Goal: Information Seeking & Learning: Learn about a topic

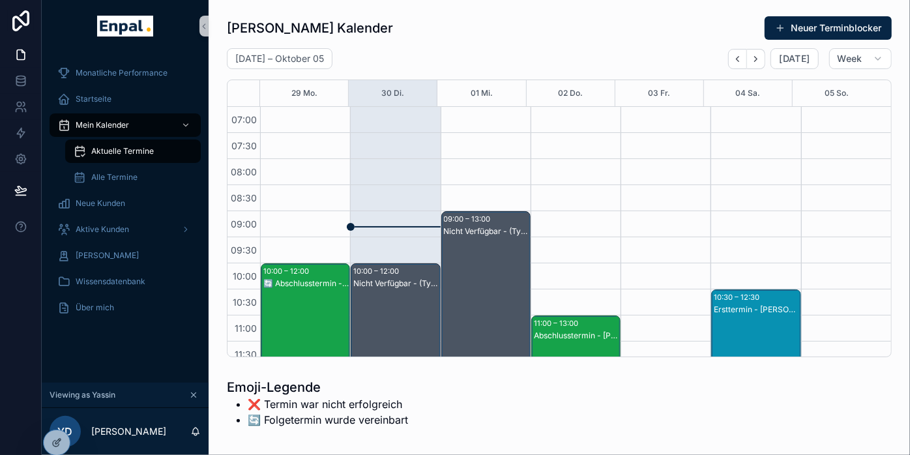
scroll to position [75, 0]
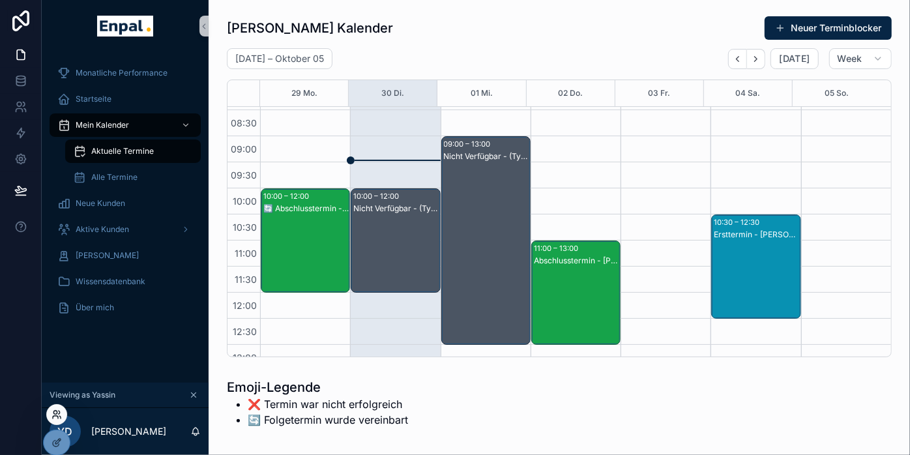
click at [59, 411] on icon at bounding box center [59, 412] width 1 height 3
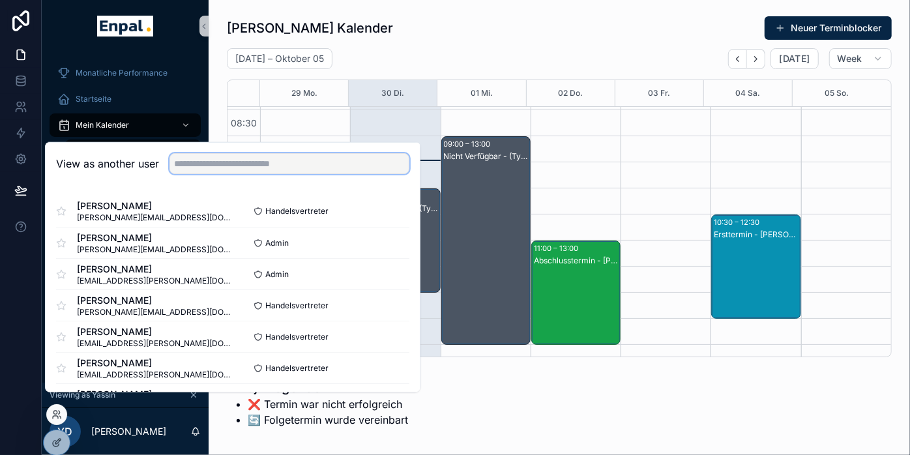
click at [216, 173] on input "text" at bounding box center [290, 163] width 240 height 21
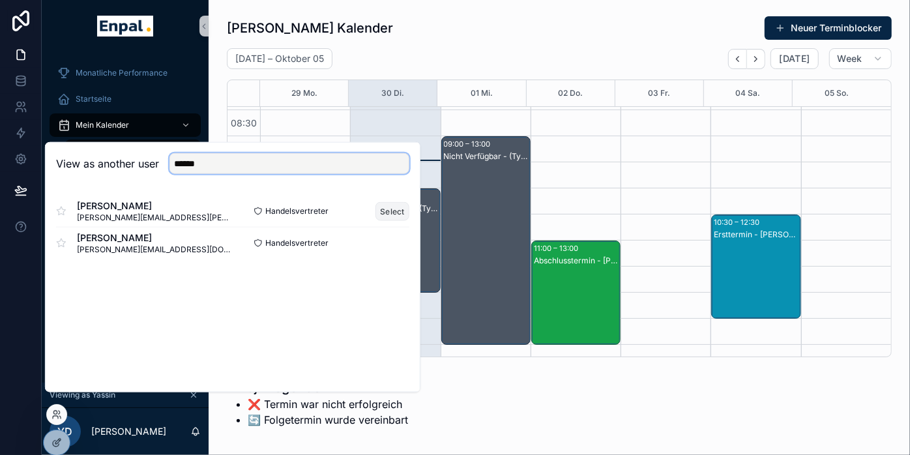
type input "******"
click at [404, 220] on button "Select" at bounding box center [393, 210] width 34 height 19
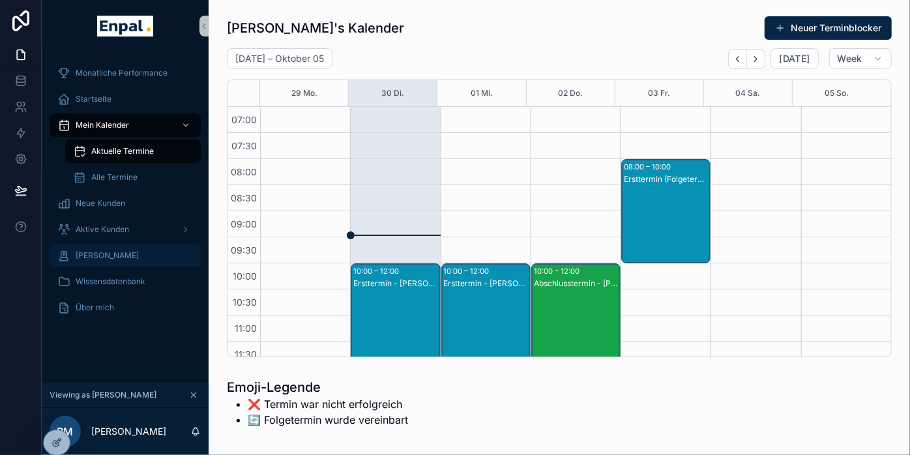
scroll to position [365, 0]
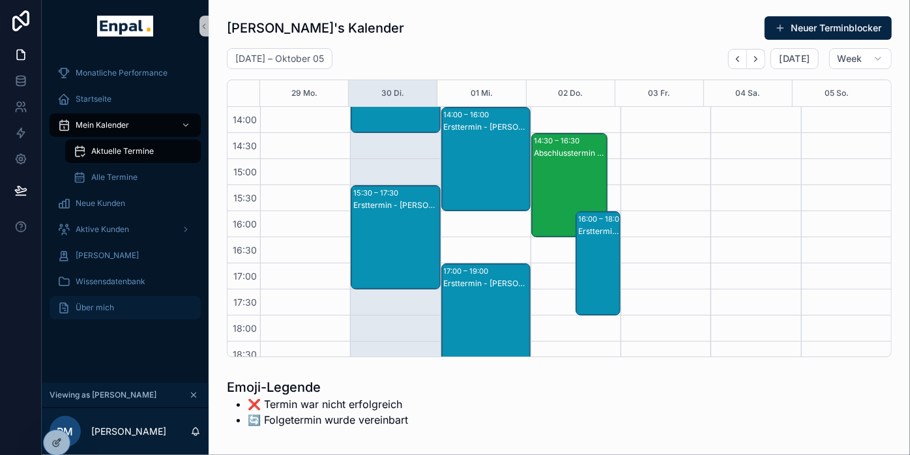
click at [117, 303] on div "Über mich" at bounding box center [125, 307] width 136 height 21
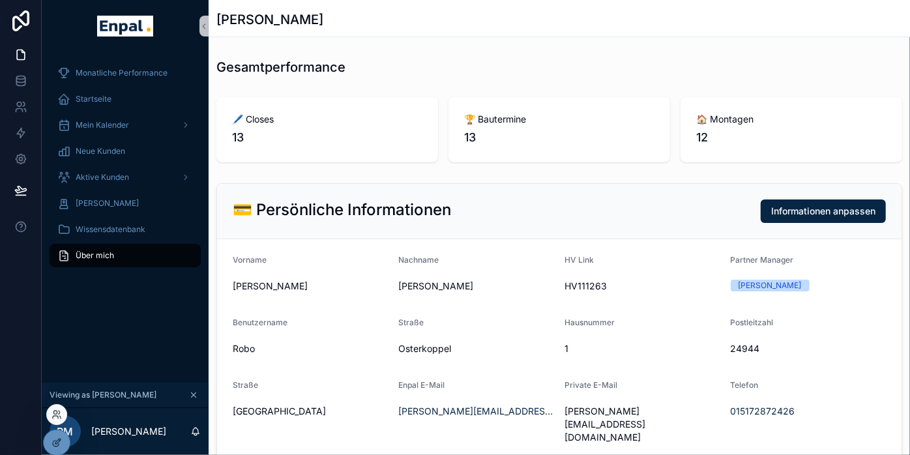
click at [59, 408] on div at bounding box center [56, 414] width 21 height 21
click at [55, 417] on icon at bounding box center [57, 414] width 10 height 10
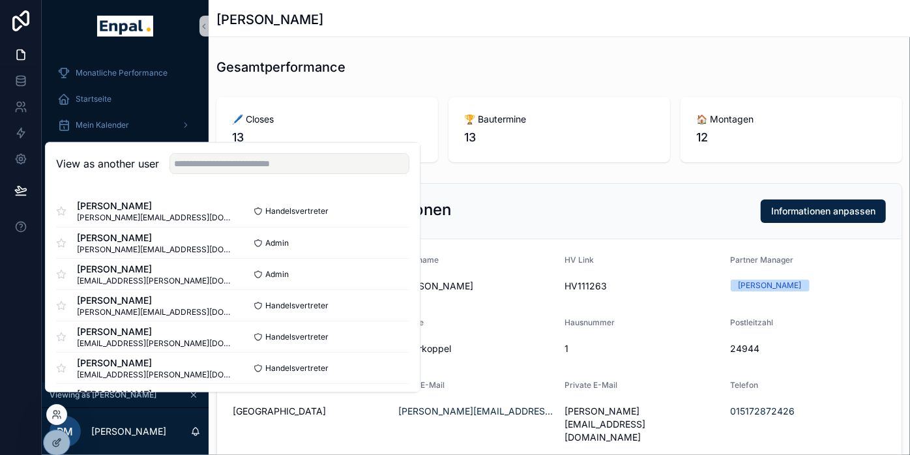
click at [213, 185] on div "View as another user" at bounding box center [233, 164] width 374 height 42
click at [213, 174] on input "text" at bounding box center [290, 163] width 240 height 21
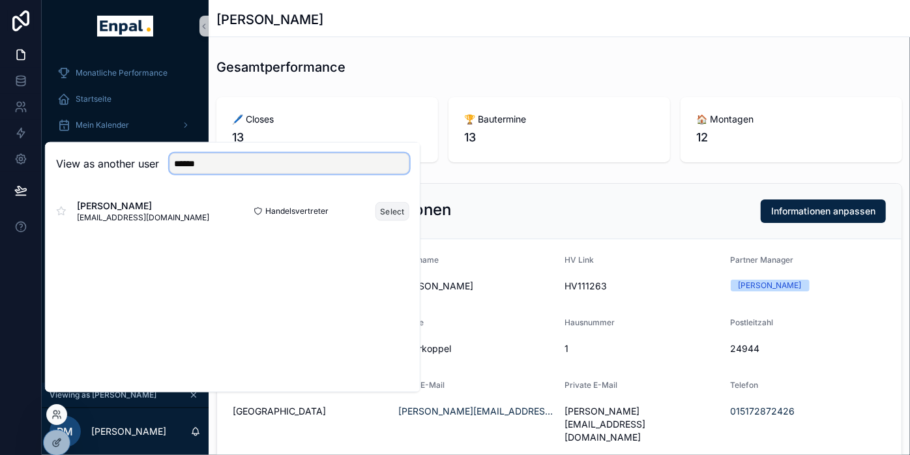
type input "******"
click at [387, 218] on button "Select" at bounding box center [393, 210] width 34 height 19
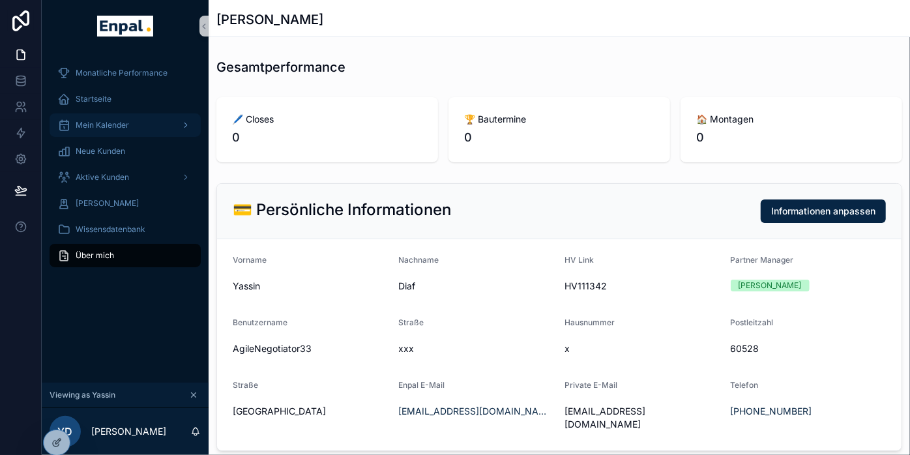
click at [119, 121] on span "Mein Kalender" at bounding box center [102, 125] width 53 height 10
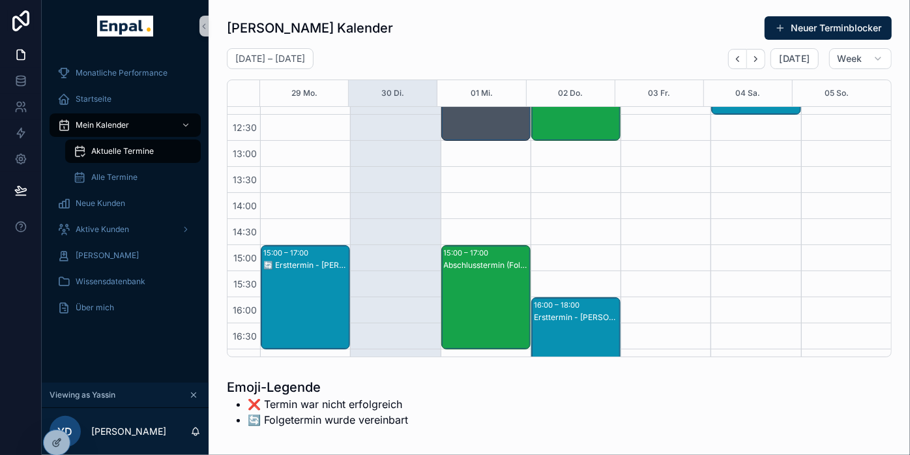
scroll to position [289, 0]
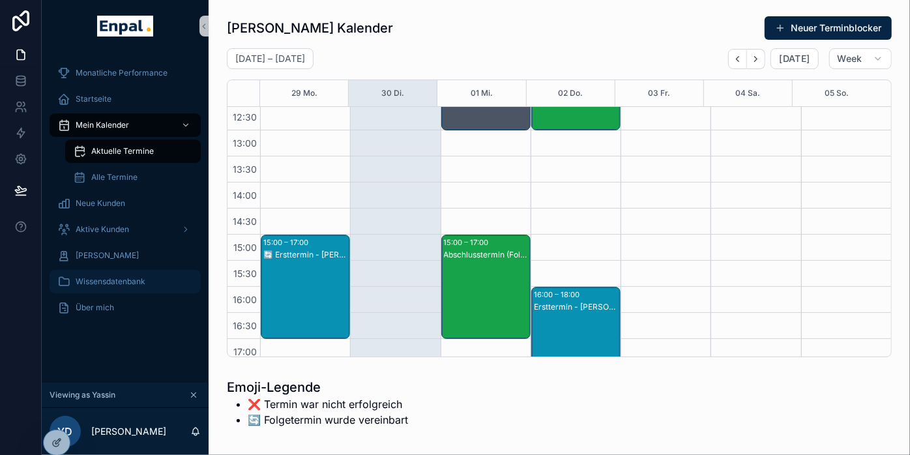
click at [119, 271] on div "Wissensdatenbank" at bounding box center [125, 281] width 136 height 21
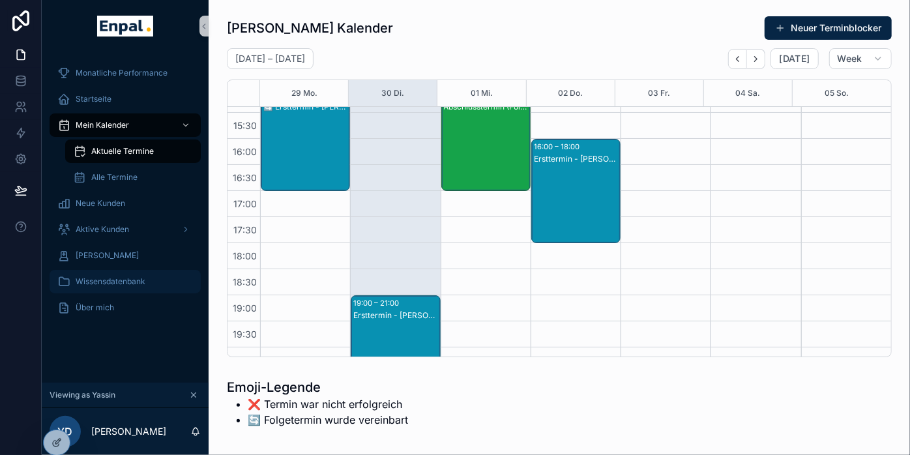
scroll to position [306, 0]
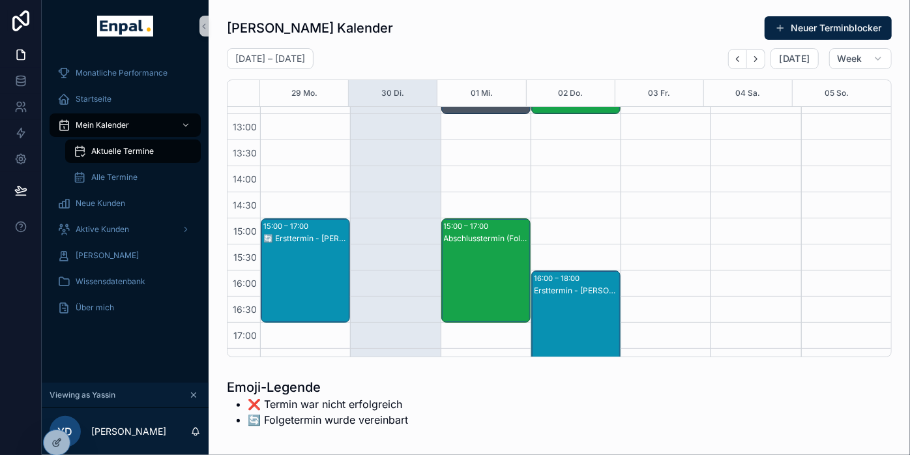
click at [568, 286] on div "Ersttermin - Gero Veit" at bounding box center [576, 291] width 85 height 10
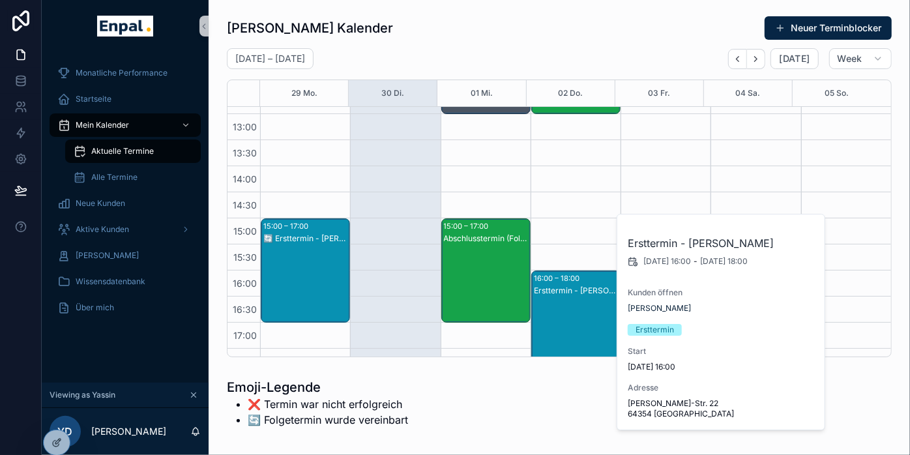
click at [548, 32] on div "Yassin's Kalender Neuer Terminblocker" at bounding box center [559, 28] width 665 height 25
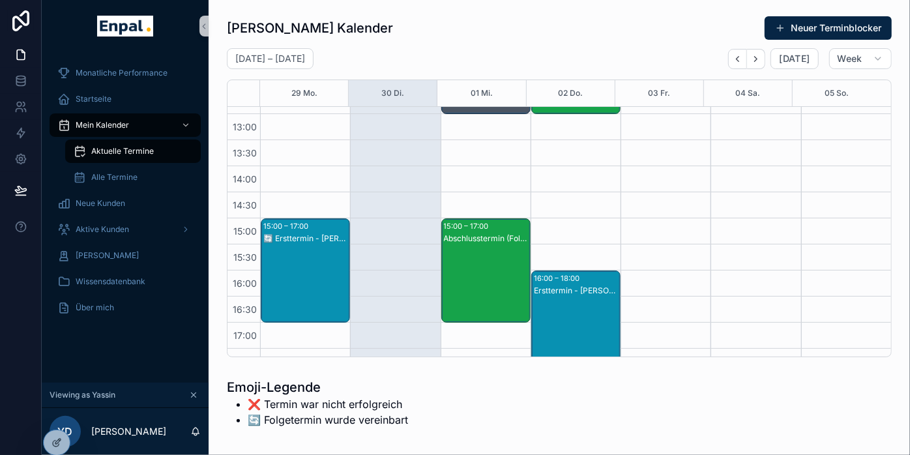
click at [501, 234] on div "Abschlusstermin (Folgetermin) - Lesley Sun" at bounding box center [486, 238] width 85 height 10
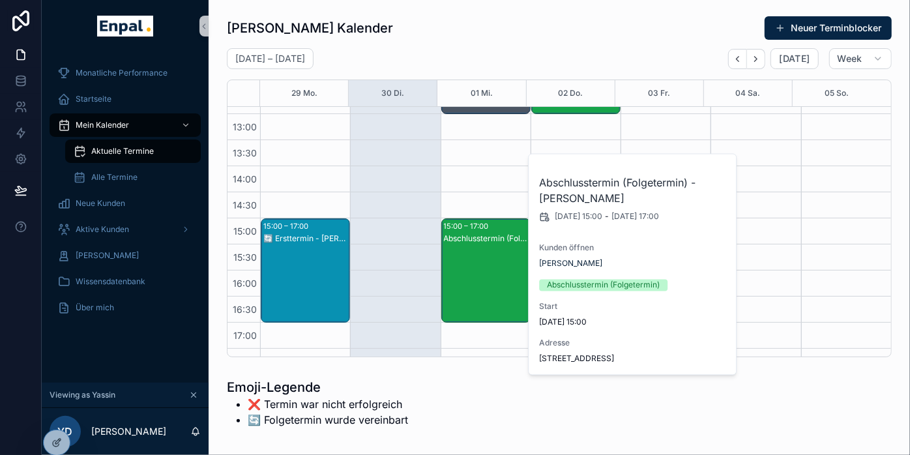
drag, startPoint x: 518, startPoint y: 40, endPoint x: 510, endPoint y: 44, distance: 9.1
click at [518, 39] on div "Yassin's Kalender Neuer Terminblocker" at bounding box center [559, 28] width 665 height 25
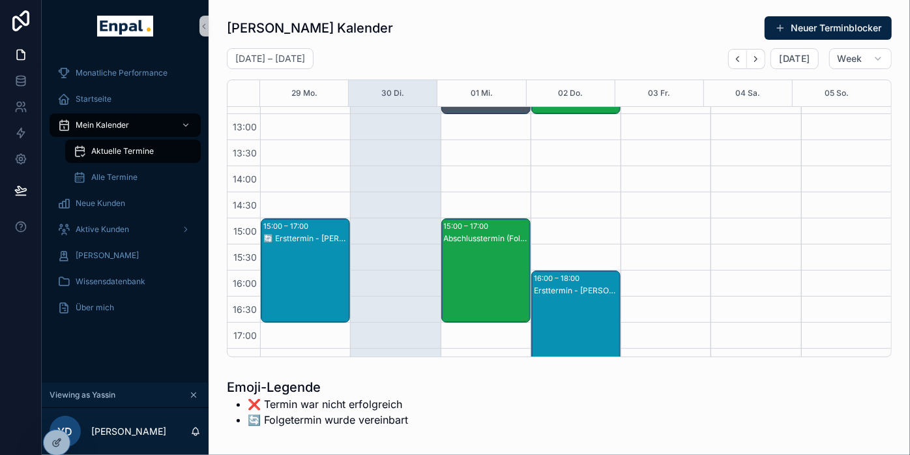
click at [570, 288] on div "Ersttermin - Gero Veit" at bounding box center [576, 291] width 85 height 10
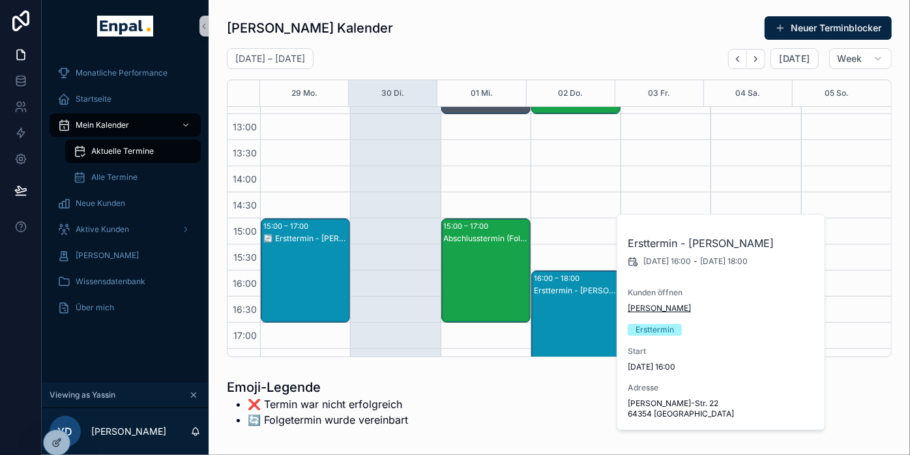
click at [650, 310] on span "Gero Veit" at bounding box center [659, 308] width 63 height 10
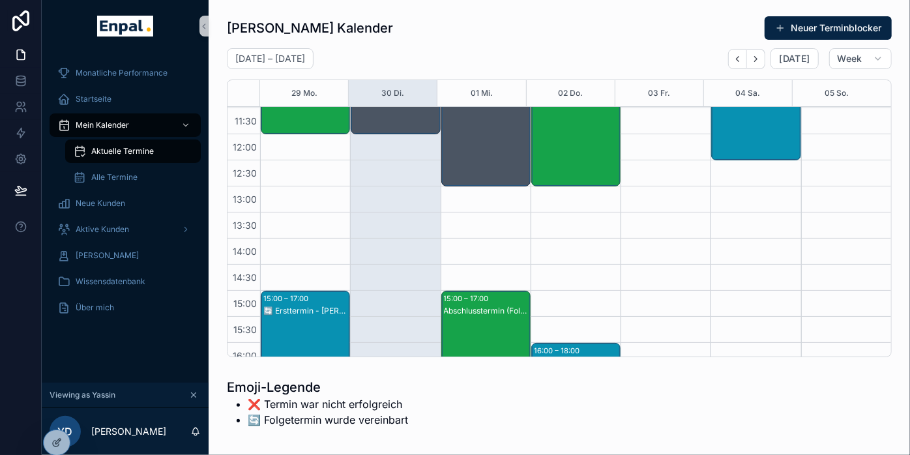
scroll to position [306, 0]
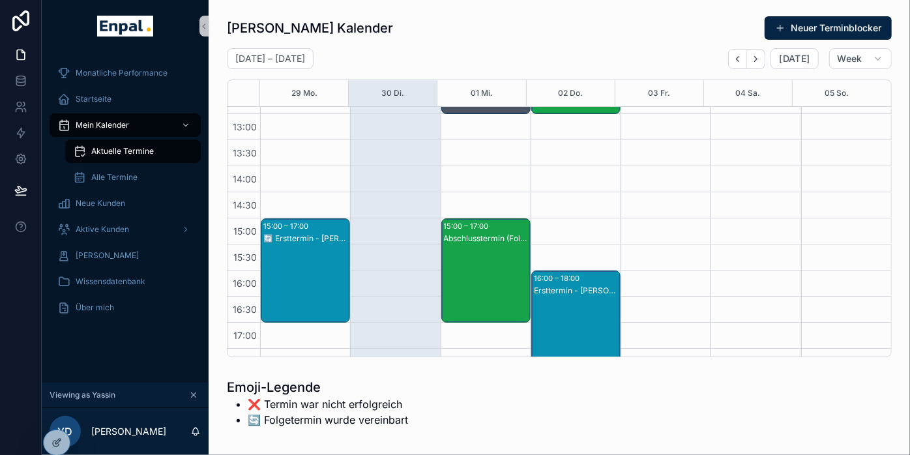
drag, startPoint x: 496, startPoint y: 241, endPoint x: 441, endPoint y: 240, distance: 54.1
click at [444, 240] on div "Abschlusstermin (Folgetermin) - Lesley Sun" at bounding box center [486, 238] width 85 height 10
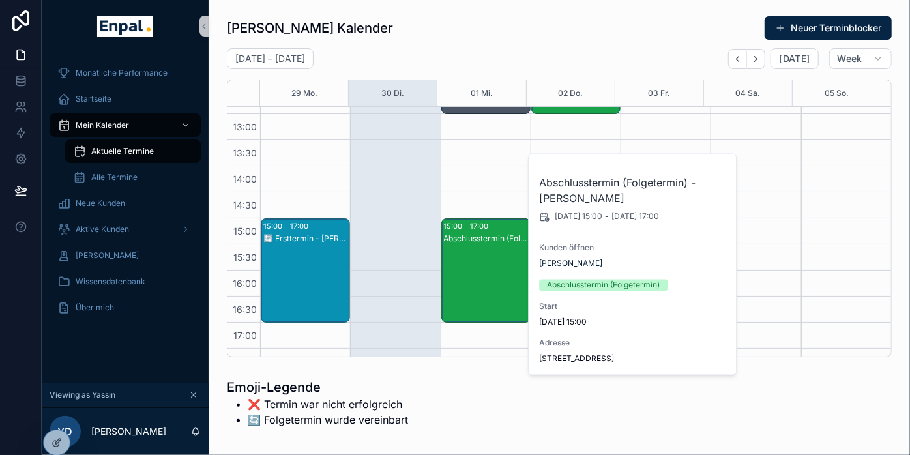
click at [495, 189] on div "09:00 – 13:00 Nicht Verfügbar - (Tyll Training im FFM Office) 15:00 – 17:00 Abs…" at bounding box center [486, 192] width 90 height 782
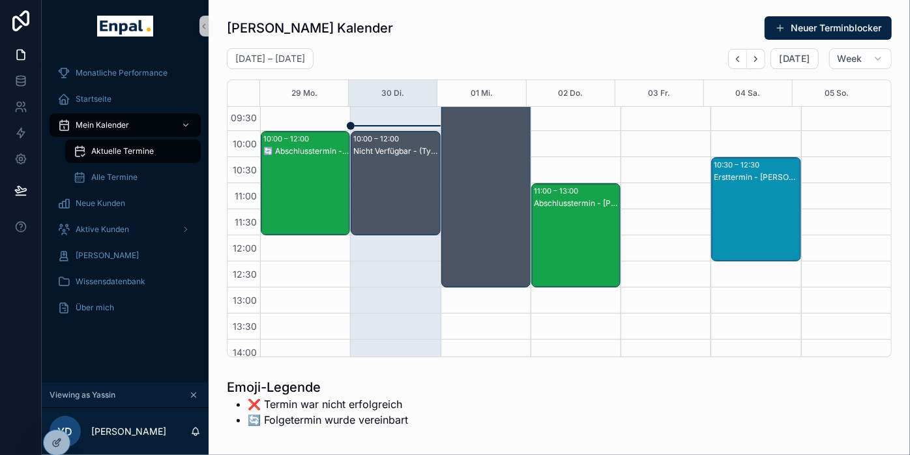
scroll to position [89, 0]
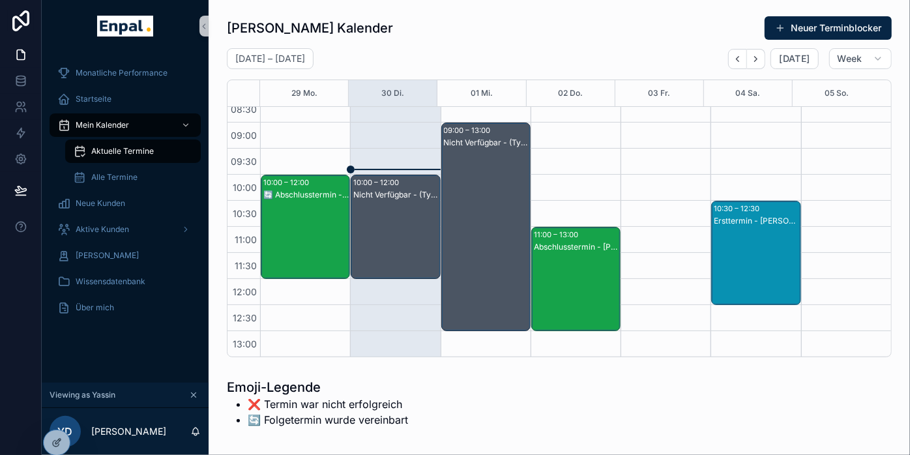
drag, startPoint x: 593, startPoint y: 257, endPoint x: 546, endPoint y: 247, distance: 48.0
drag, startPoint x: 546, startPoint y: 247, endPoint x: 549, endPoint y: 258, distance: 11.4
click at [549, 258] on div "Abschlusstermin - Stefan Krüger" at bounding box center [576, 292] width 85 height 102
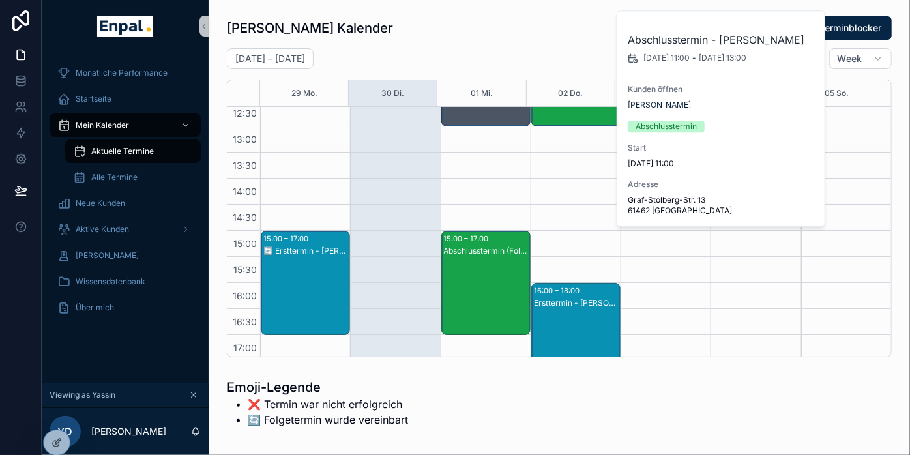
scroll to position [306, 0]
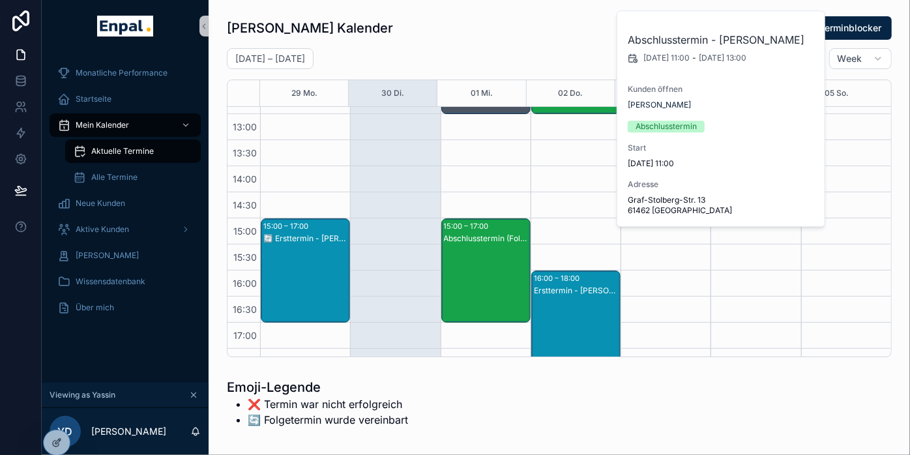
click at [570, 286] on div "Ersttermin - Gero Veit" at bounding box center [576, 291] width 85 height 10
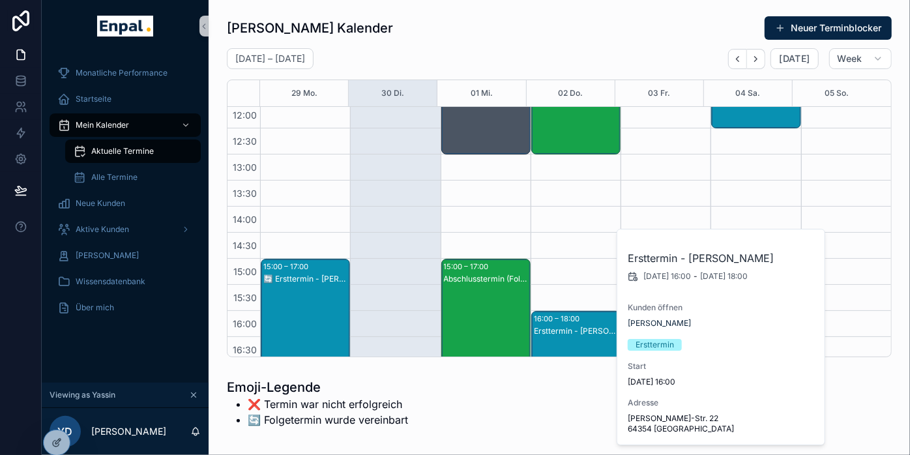
scroll to position [233, 0]
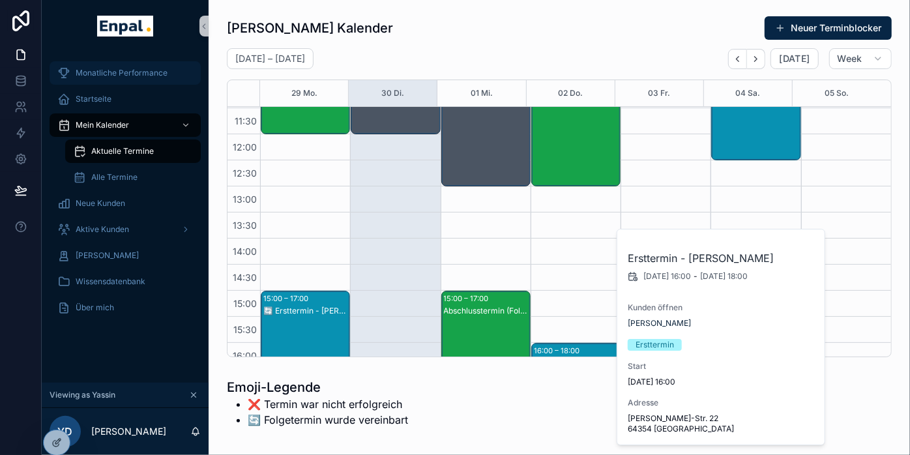
click at [126, 72] on span "Monatliche Performance" at bounding box center [122, 73] width 92 height 10
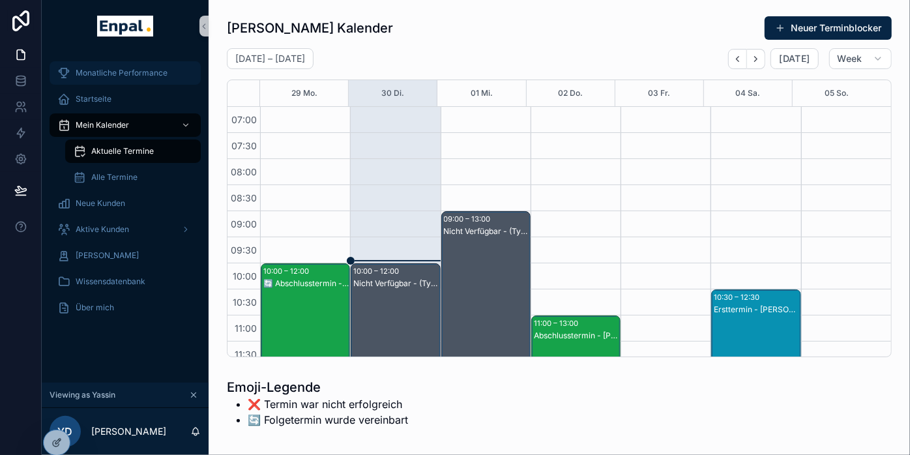
scroll to position [365, 0]
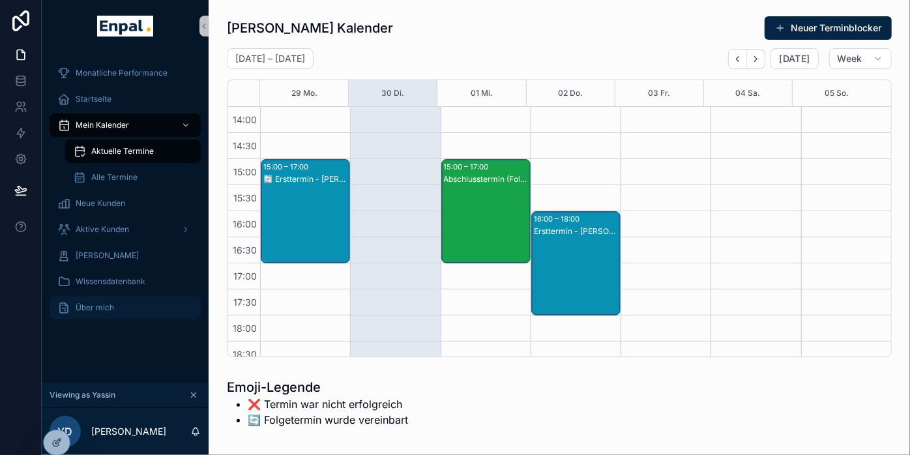
click at [125, 297] on div "Über mich" at bounding box center [125, 307] width 136 height 21
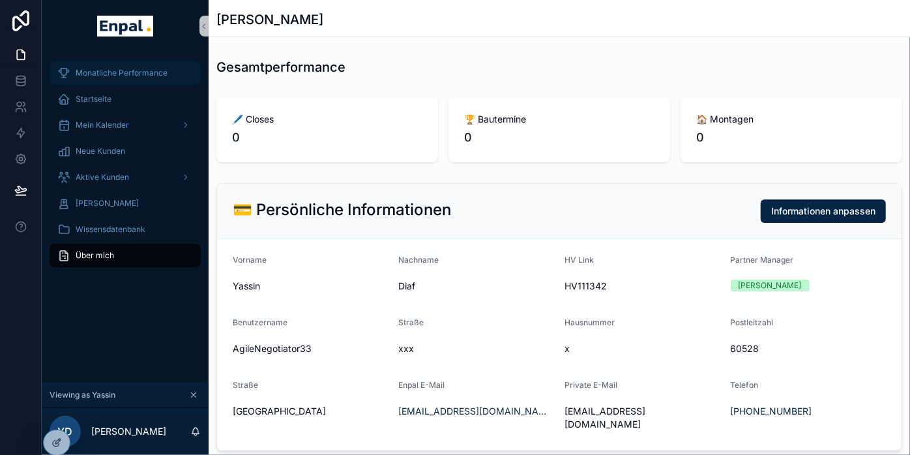
click at [111, 72] on span "Monatliche Performance" at bounding box center [122, 73] width 92 height 10
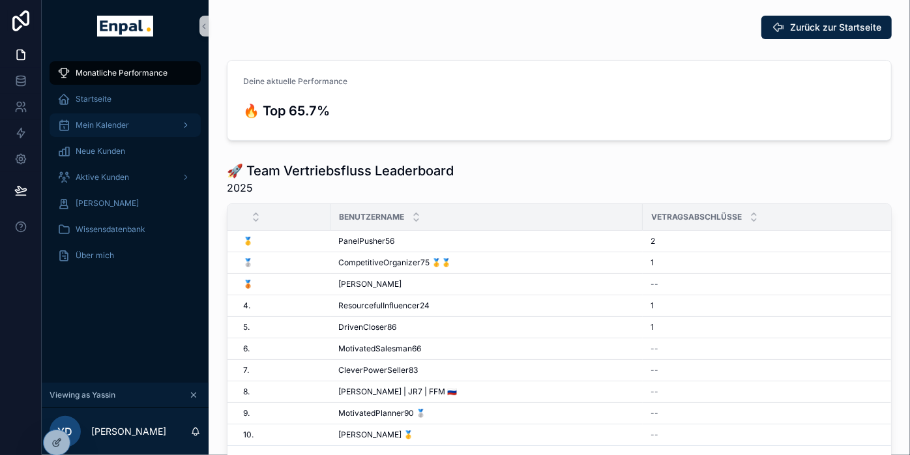
click at [119, 127] on span "Mein Kalender" at bounding box center [102, 125] width 53 height 10
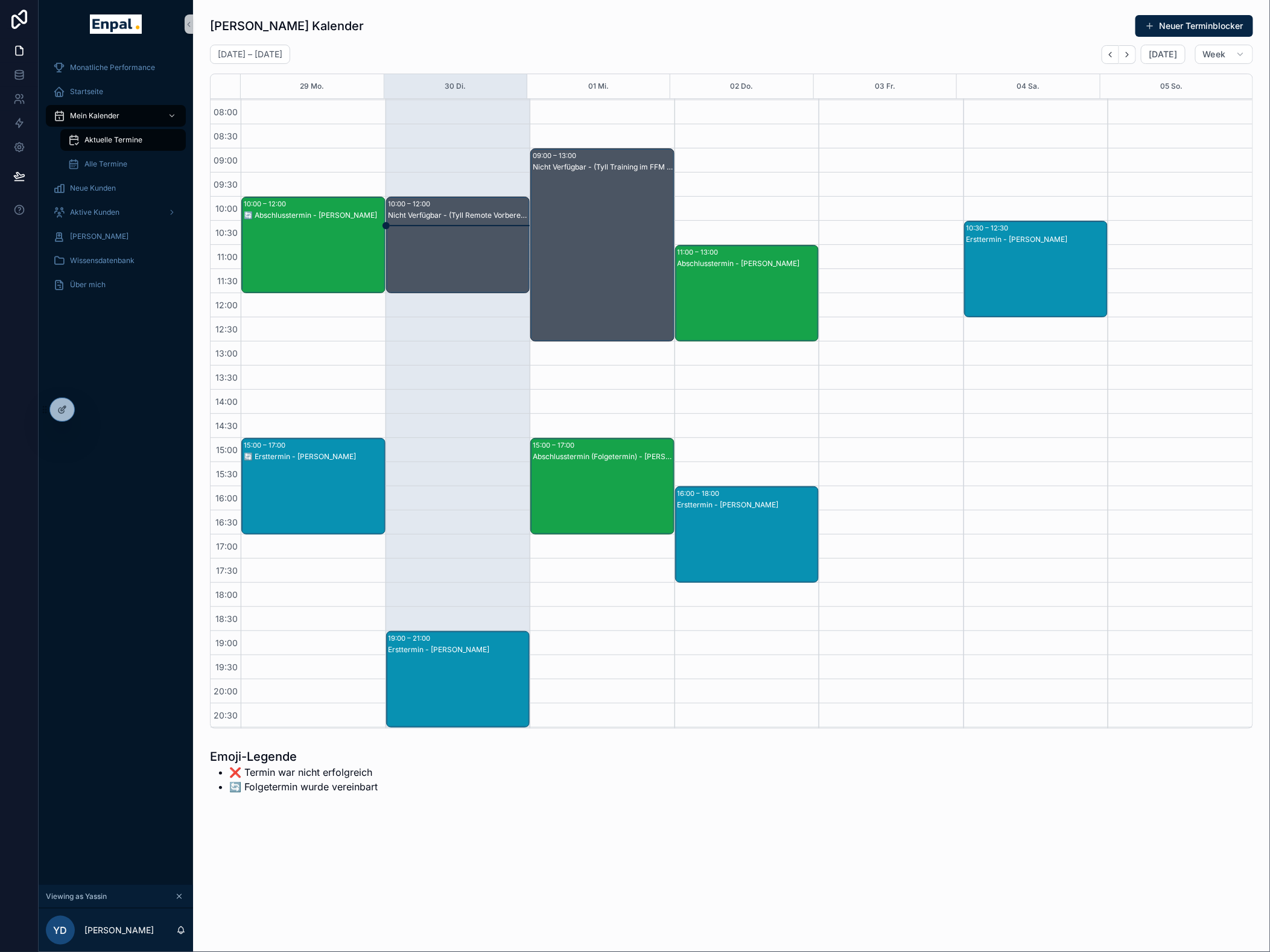
scroll to position [87, 0]
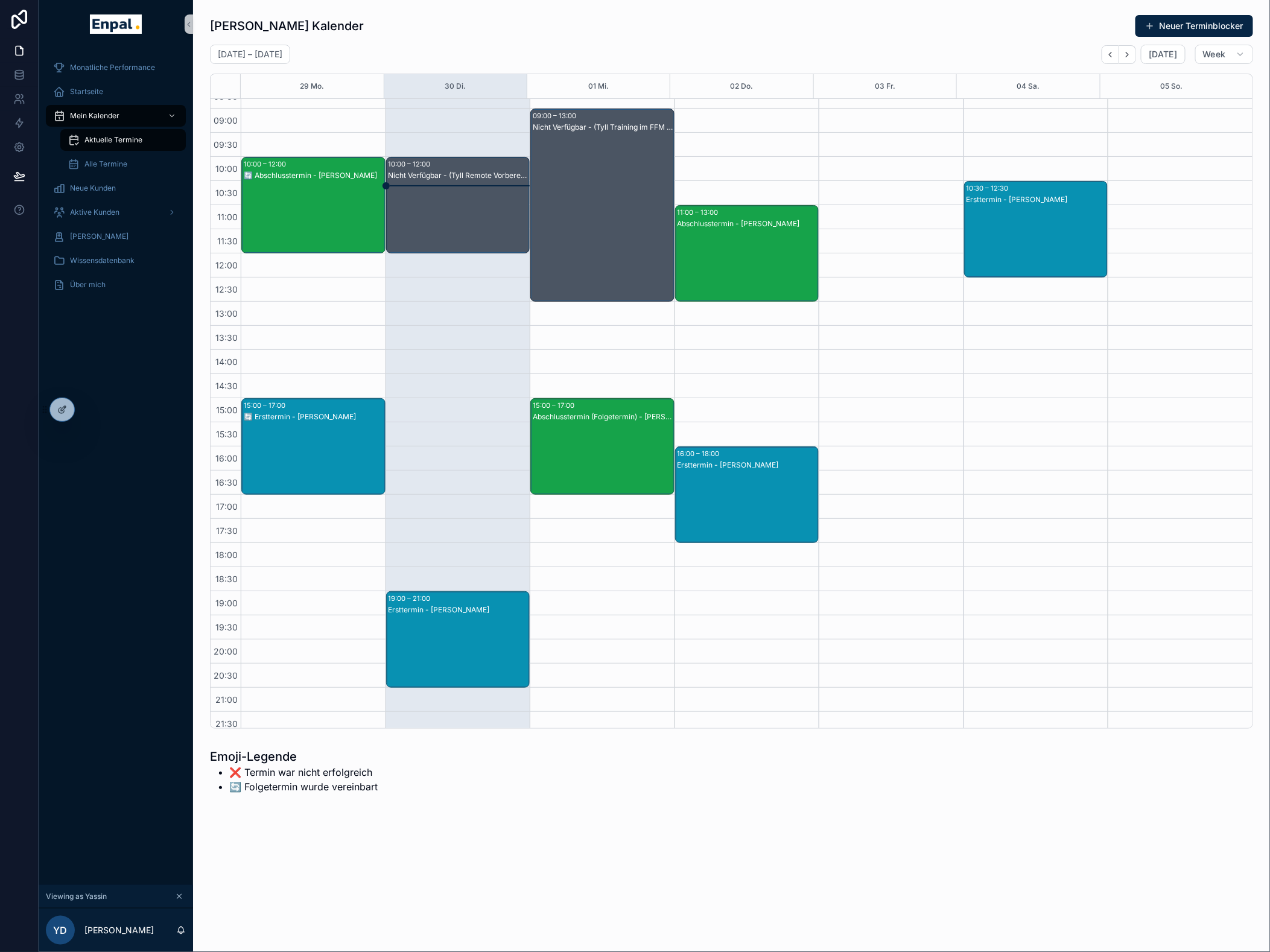
click at [615, 420] on div "Abschlusstermin (Folgetermin) - Lesley Sun" at bounding box center [603, 459] width 141 height 94
click at [89, 93] on span "Startseite" at bounding box center [87, 92] width 33 height 9
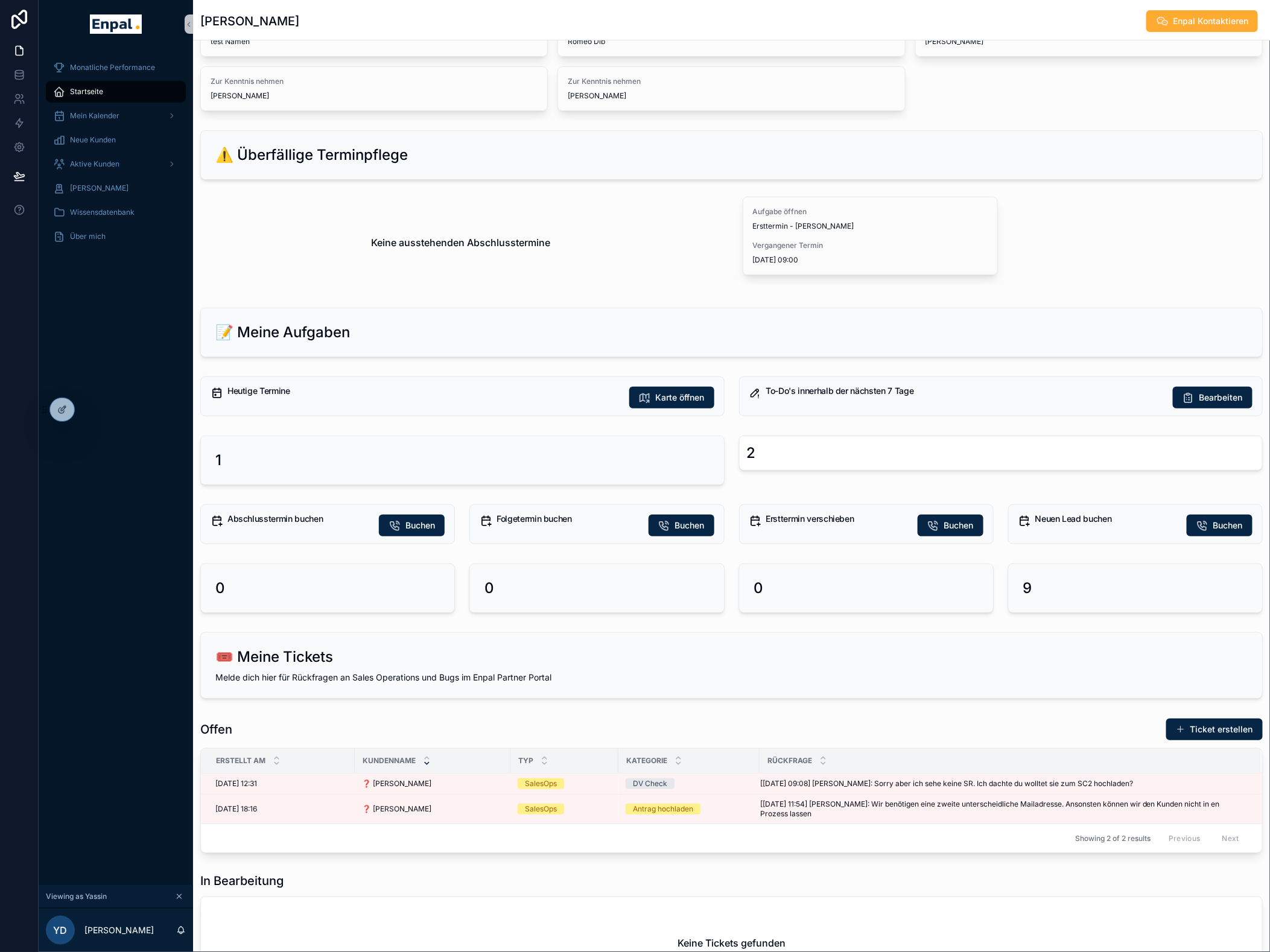
scroll to position [134, 0]
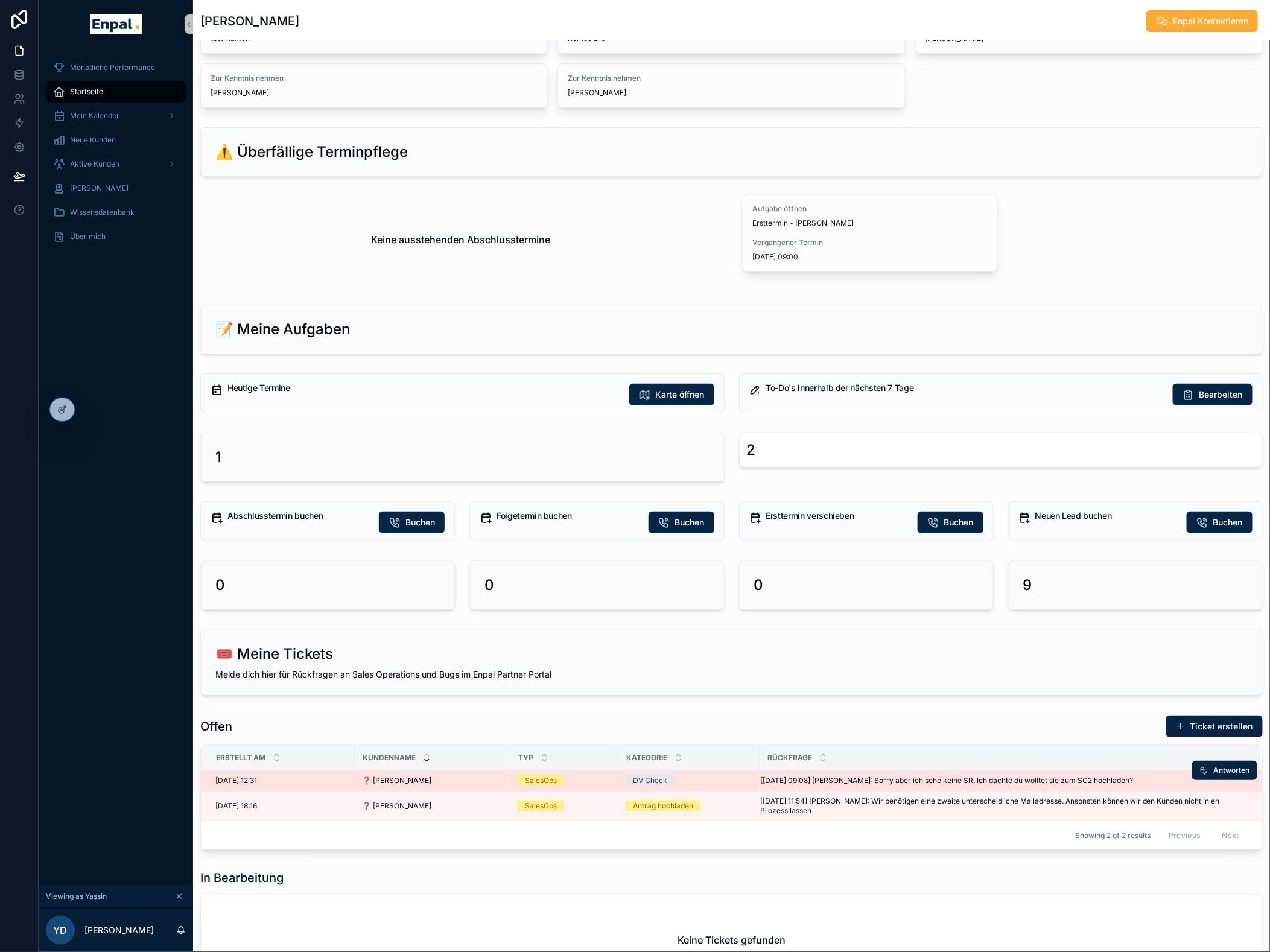
click at [842, 420] on div "[30.09. 09:08] Felix Süßkind: Sorry aber ich sehe keine SR. Ich dachte du wollt…" at bounding box center [1004, 781] width 487 height 9
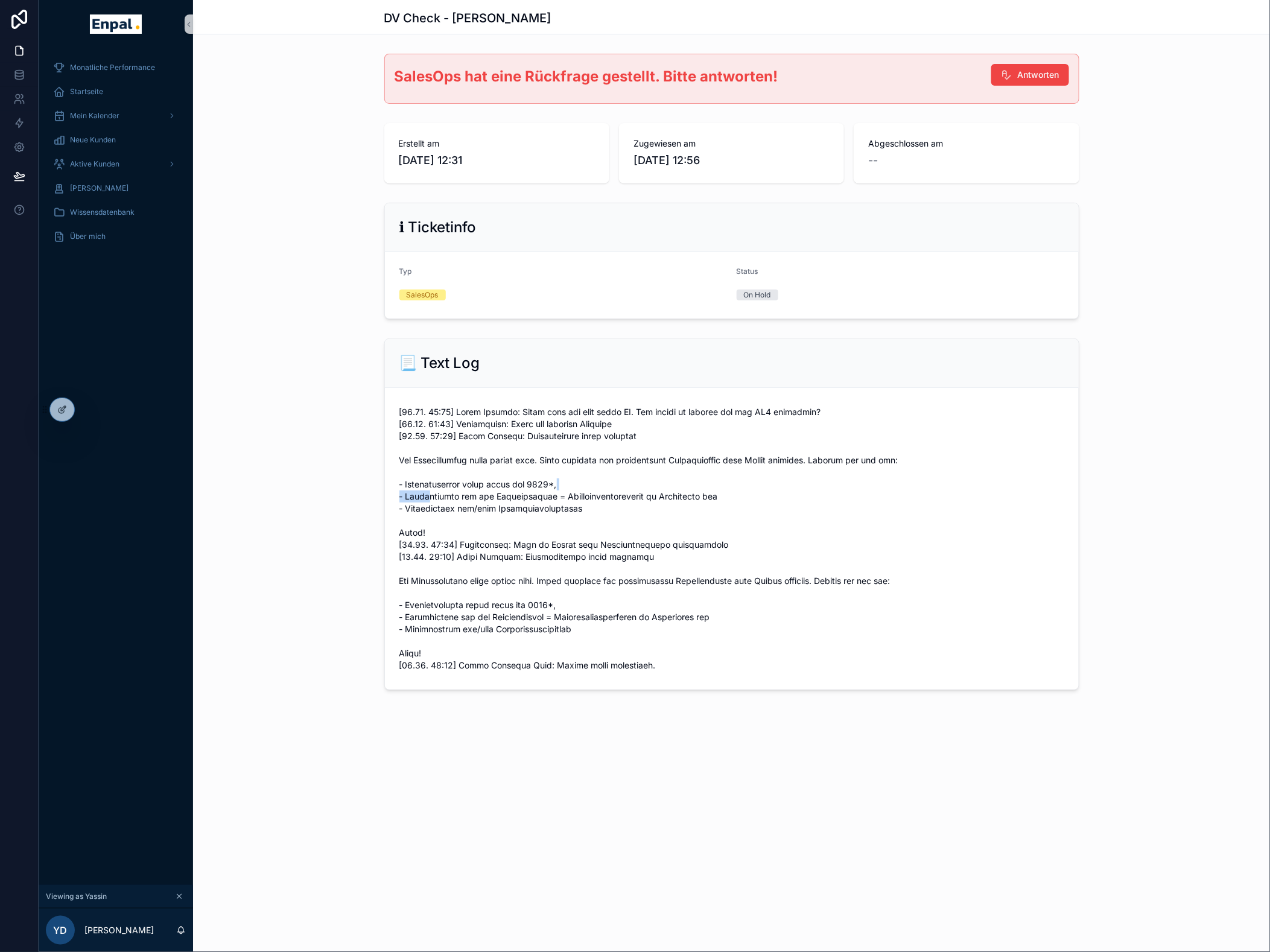
drag, startPoint x: 582, startPoint y: 485, endPoint x: 431, endPoint y: 497, distance: 151.5
click at [431, 420] on span "scrollable content" at bounding box center [732, 538] width 665 height 266
drag, startPoint x: 431, startPoint y: 497, endPoint x: 577, endPoint y: 502, distance: 146.1
click at [577, 420] on span "scrollable content" at bounding box center [732, 538] width 665 height 266
drag, startPoint x: 615, startPoint y: 505, endPoint x: 394, endPoint y: 485, distance: 221.9
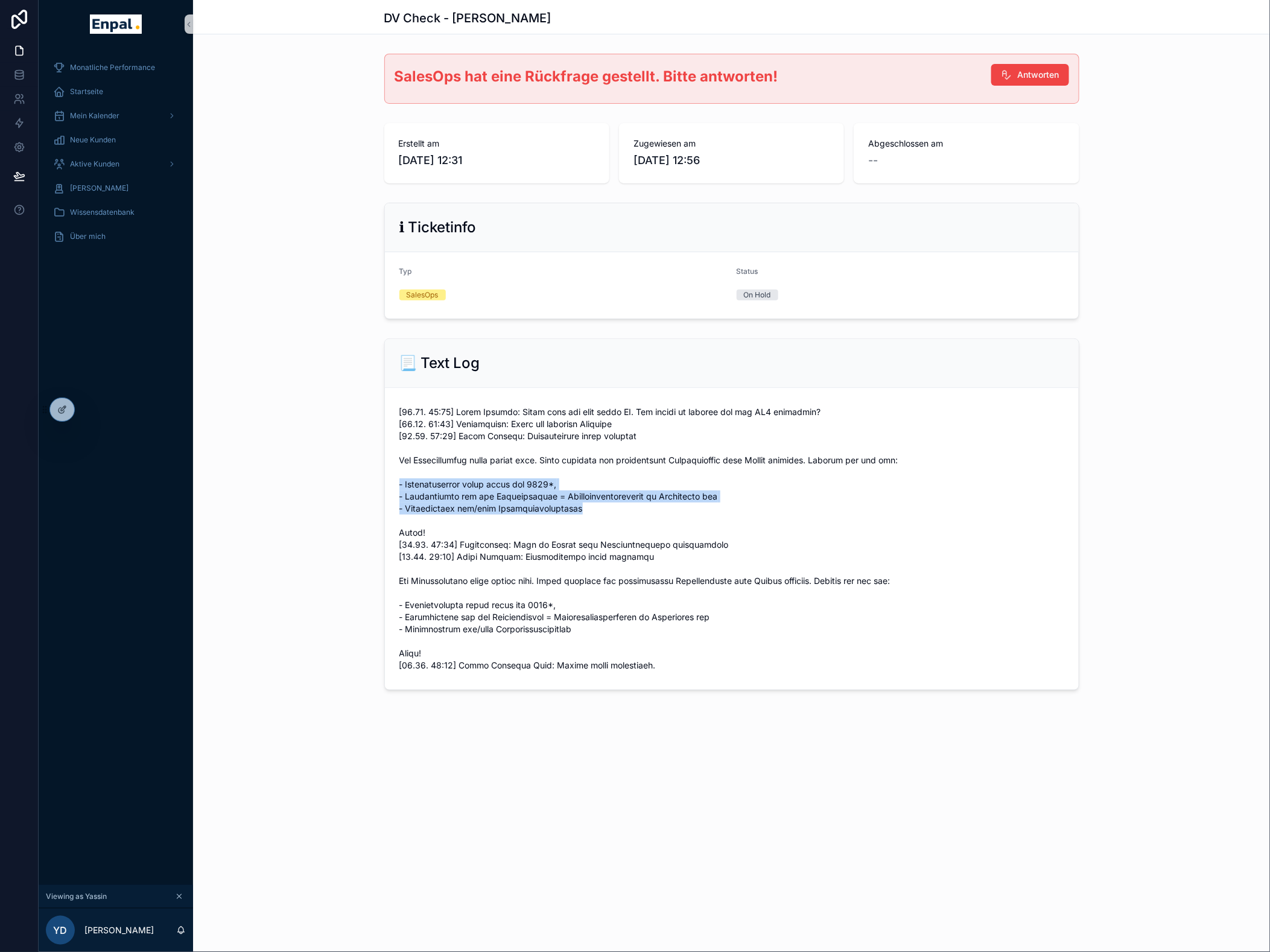
click at [394, 420] on form "scrollable content" at bounding box center [732, 538] width 694 height 302
drag, startPoint x: 394, startPoint y: 485, endPoint x: 483, endPoint y: 522, distance: 96.4
click at [483, 420] on span "scrollable content" at bounding box center [732, 538] width 665 height 266
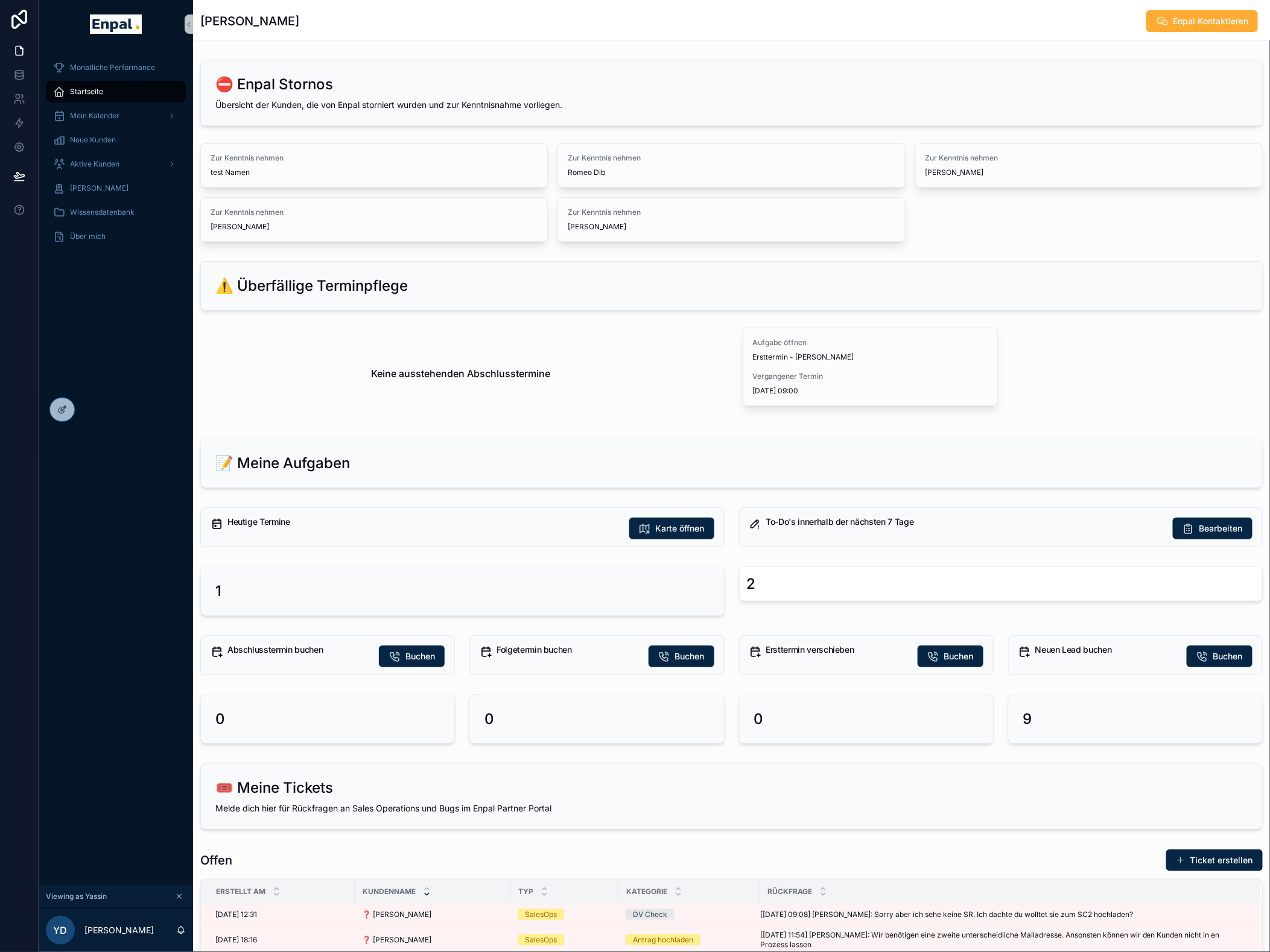
scroll to position [67, 0]
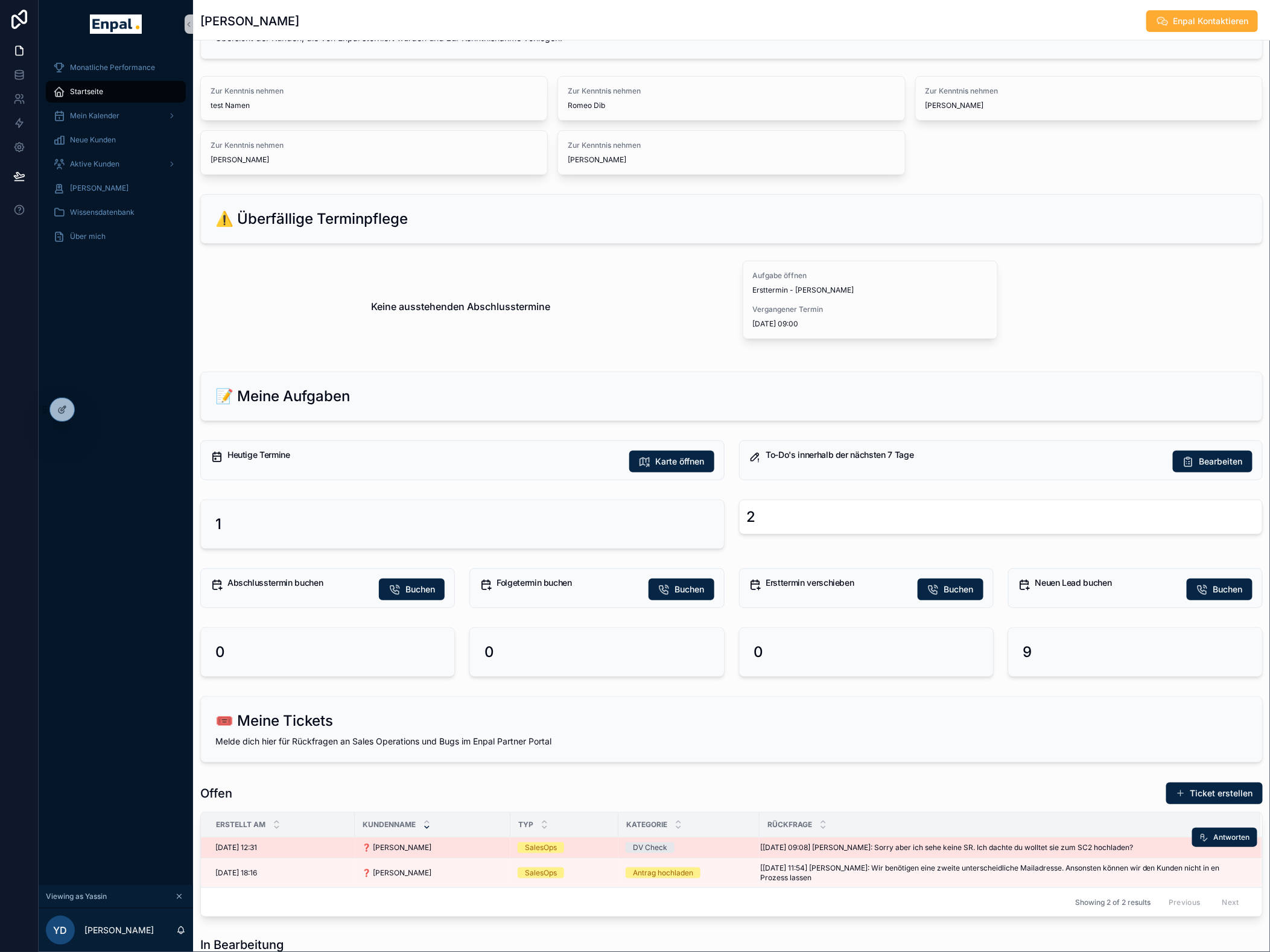
click at [435, 420] on div "❓ Lesley Sun ❓ Lesley Sun" at bounding box center [432, 847] width 142 height 9
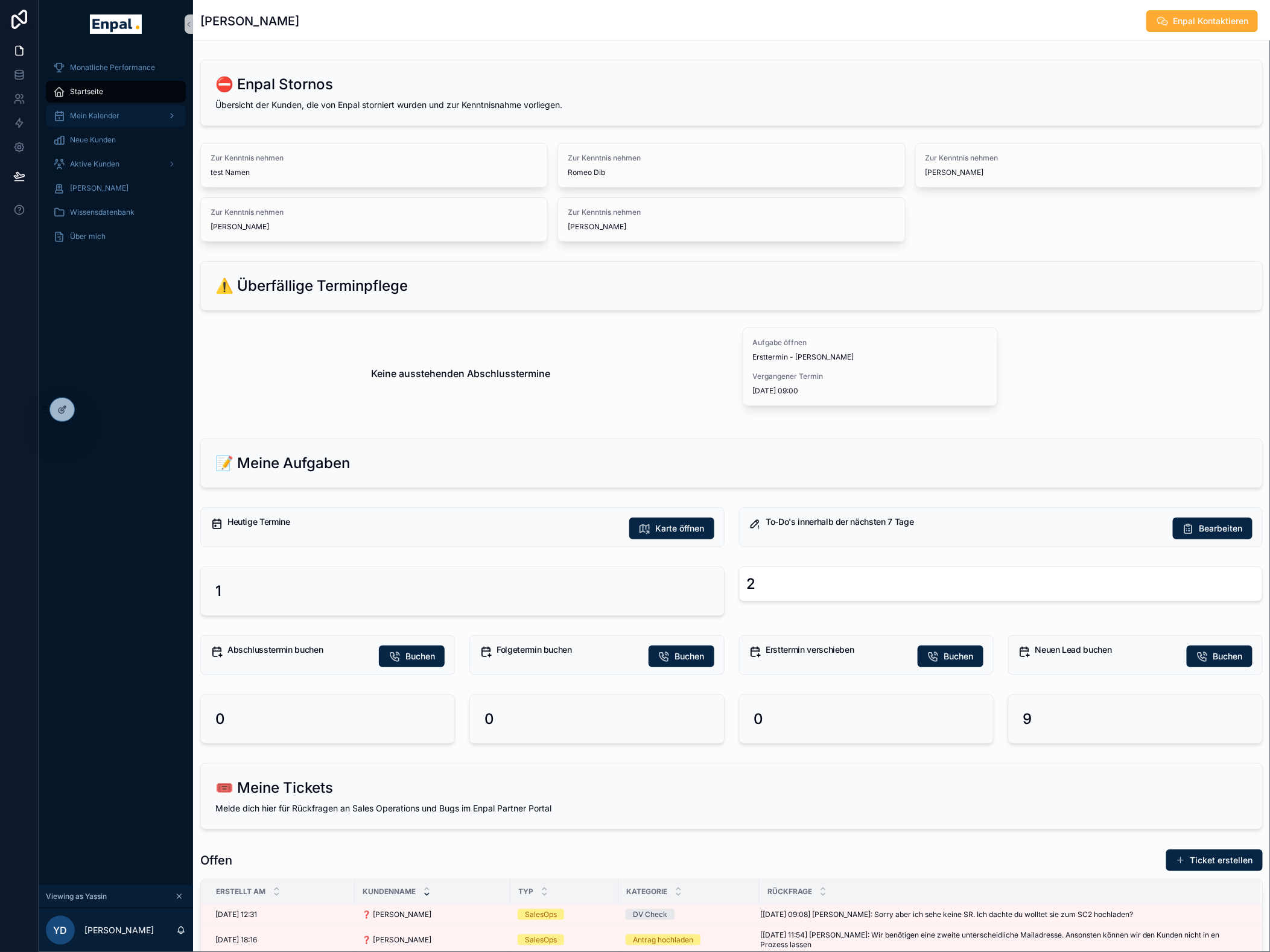
click at [97, 118] on span "Mein Kalender" at bounding box center [94, 116] width 49 height 9
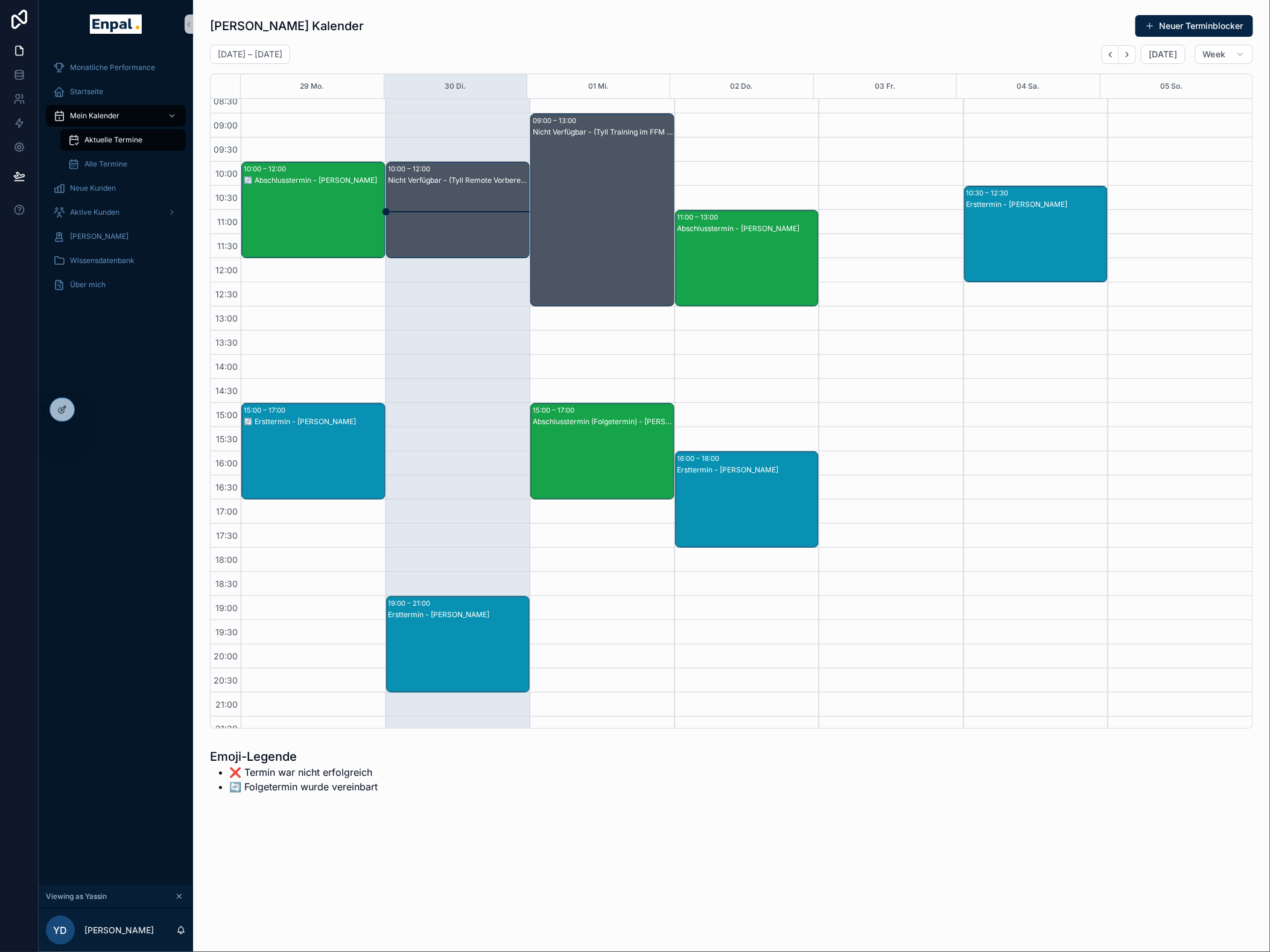
scroll to position [87, 0]
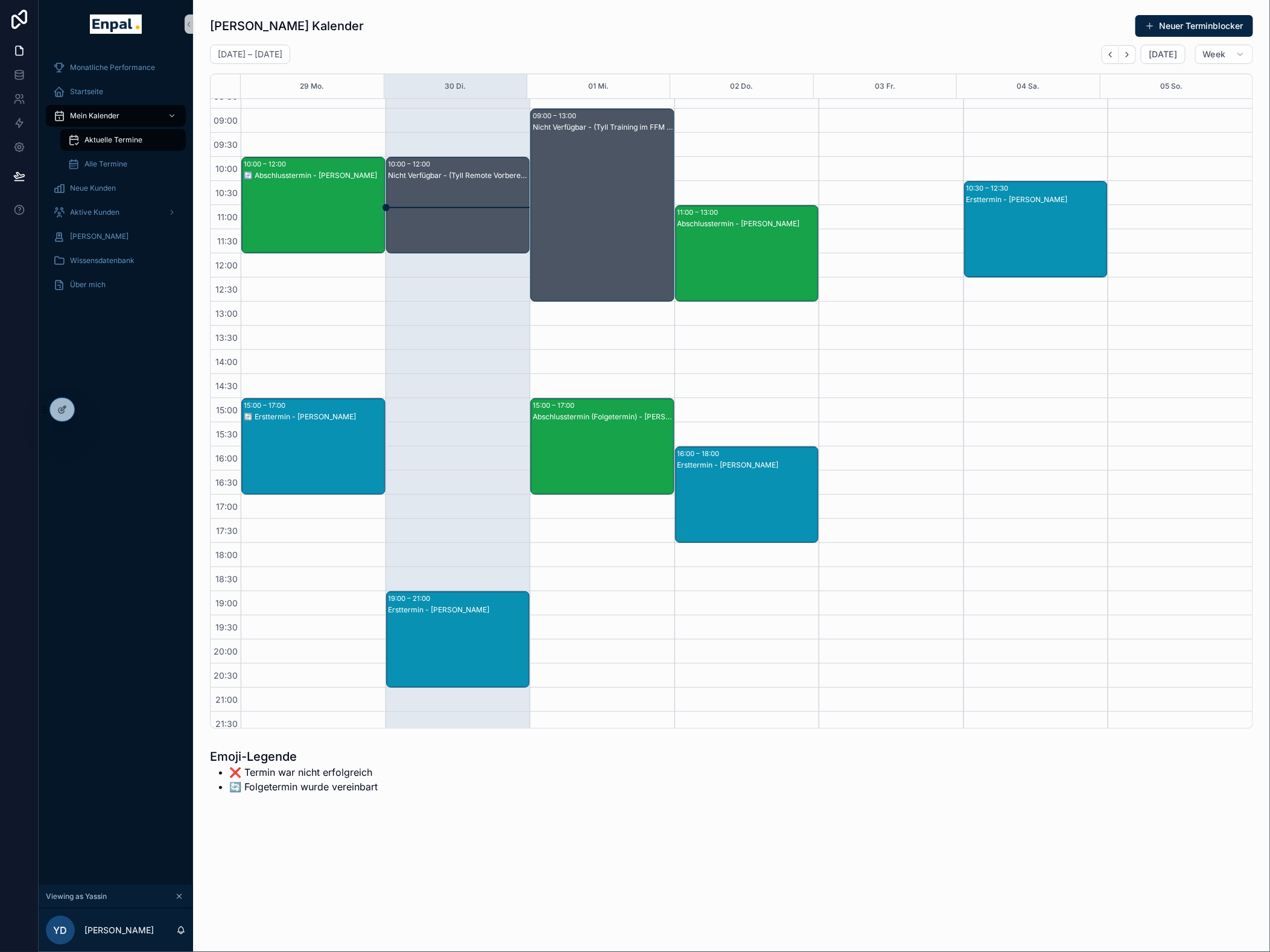
click at [720, 218] on div "Abschlusstermin - Stefan Krüger" at bounding box center [747, 224] width 141 height 11
click at [766, 178] on div "11:00 – 13:00 Abschlusstermin - Stefan Krüger 16:00 – 18:00 Ersttermin - Gero V…" at bounding box center [746, 374] width 144 height 723
click at [774, 254] on div "Abschlusstermin - Stefan Krüger" at bounding box center [747, 266] width 141 height 94
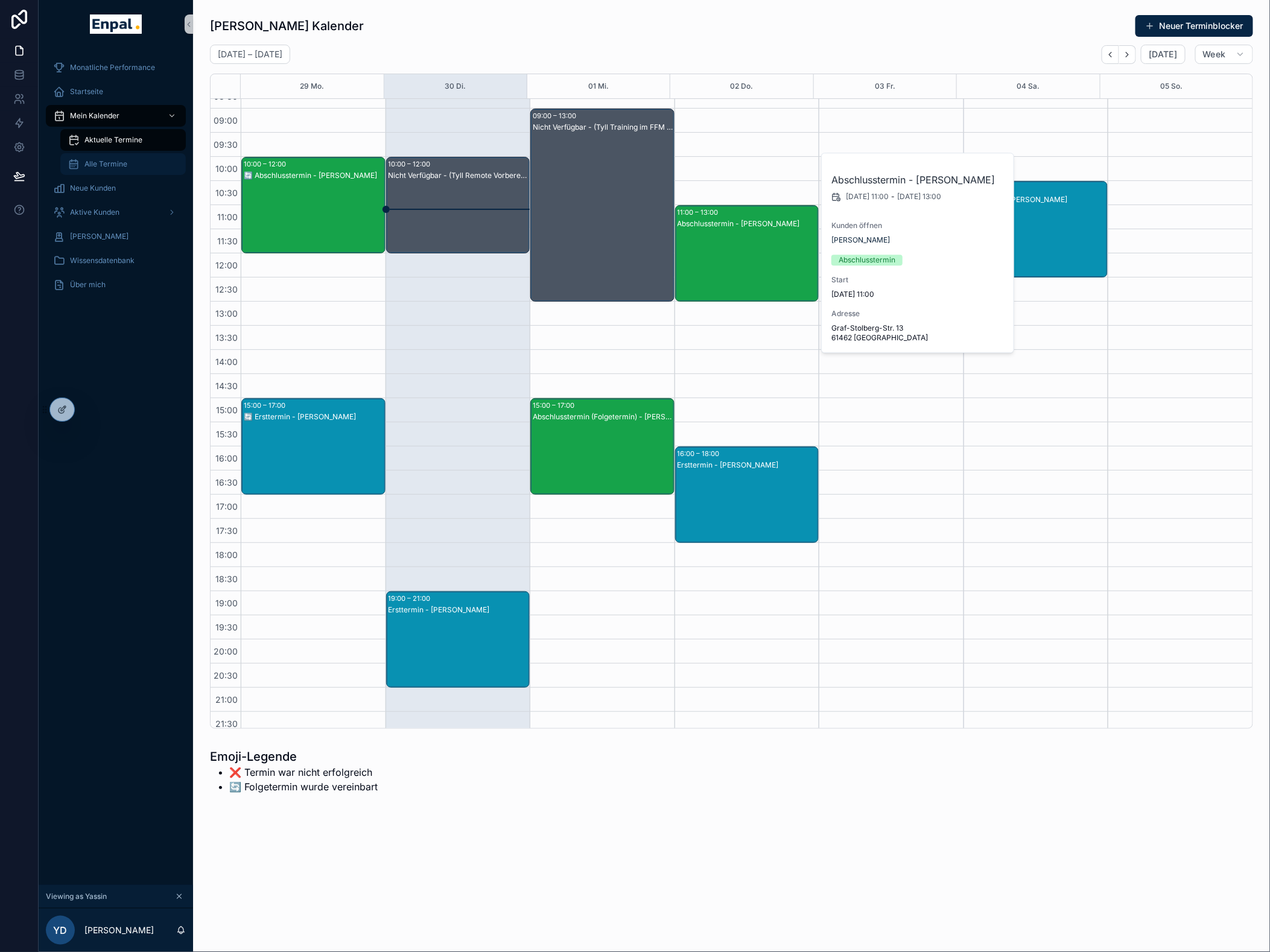
click at [117, 159] on span "Alle Termine" at bounding box center [105, 164] width 43 height 9
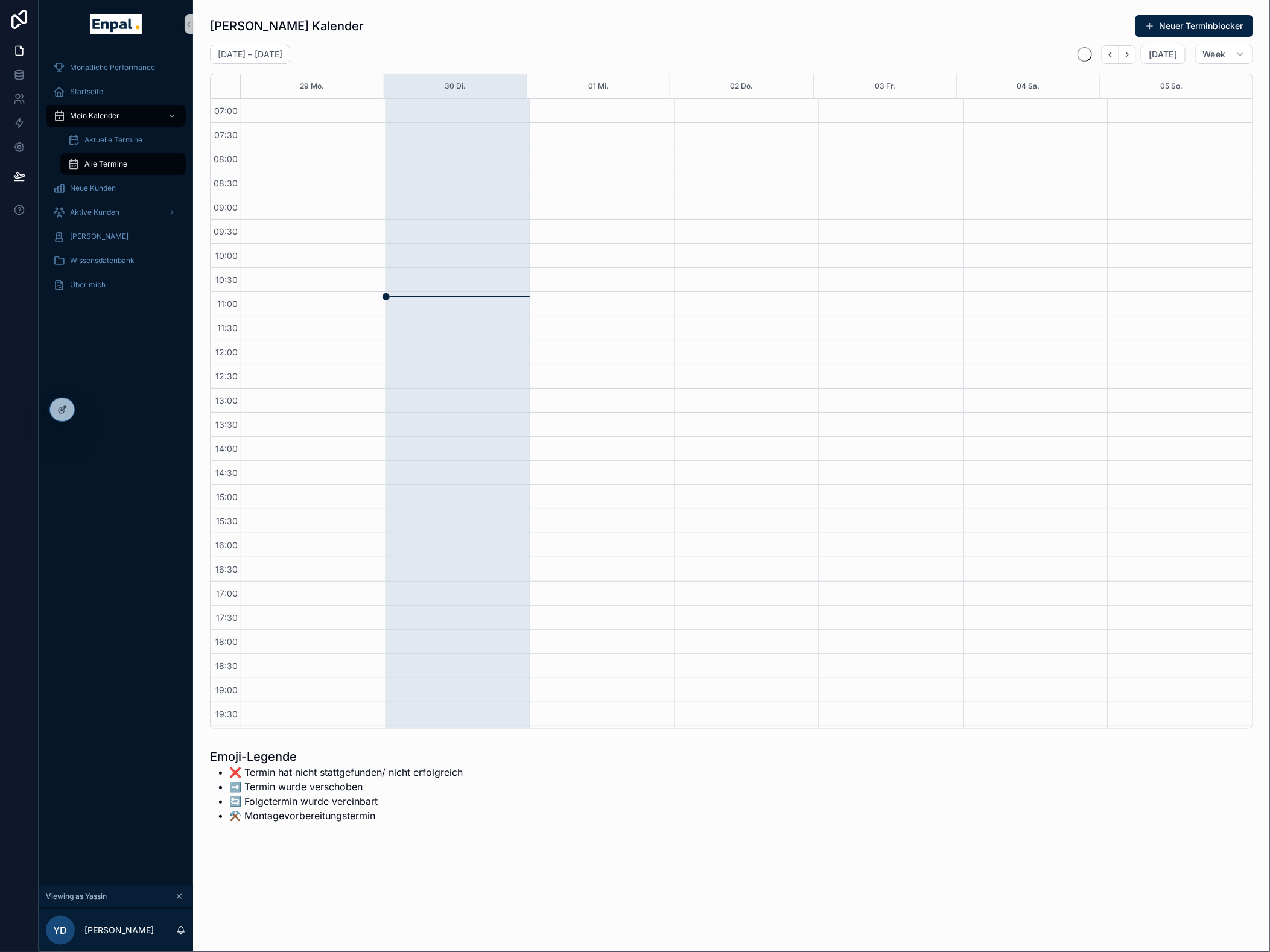
scroll to position [87, 0]
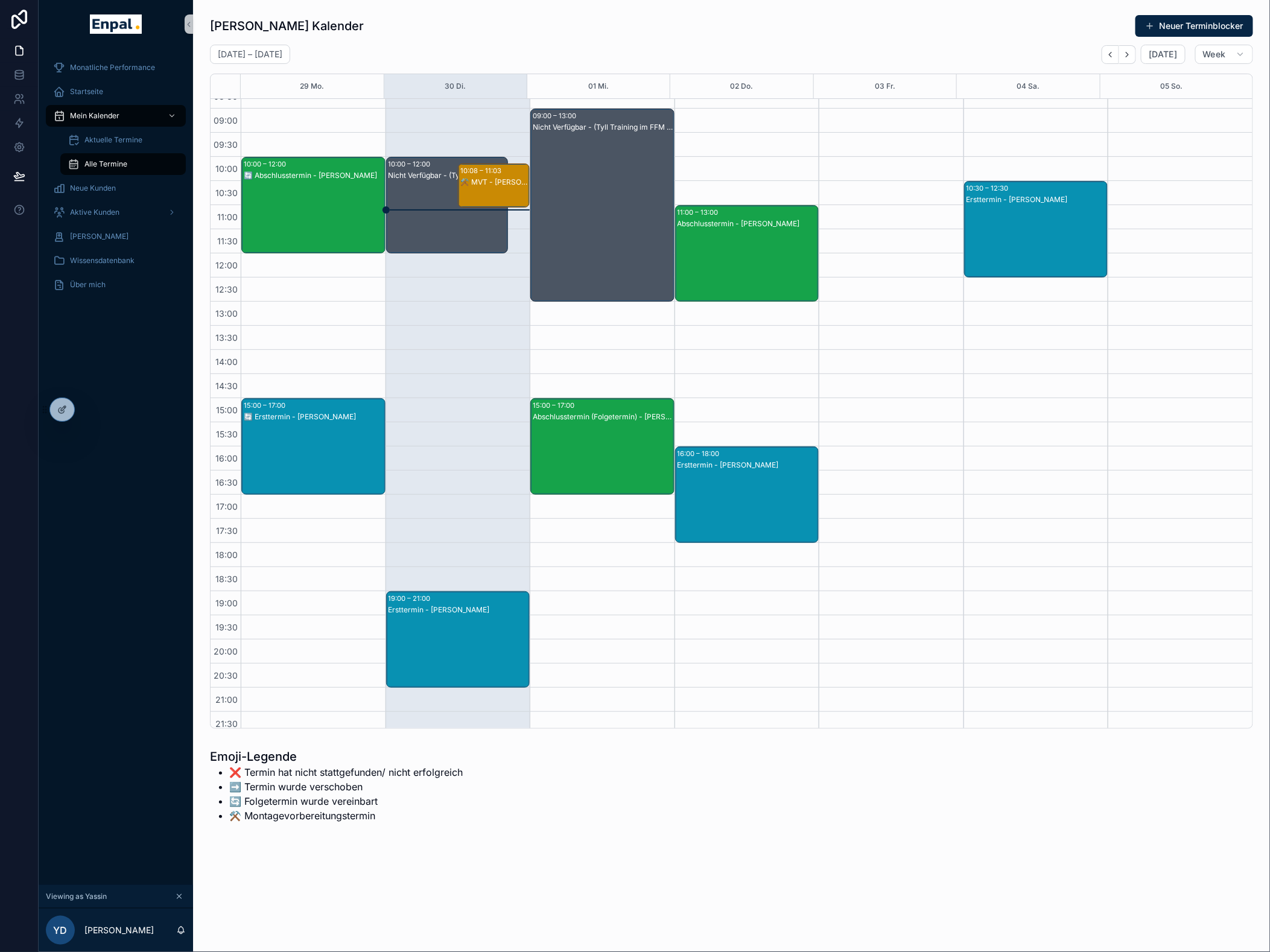
click at [771, 242] on div "Abschlusstermin - Stefan Krüger" at bounding box center [747, 266] width 141 height 94
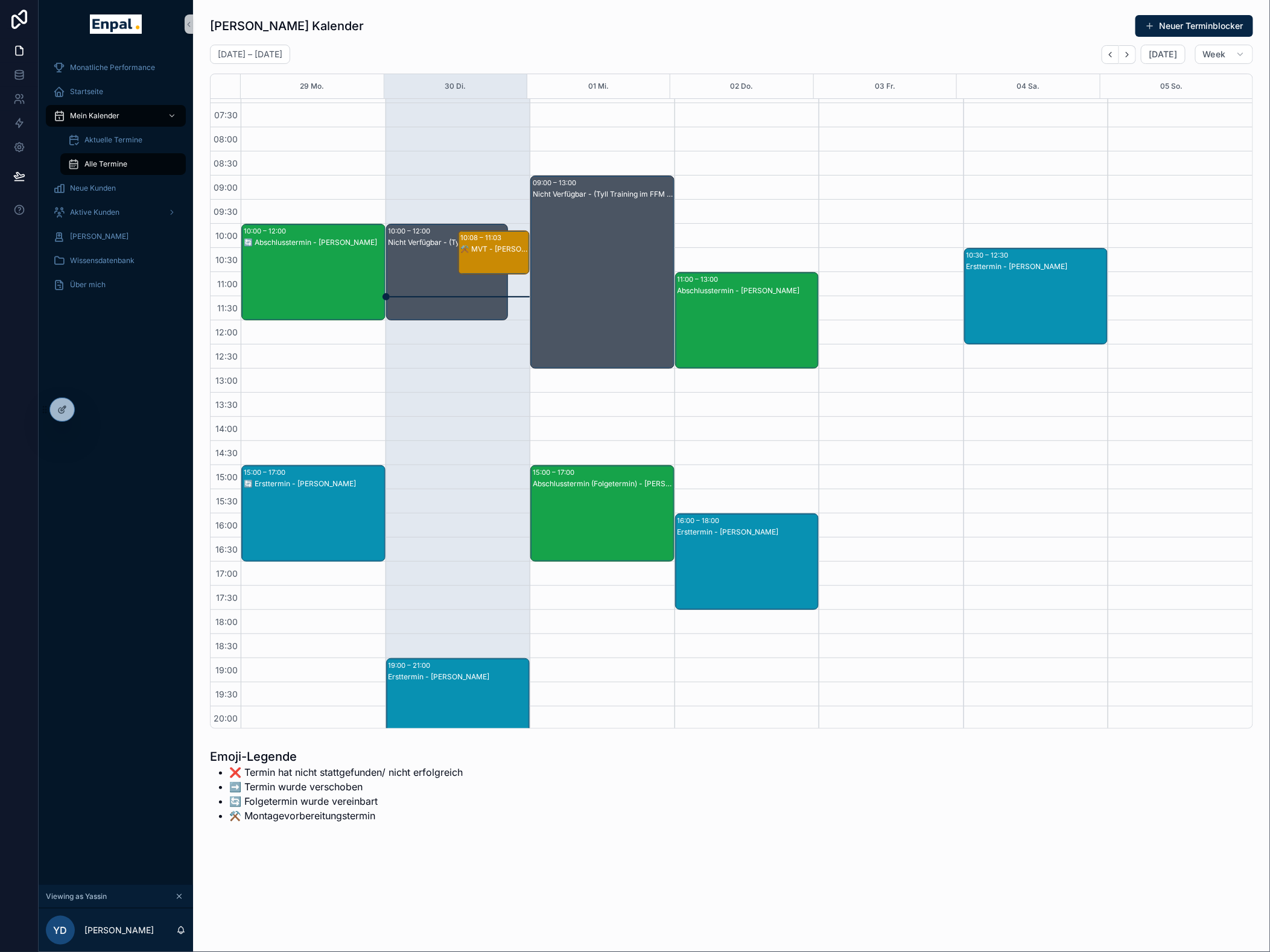
click at [744, 296] on div "Abschlusstermin - Stefan Krüger" at bounding box center [747, 332] width 141 height 94
click at [842, 303] on span "Stefan Krüger" at bounding box center [859, 307] width 58 height 9
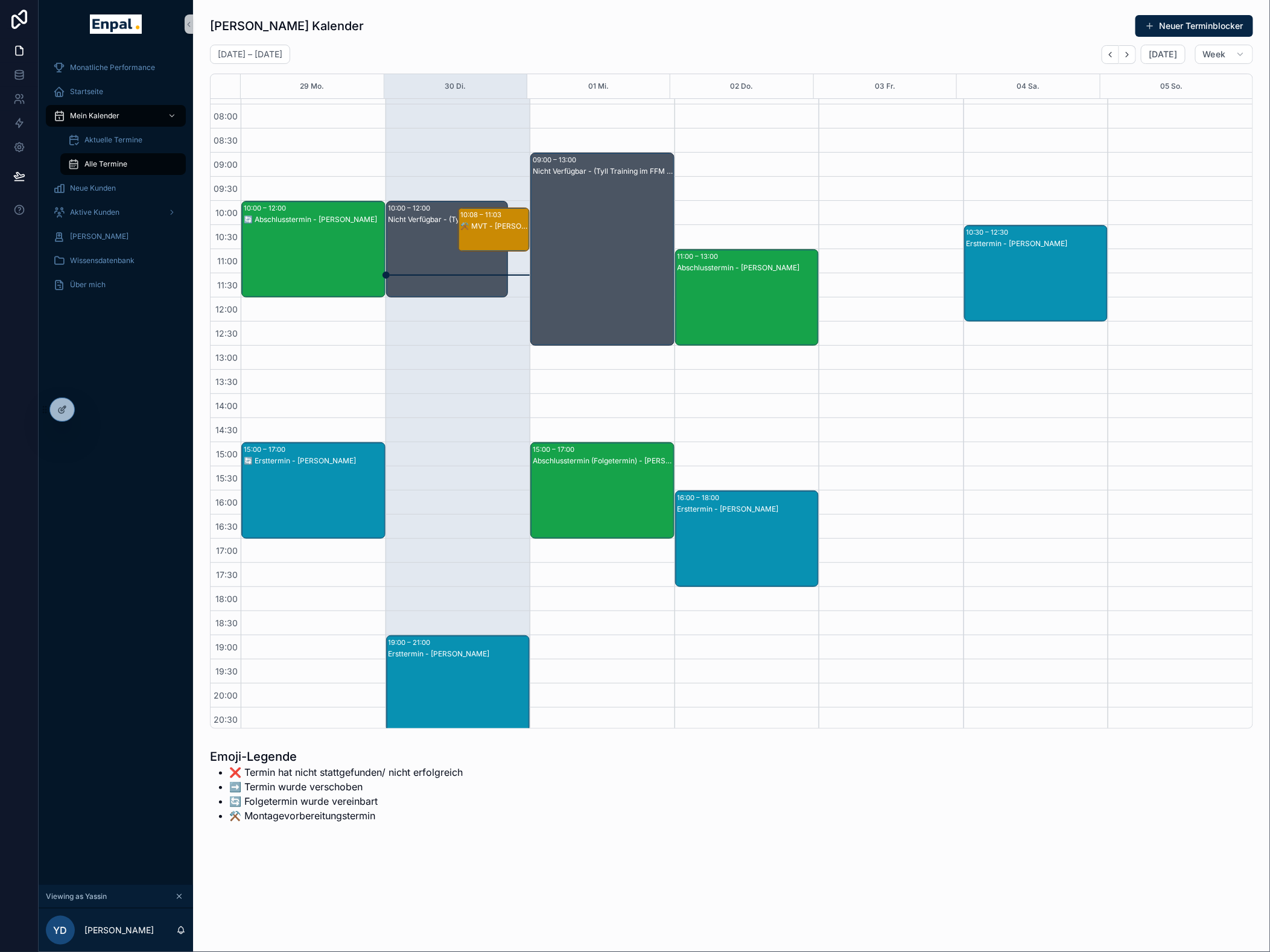
scroll to position [20, 0]
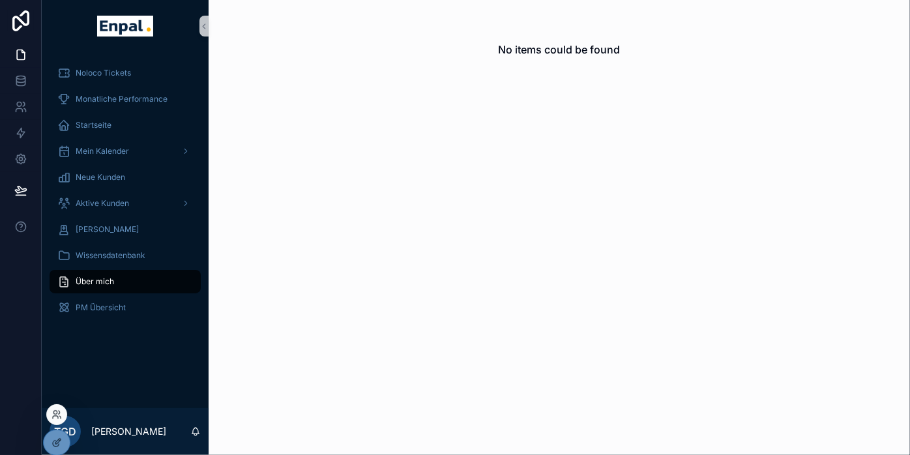
click at [61, 409] on div at bounding box center [56, 414] width 21 height 21
click at [55, 409] on icon at bounding box center [57, 414] width 10 height 10
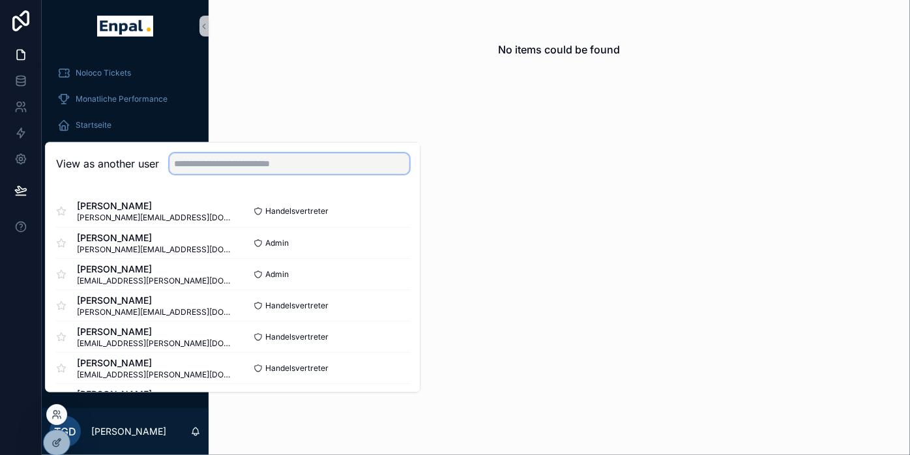
click at [262, 174] on input "text" at bounding box center [290, 163] width 240 height 21
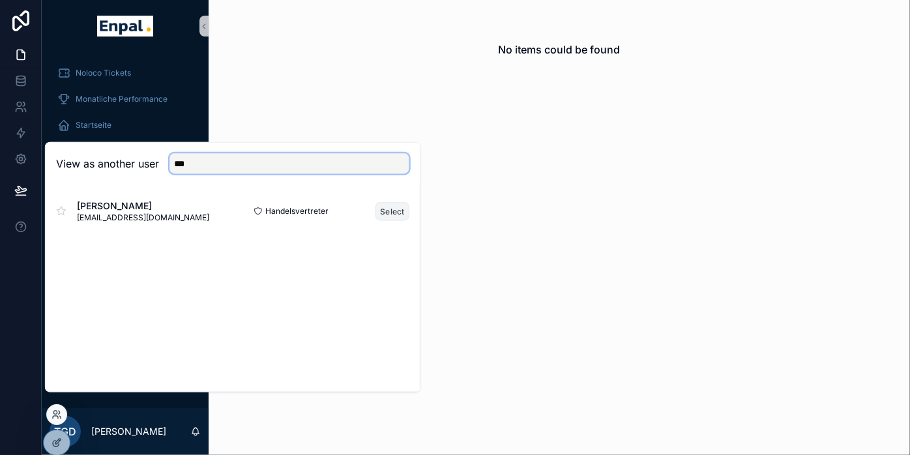
type input "***"
click at [387, 220] on button "Select" at bounding box center [393, 210] width 34 height 19
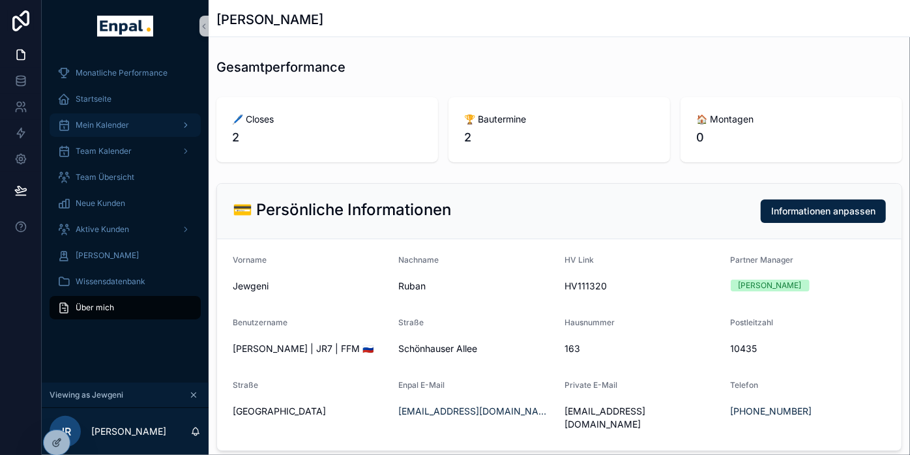
click at [100, 126] on span "Mein Kalender" at bounding box center [102, 125] width 53 height 10
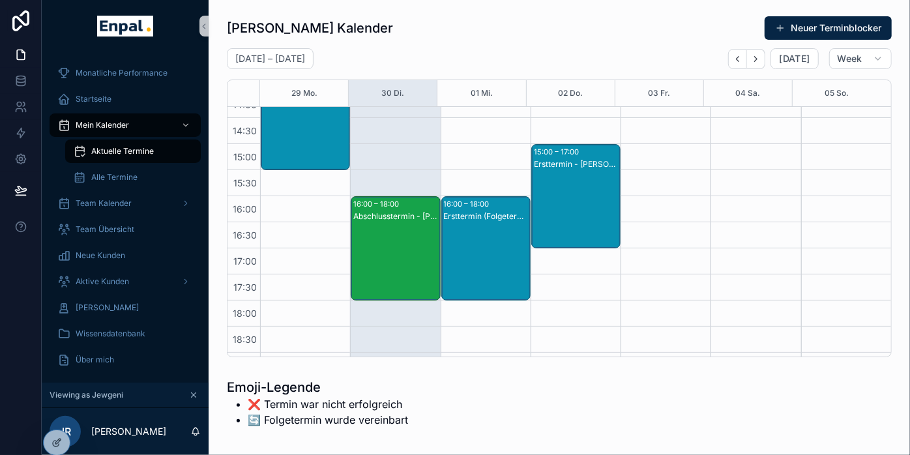
scroll to position [378, 0]
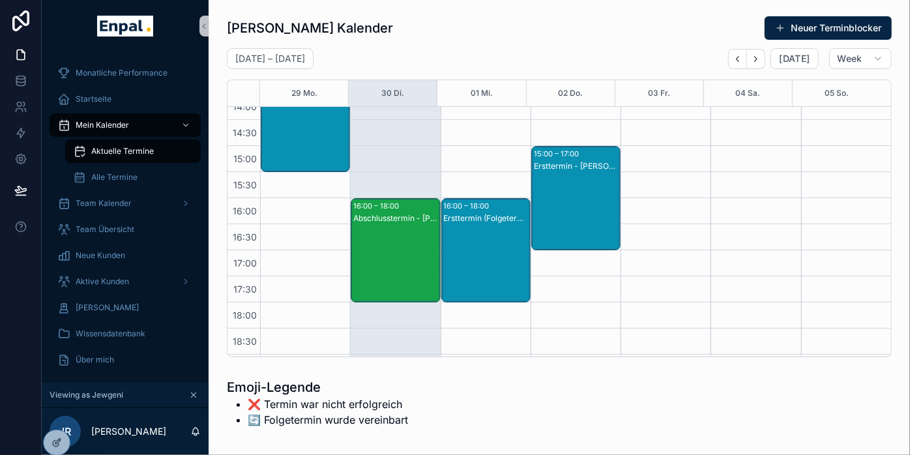
click at [467, 216] on div "Ersttermin (Folgetermin) - helmut boos" at bounding box center [486, 218] width 85 height 10
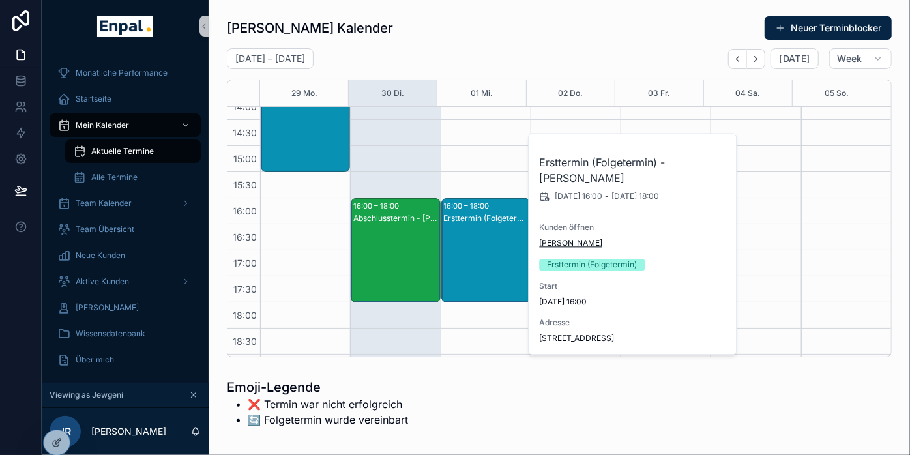
click at [564, 243] on span "helmut boos" at bounding box center [570, 243] width 63 height 10
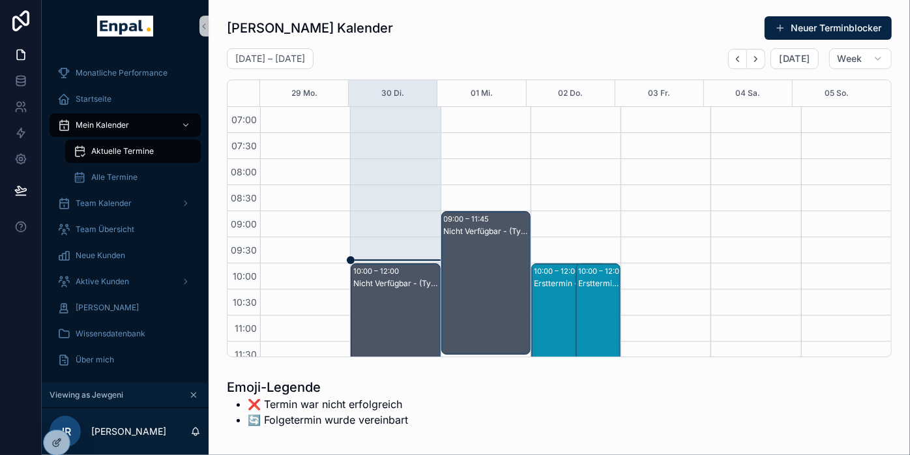
scroll to position [365, 0]
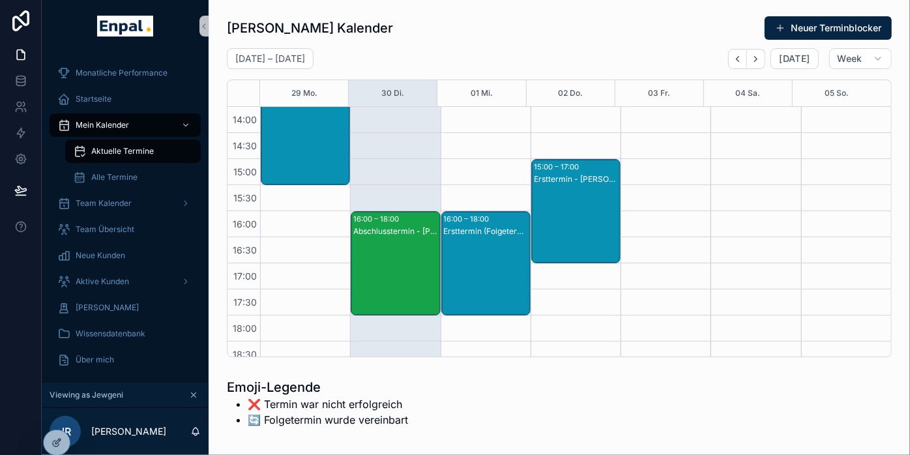
click at [469, 226] on div "Ersttermin (Folgetermin) - helmut boos" at bounding box center [486, 232] width 85 height 12
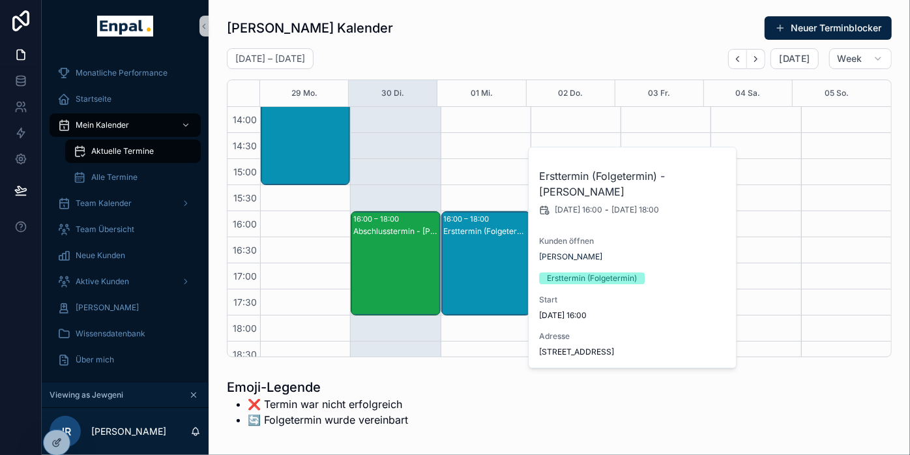
click at [512, 136] on div "09:00 – 11:45 Nicht Verfügbar - (Tyll Training im FFM Office) 16:00 – 18:00 Ers…" at bounding box center [486, 133] width 90 height 782
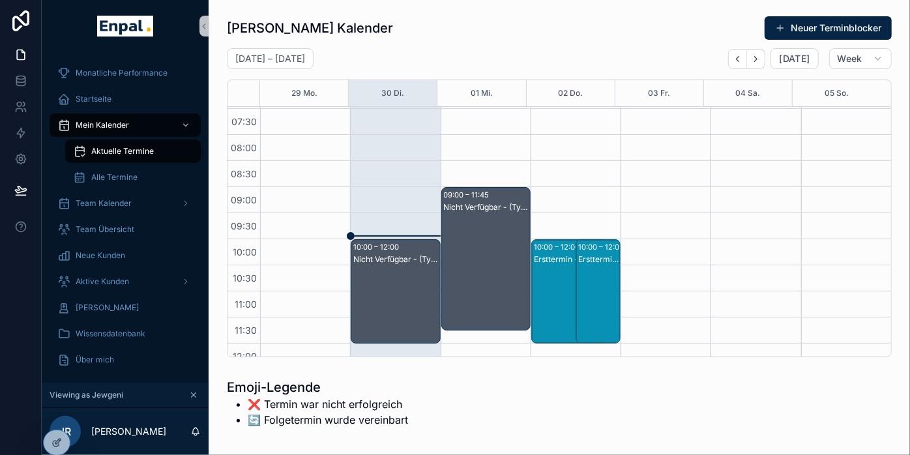
scroll to position [3, 0]
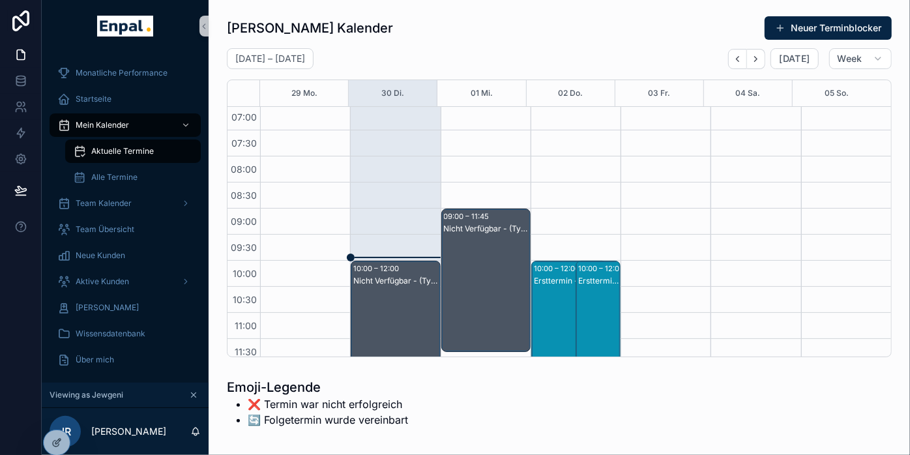
drag, startPoint x: 549, startPoint y: 290, endPoint x: 541, endPoint y: 276, distance: 16.7
click at [541, 276] on div "Ersttermin - Ute Barth" at bounding box center [570, 281] width 72 height 10
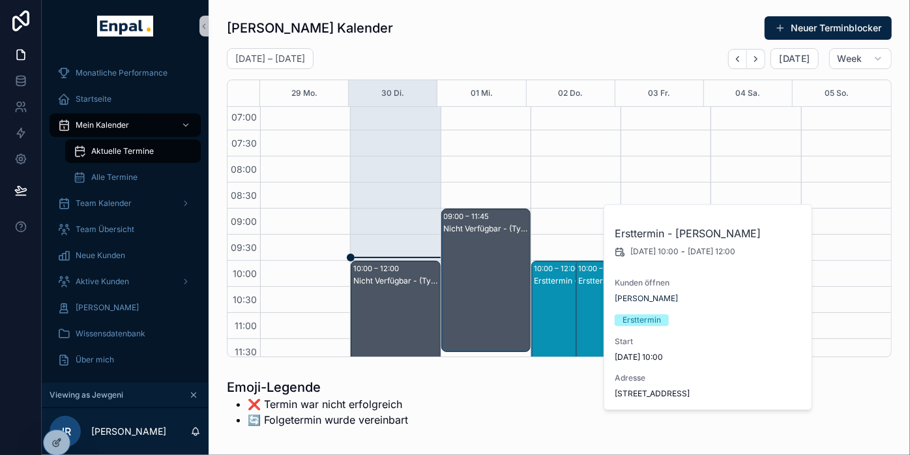
click at [588, 296] on div "Ersttermin (Folgetermin) - Hans Löbens" at bounding box center [598, 326] width 41 height 102
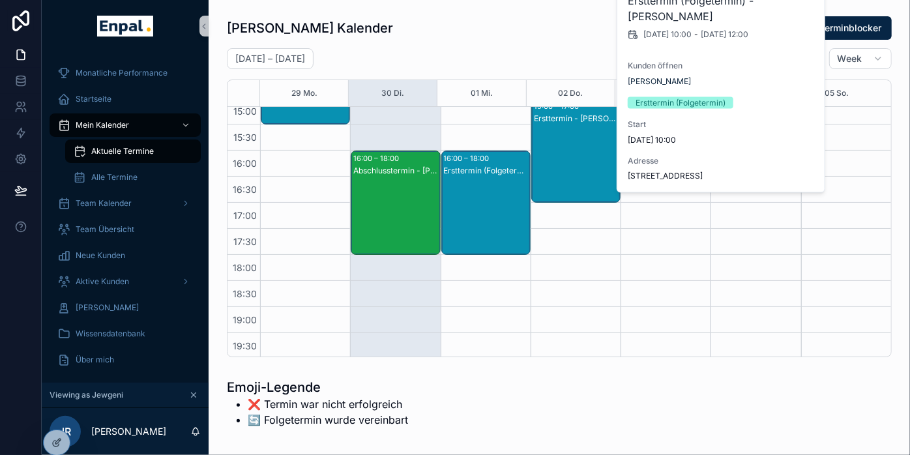
scroll to position [438, 0]
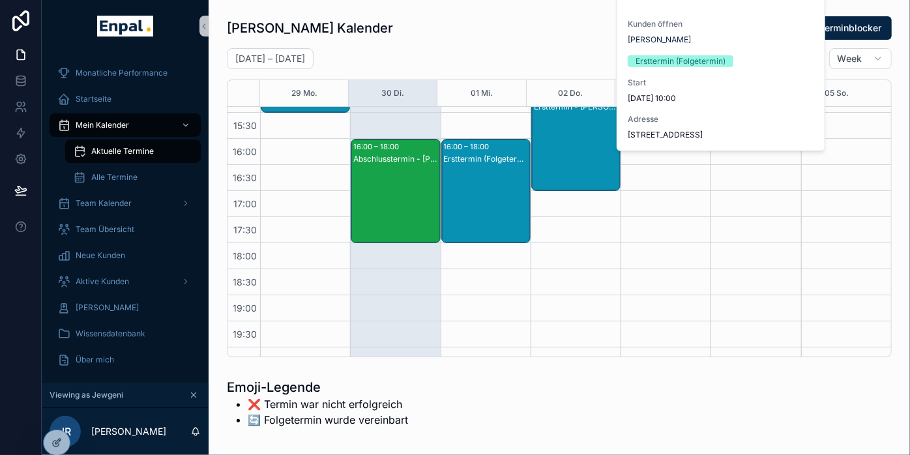
click at [551, 123] on div "Ersttermin - Kai Szymanski" at bounding box center [576, 152] width 85 height 102
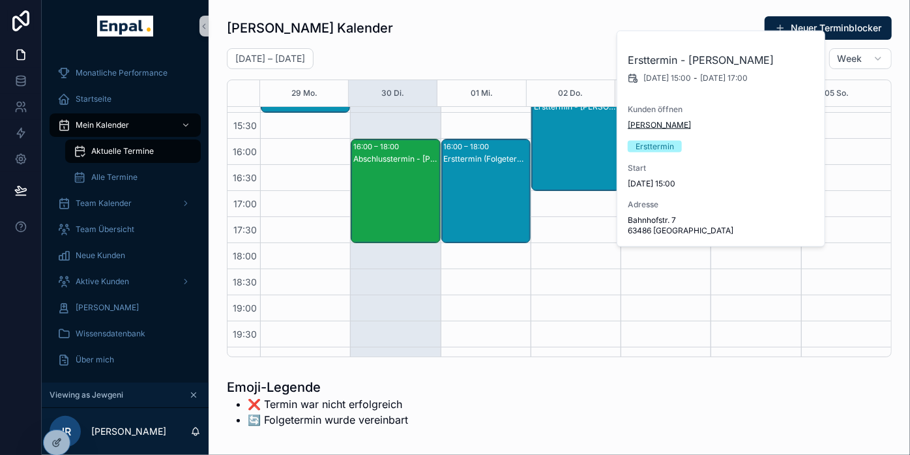
click at [649, 125] on span "Kai Szymanski" at bounding box center [659, 125] width 63 height 10
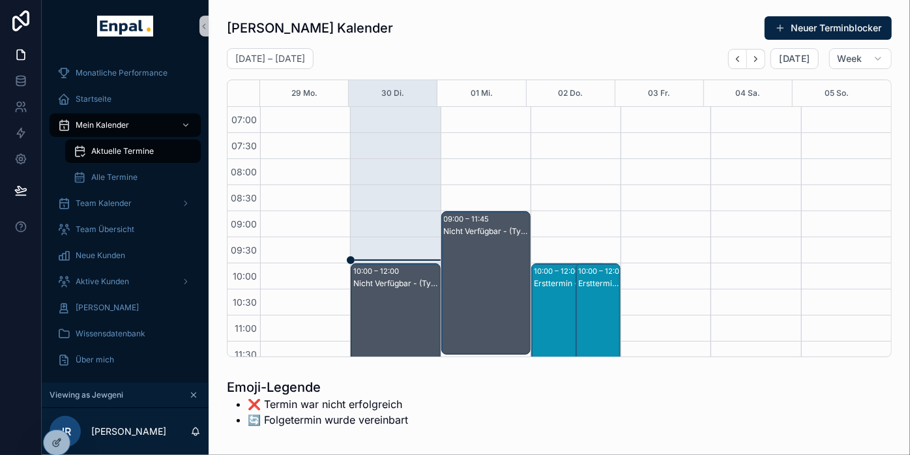
scroll to position [365, 0]
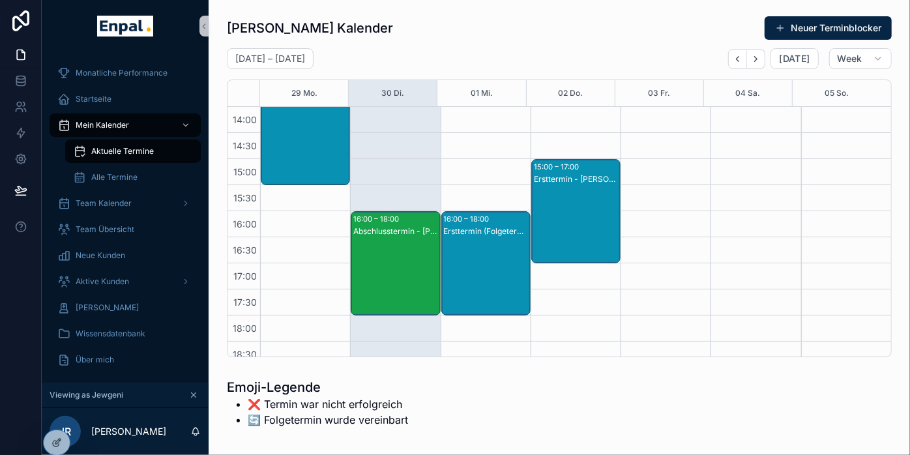
click at [571, 185] on div "Ersttermin - [PERSON_NAME]" at bounding box center [576, 224] width 85 height 102
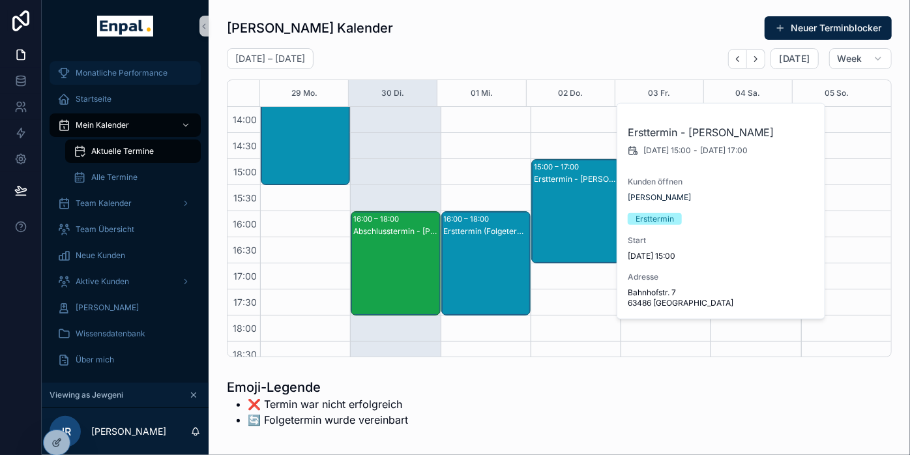
click at [110, 68] on span "Monatliche Performance" at bounding box center [122, 73] width 92 height 10
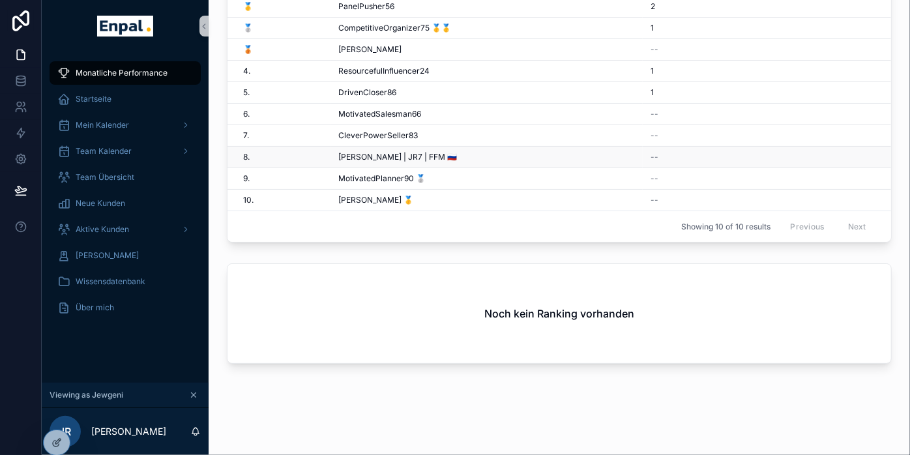
scroll to position [254, 0]
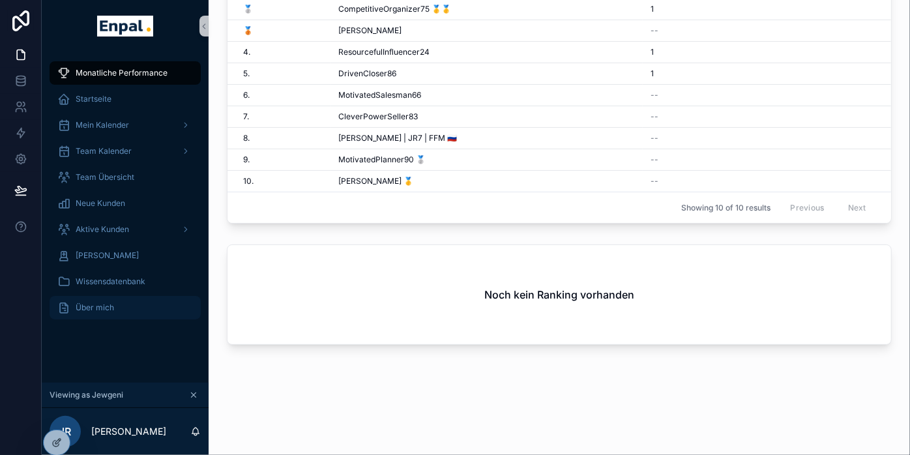
click at [78, 308] on span "Über mich" at bounding box center [95, 308] width 38 height 10
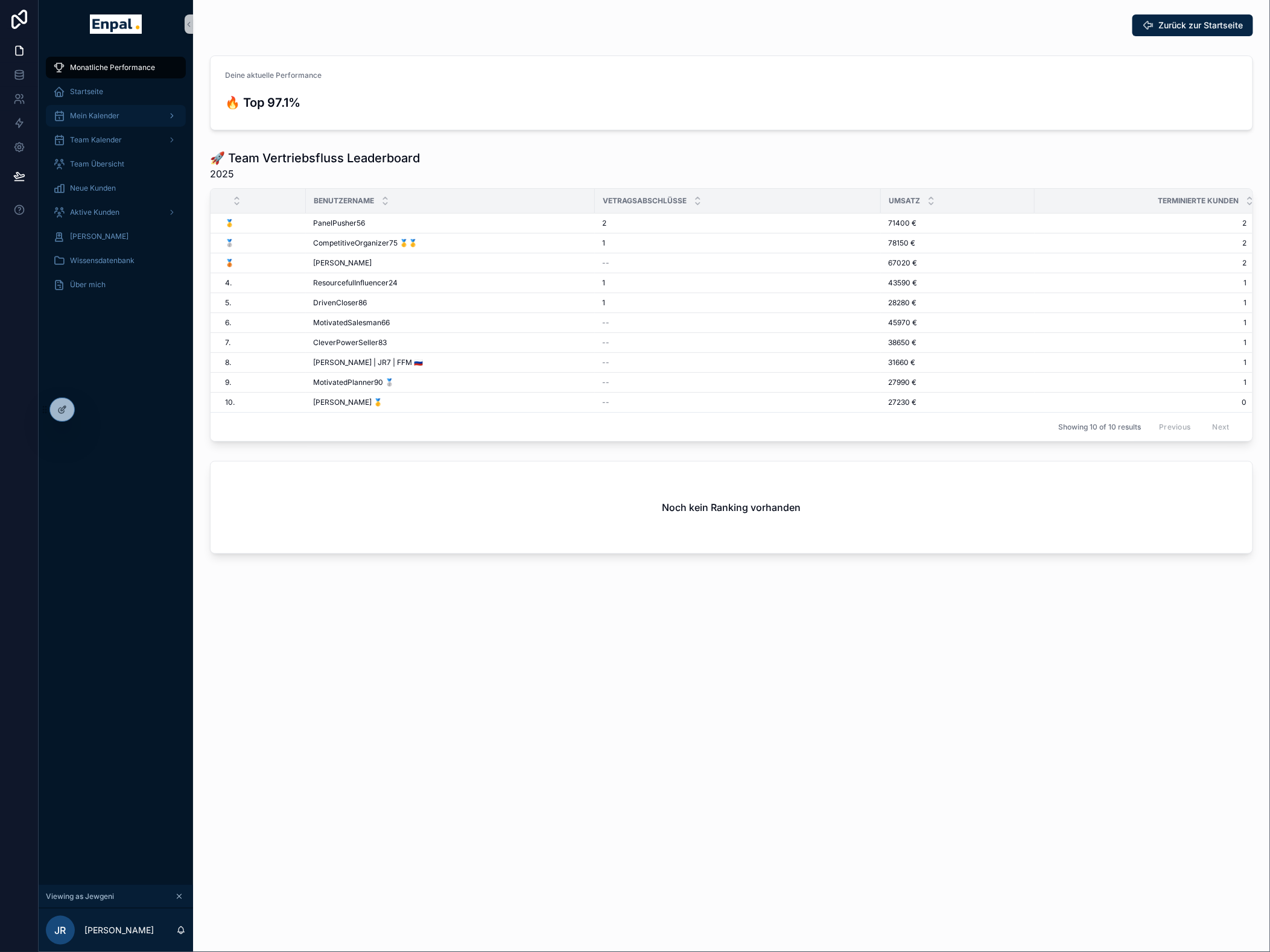
click at [99, 117] on span "Mein Kalender" at bounding box center [94, 116] width 49 height 9
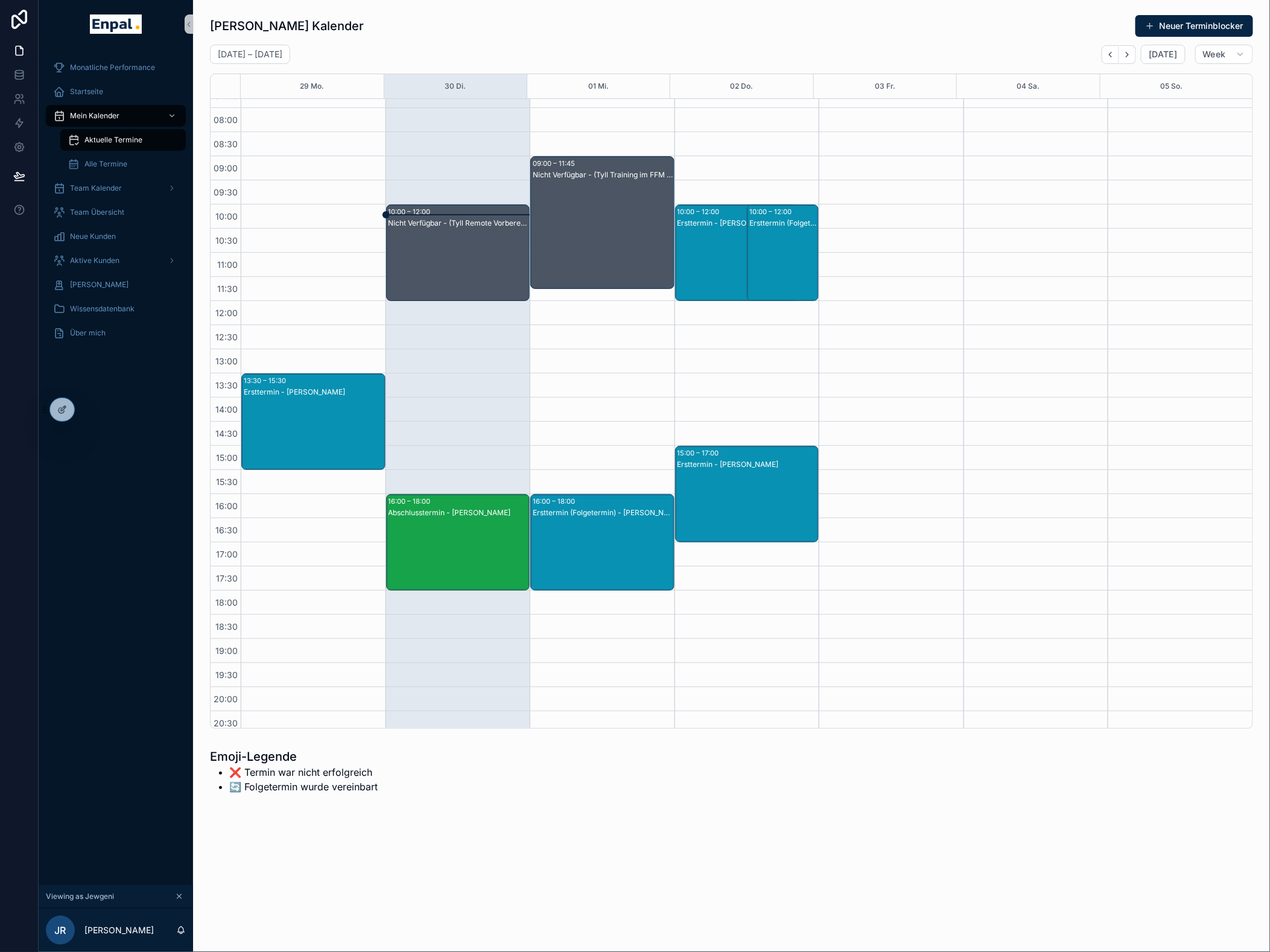
scroll to position [20, 0]
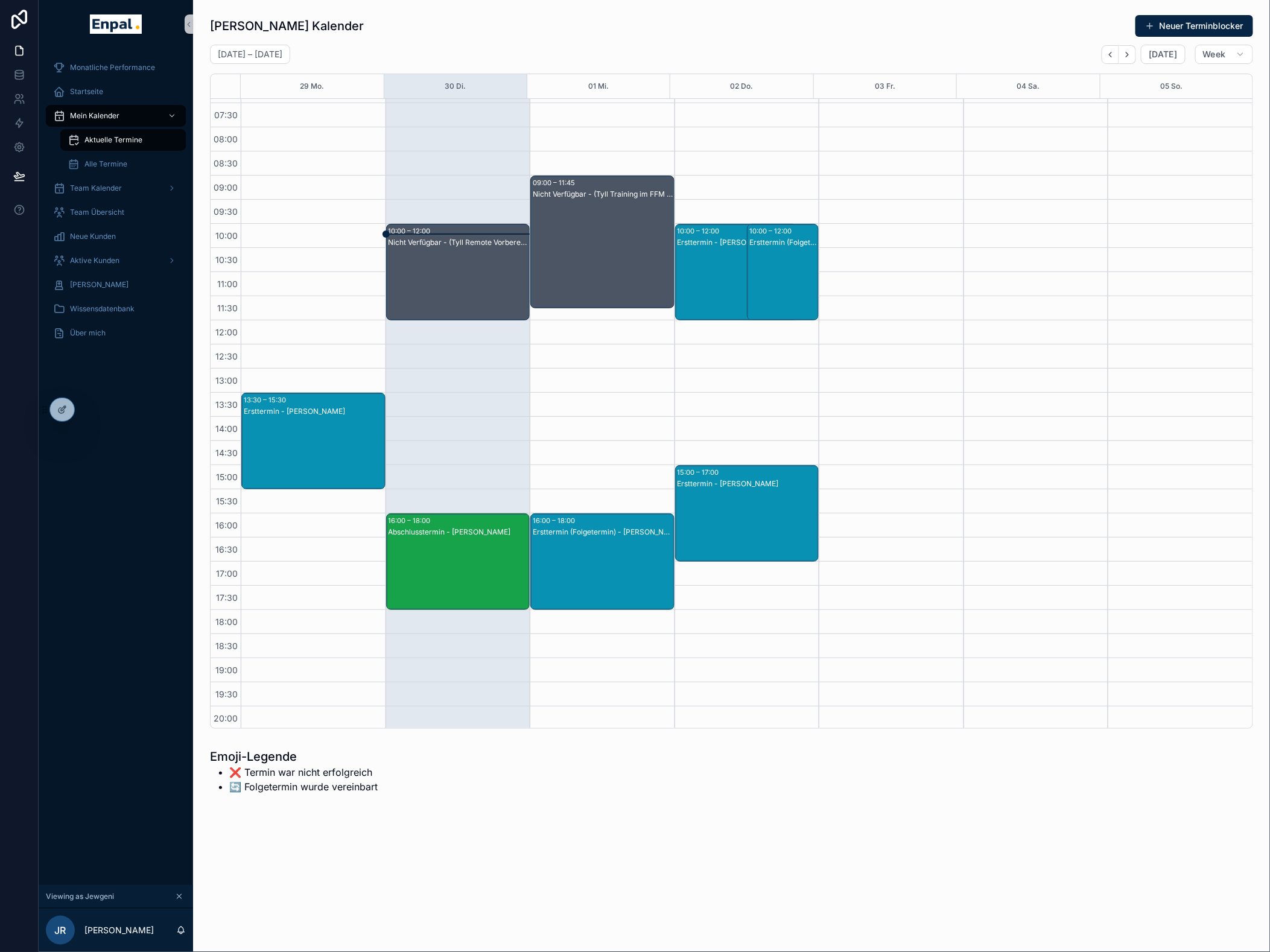
click at [628, 215] on div "Nicht Verfügbar - (Tyll Training im FFM Office)" at bounding box center [603, 253] width 141 height 130
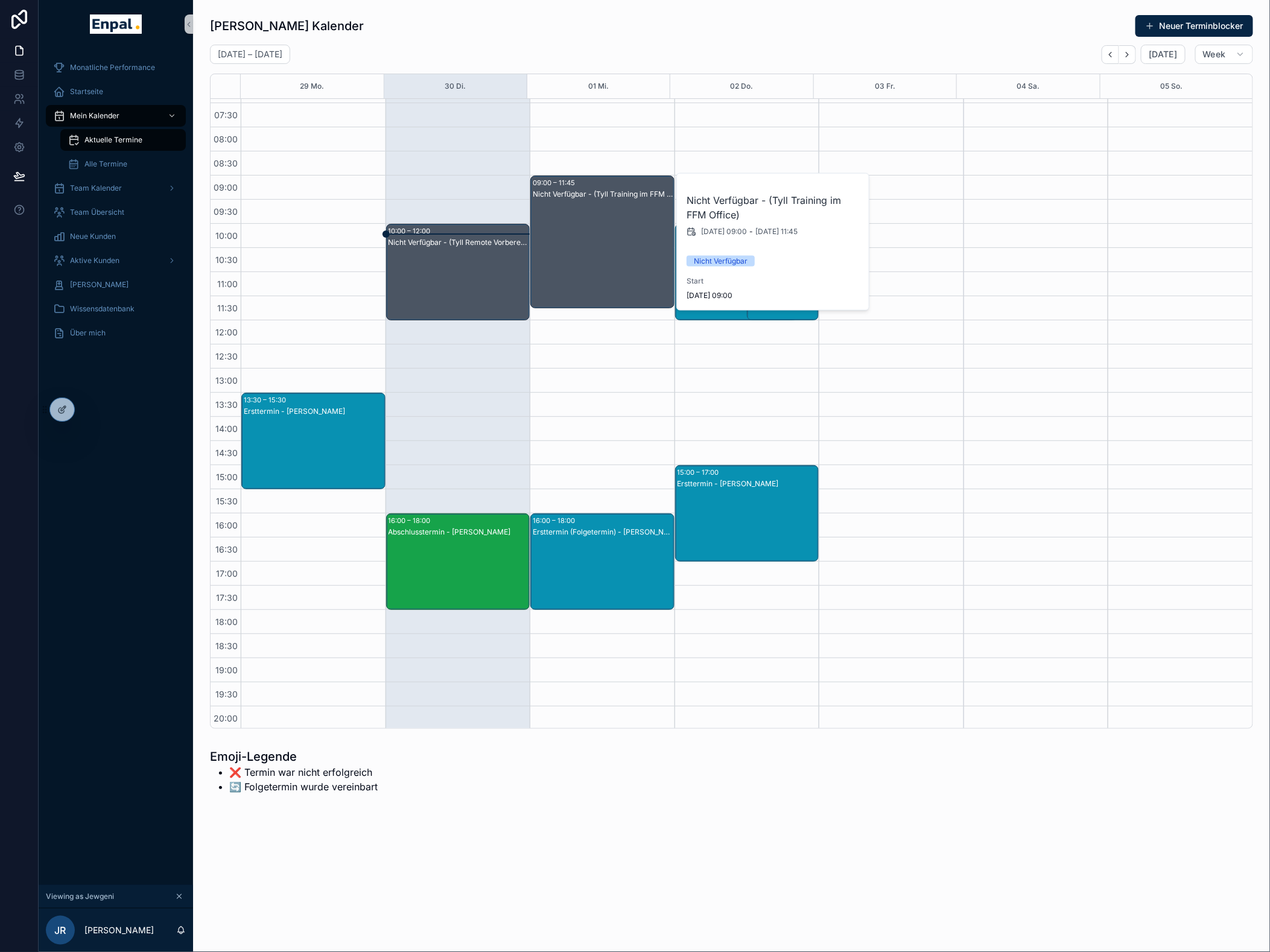
click at [587, 207] on div "Nicht Verfügbar - (Tyll Training im FFM Office)" at bounding box center [603, 253] width 141 height 130
click at [590, 208] on div "Nicht Verfügbar - (Tyll Training im FFM Office)" at bounding box center [603, 253] width 141 height 130
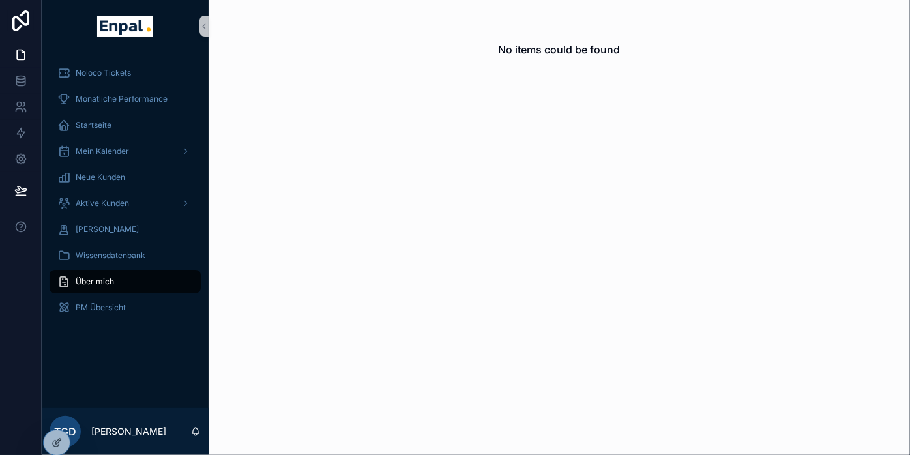
click at [439, 70] on div "No items could be found" at bounding box center [560, 49] width 702 height 99
click at [55, 403] on div "Noloco Tickets Monatliche Performance Startseite Mein Kalender Neue Kunden Akti…" at bounding box center [125, 230] width 167 height 356
click at [59, 409] on icon at bounding box center [57, 414] width 10 height 10
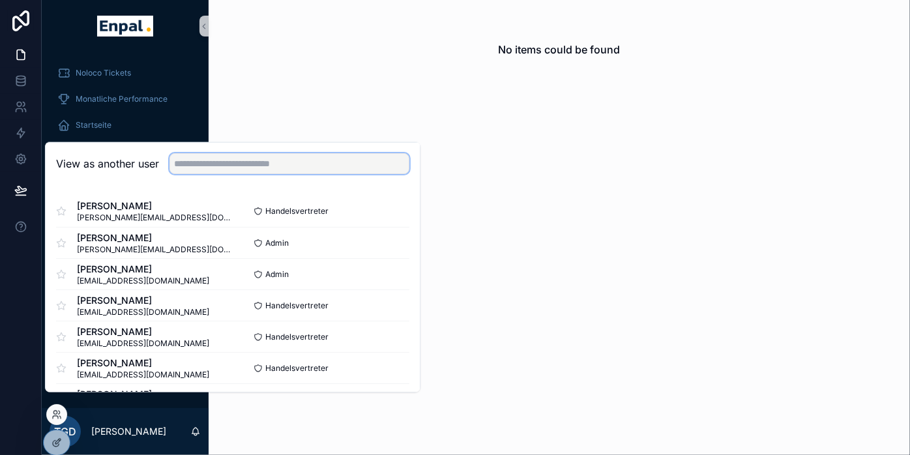
click at [236, 174] on input "text" at bounding box center [290, 163] width 240 height 21
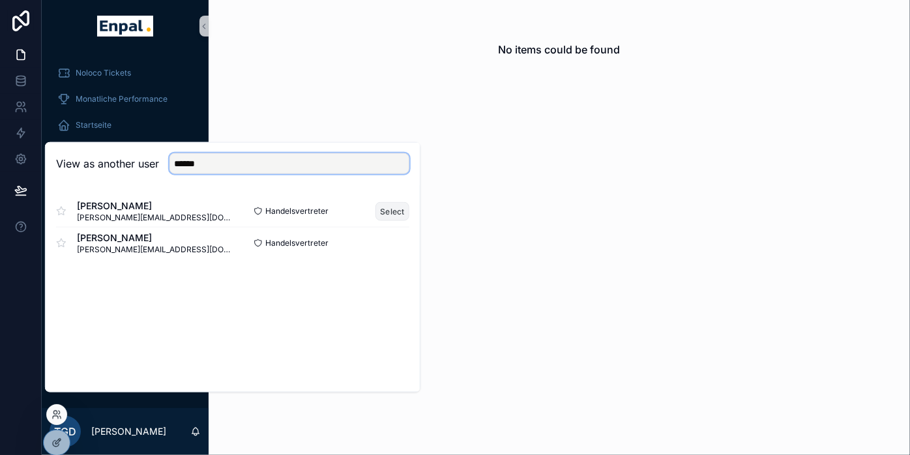
type input "******"
click at [385, 216] on button "Select" at bounding box center [393, 210] width 34 height 19
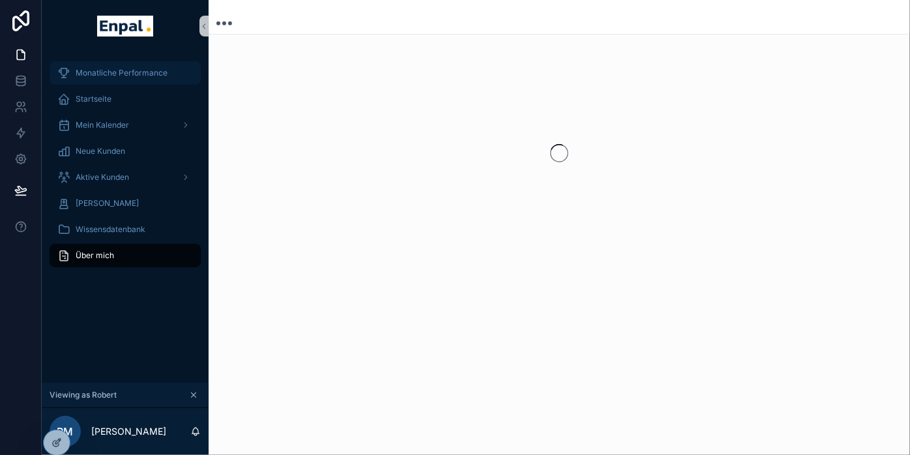
click at [125, 63] on div "Monatliche Performance" at bounding box center [125, 73] width 136 height 21
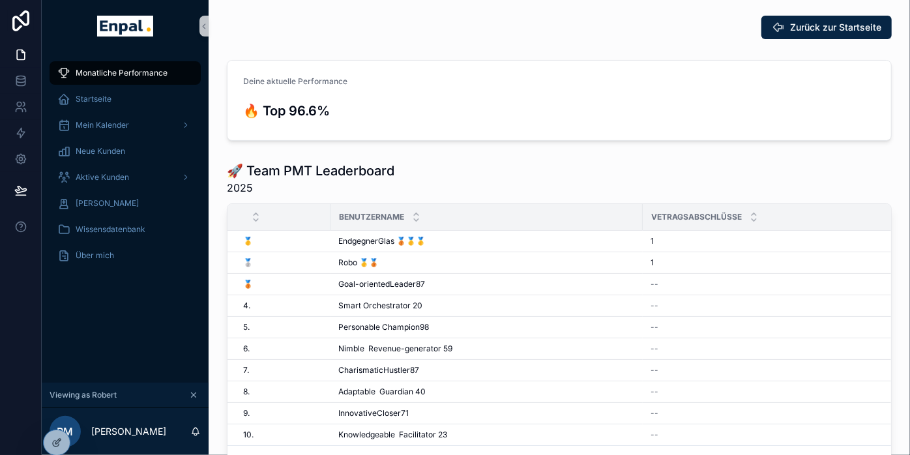
click at [623, 37] on div "Zurück zur Startseite" at bounding box center [559, 27] width 665 height 23
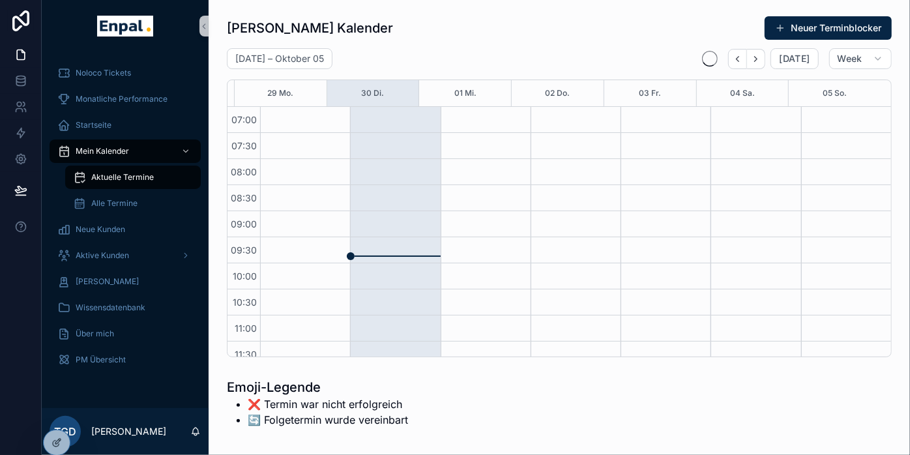
scroll to position [365, 0]
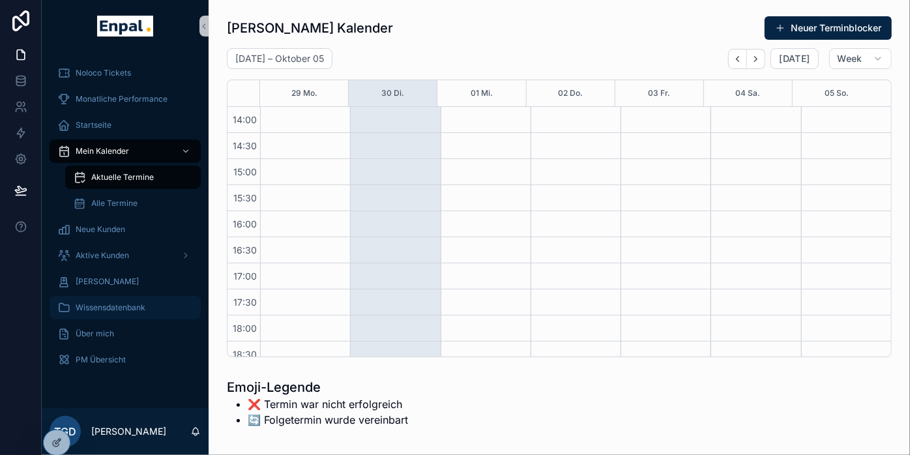
click at [83, 303] on span "Wissensdatenbank" at bounding box center [111, 308] width 70 height 10
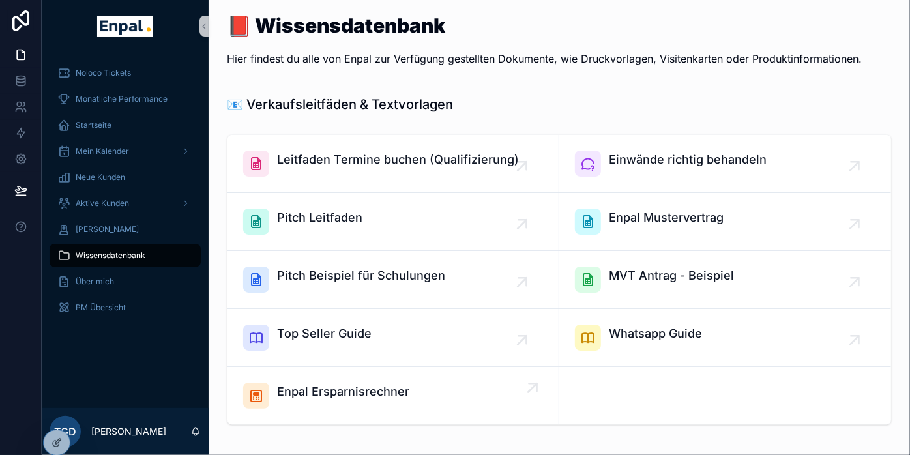
click at [339, 388] on span "Enpal Ersparnisrechner" at bounding box center [343, 392] width 132 height 18
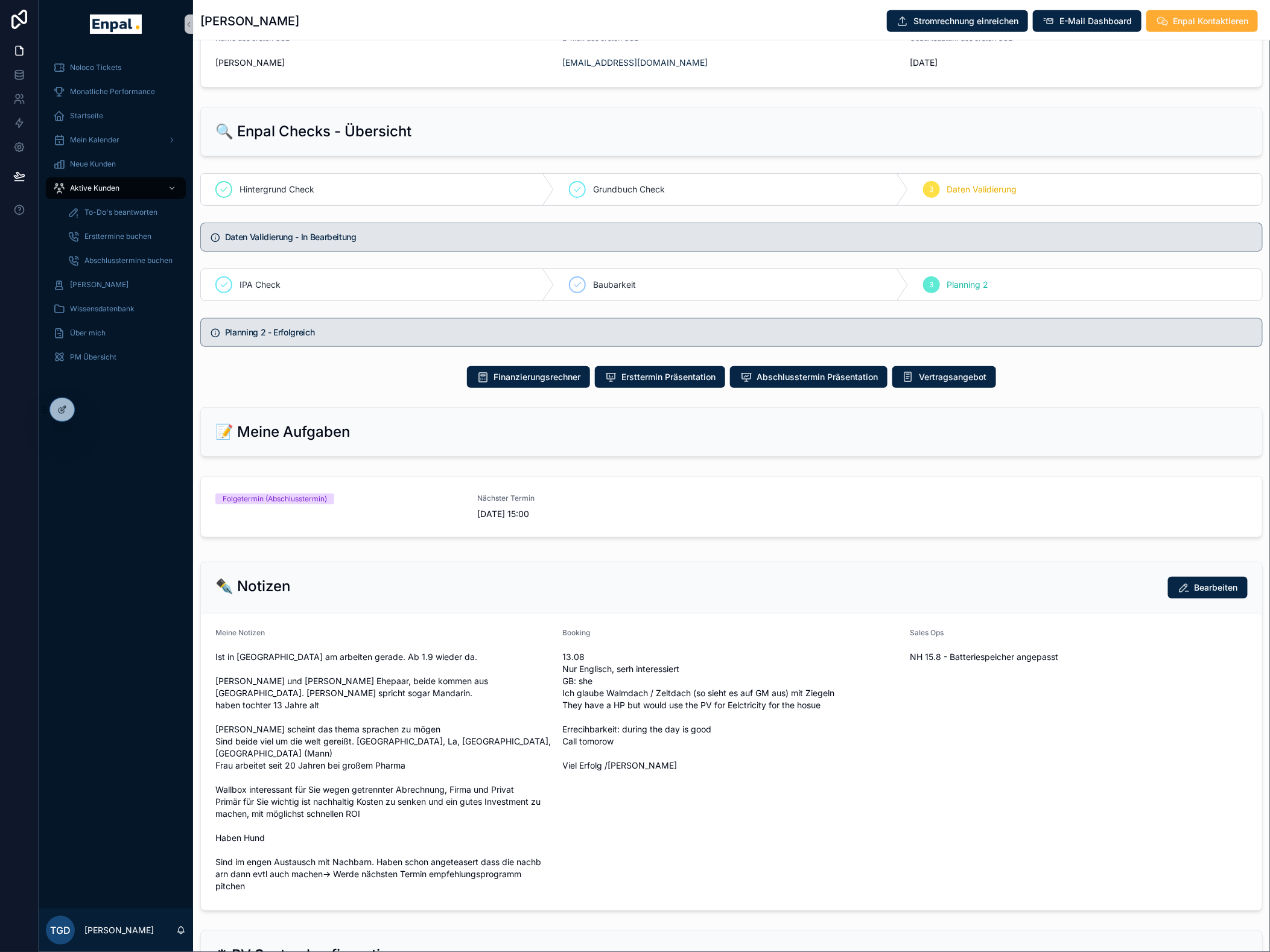
scroll to position [469, 0]
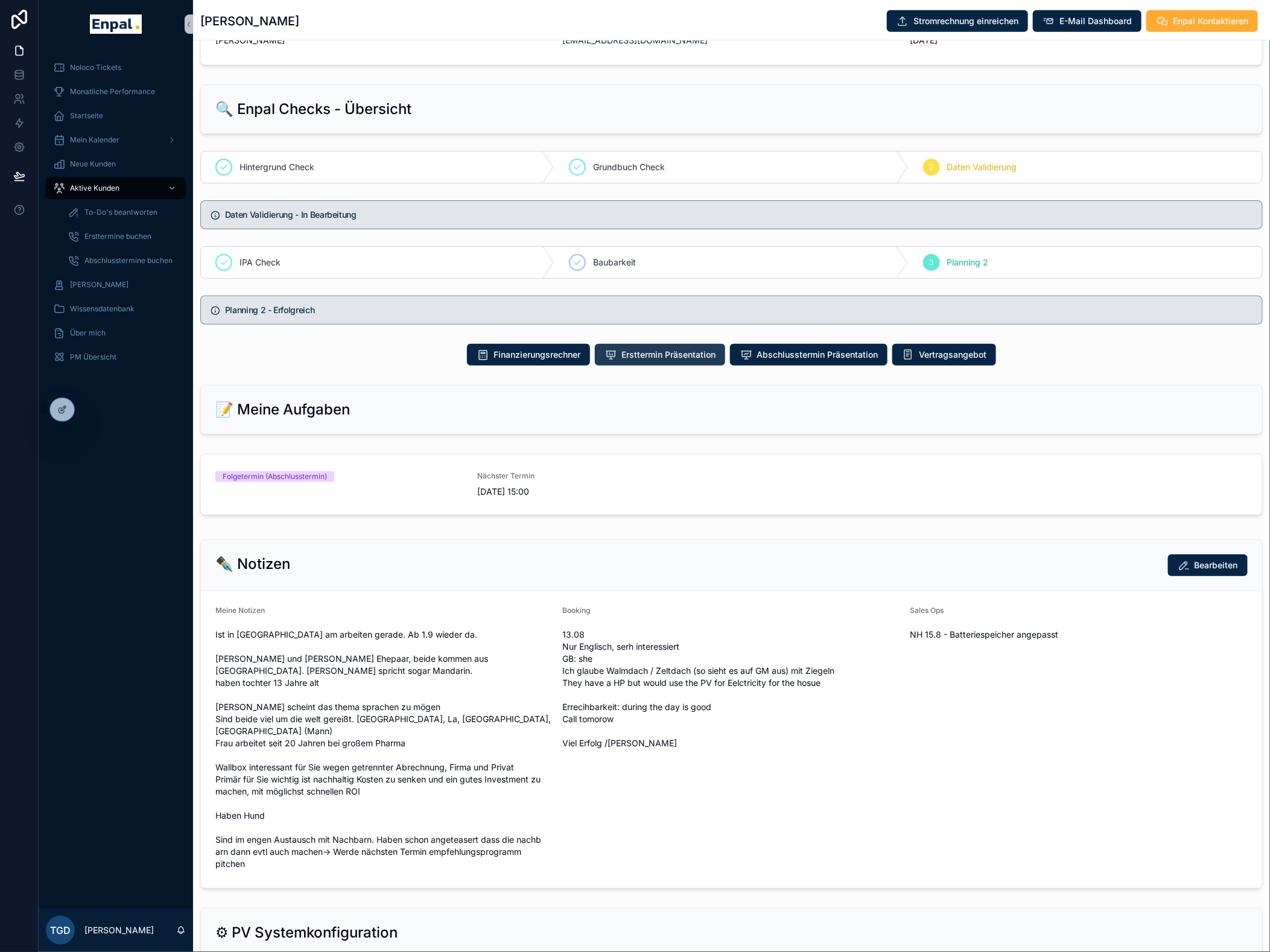
click at [658, 361] on span "Ersttermin Präsentation" at bounding box center [669, 354] width 94 height 12
click at [830, 361] on span "Abschlusstermin Präsentation" at bounding box center [817, 354] width 121 height 12
click at [820, 24] on div "Lesley Sun Stromrechnung einreichen E-Mail Dashboard Enpal Kontaktieren" at bounding box center [731, 20] width 1062 height 23
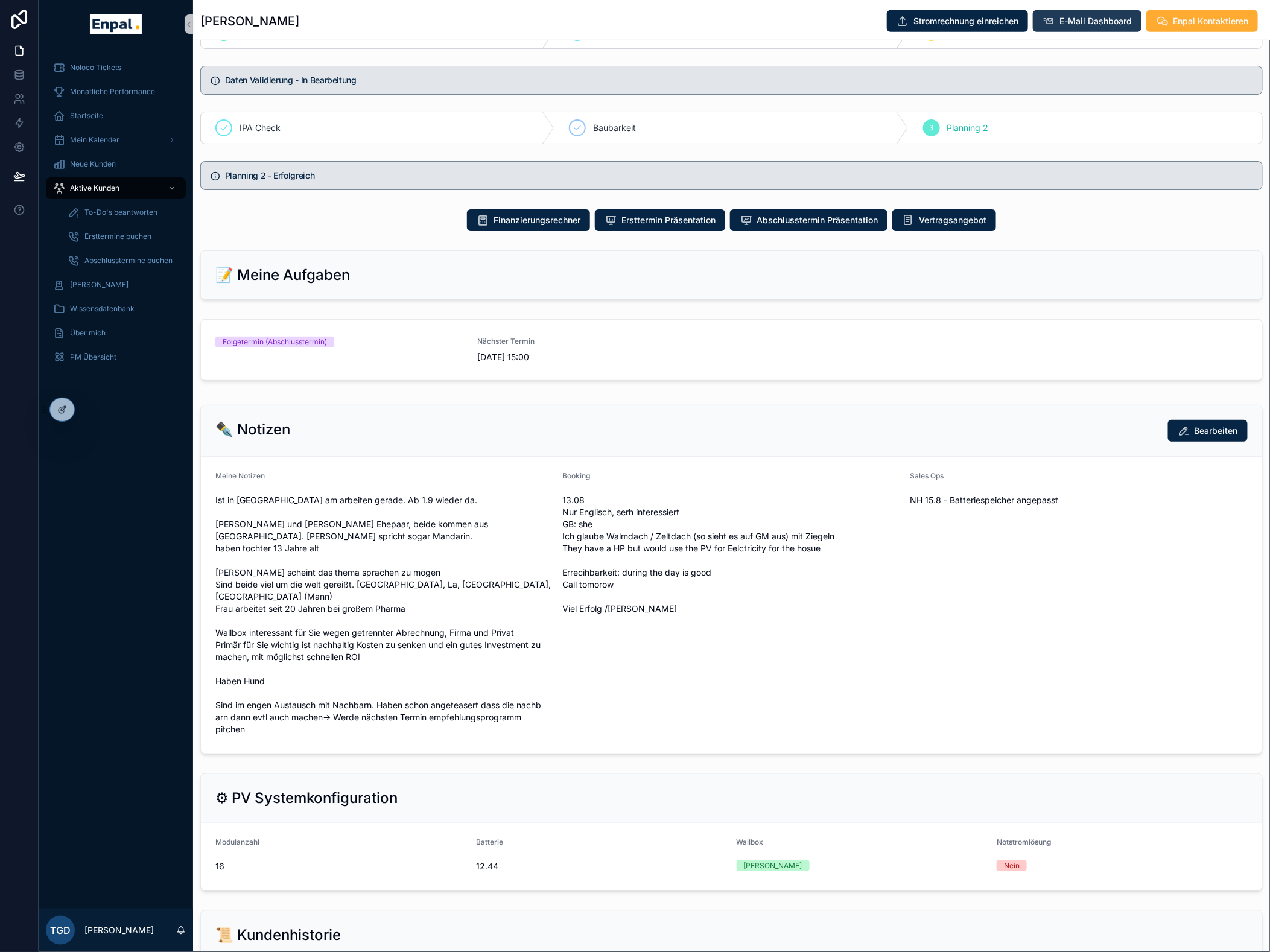
click at [842, 17] on span "E-Mail Dashboard" at bounding box center [1095, 20] width 72 height 12
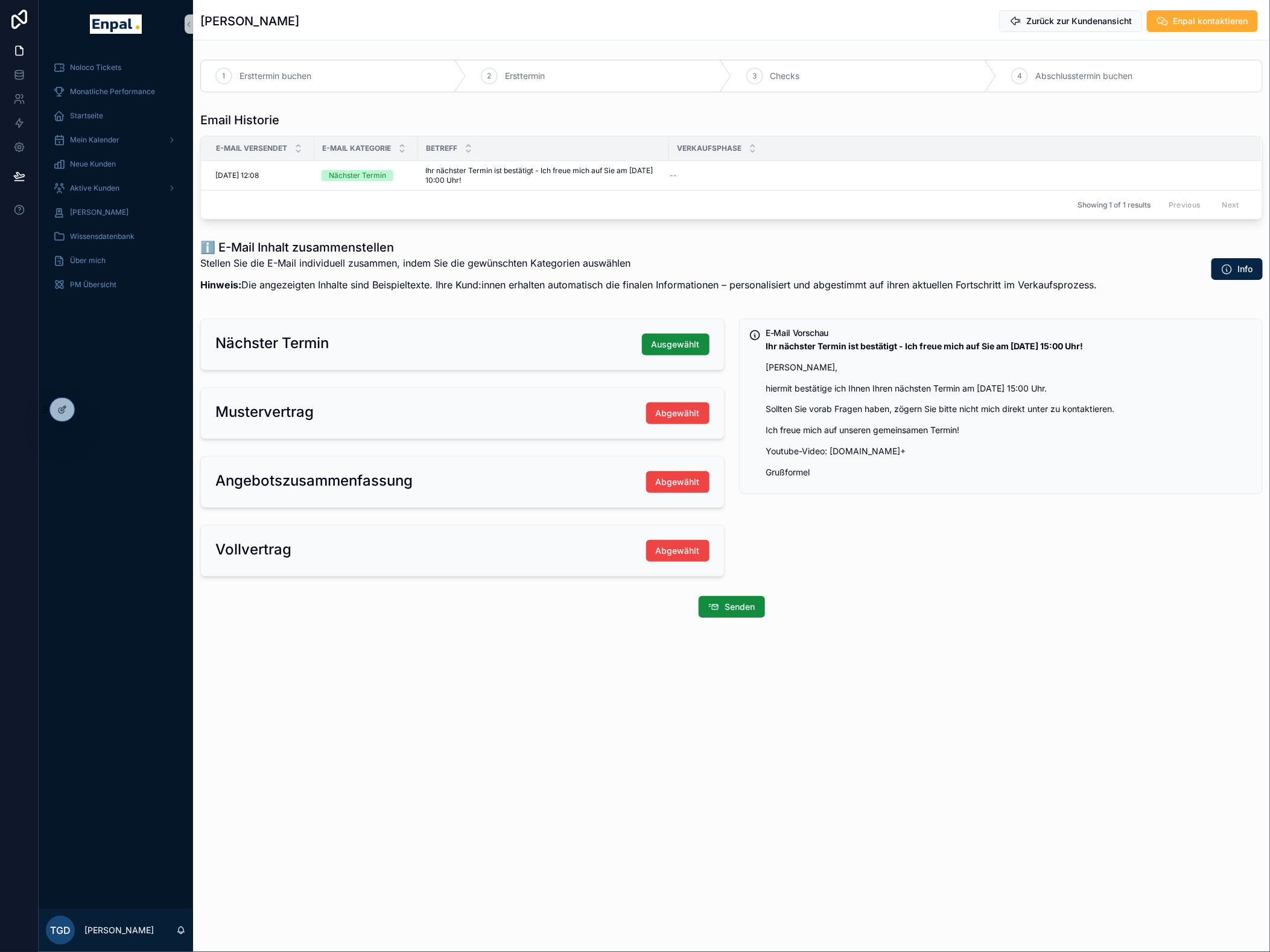
drag, startPoint x: 807, startPoint y: 349, endPoint x: 756, endPoint y: 377, distance: 58.2
click at [774, 374] on div "1 Ersttermin buchen 2 Ersttermin 3 Checks 4 Abschlusstermin buchen Email Histor…" at bounding box center [732, 339] width 1077 height 568
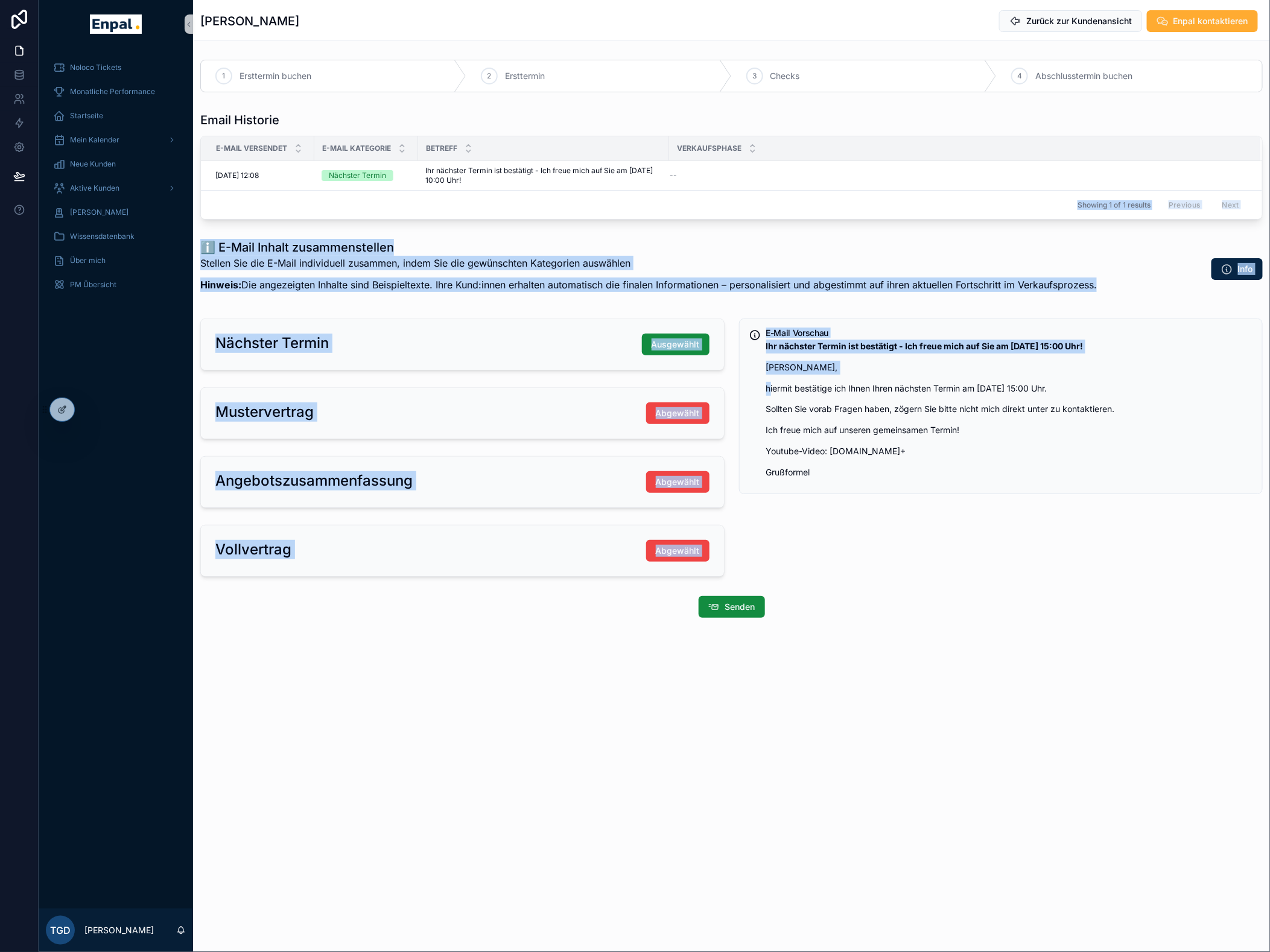
drag, startPoint x: 748, startPoint y: 377, endPoint x: 795, endPoint y: 202, distance: 181.2
click at [795, 202] on div "Showing 1 of 1 results Previous Next" at bounding box center [731, 204] width 1061 height 29
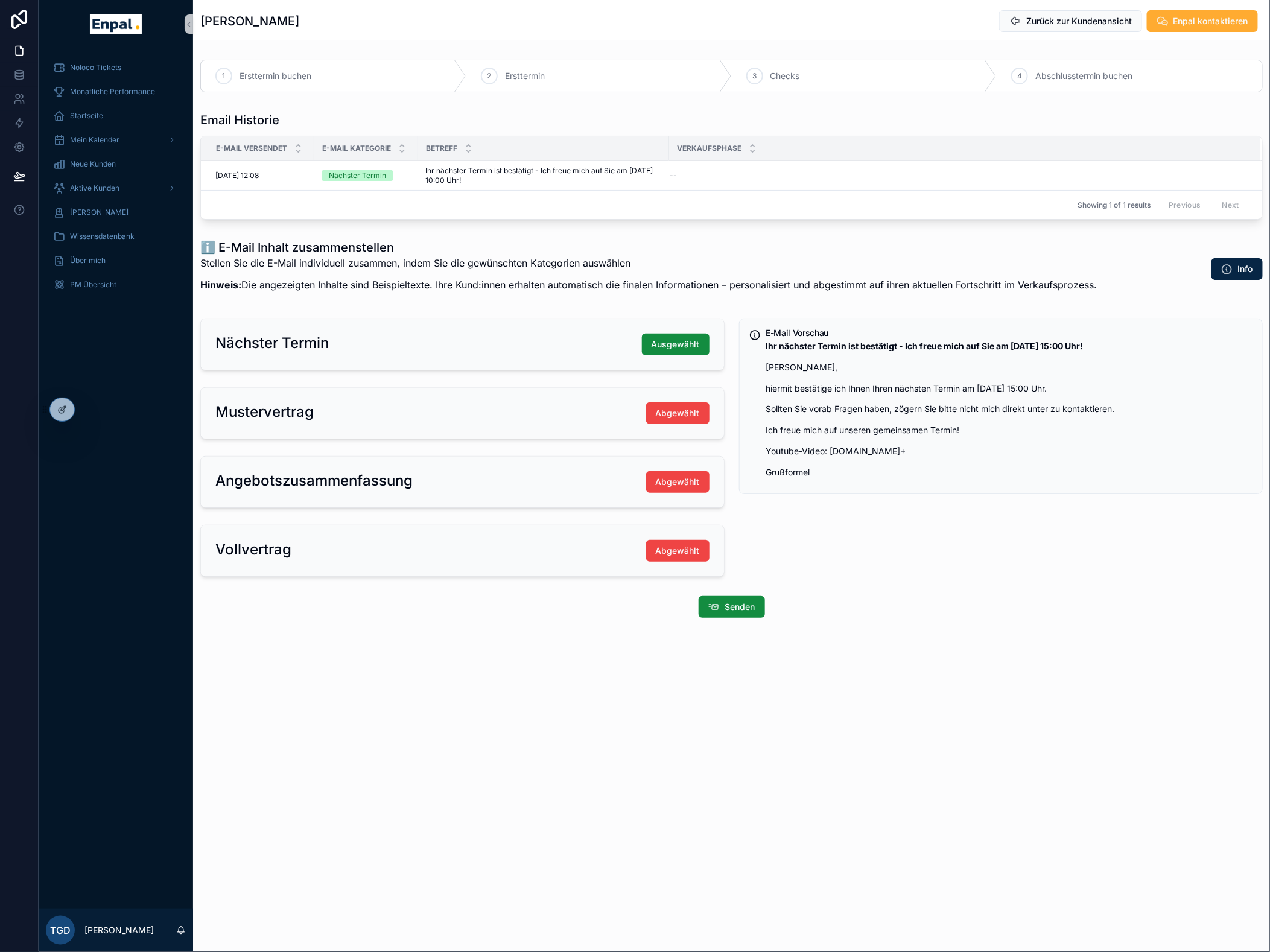
click at [842, 420] on div "E-Mail Vorschau Ihr nächster Termin ist bestätigt - Ich freue mich auf Sie am 0…" at bounding box center [1001, 447] width 538 height 267
drag, startPoint x: 268, startPoint y: 24, endPoint x: 205, endPoint y: 29, distance: 63.2
click at [205, 29] on div "Lesley Sun Zurück zur Kundenansicht Enpal kontaktieren" at bounding box center [731, 20] width 1062 height 23
click at [682, 420] on span "Abgewählt" at bounding box center [678, 550] width 44 height 12
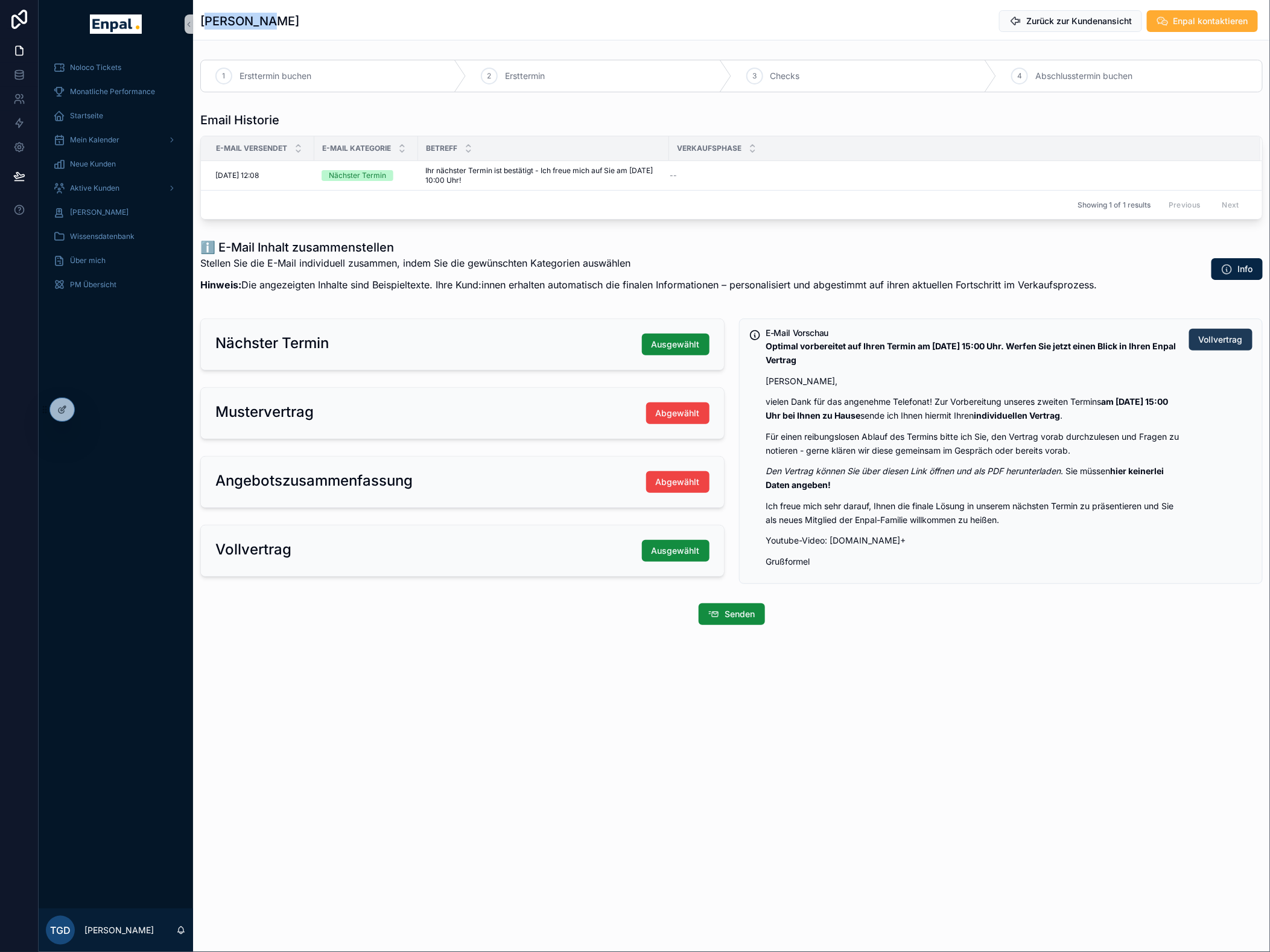
click at [842, 339] on span "Vollvertrag" at bounding box center [1221, 340] width 44 height 12
drag, startPoint x: 1128, startPoint y: 390, endPoint x: 1056, endPoint y: 375, distance: 73.5
click at [842, 375] on p "Hallo Lesley Sun," at bounding box center [972, 381] width 413 height 14
drag, startPoint x: 1132, startPoint y: 648, endPoint x: 911, endPoint y: 231, distance: 471.9
click at [842, 231] on div "1 Ersttermin buchen 2 Ersttermin 3 Checks 4 Abschlusstermin buchen Email Histor…" at bounding box center [732, 341] width 1077 height 575
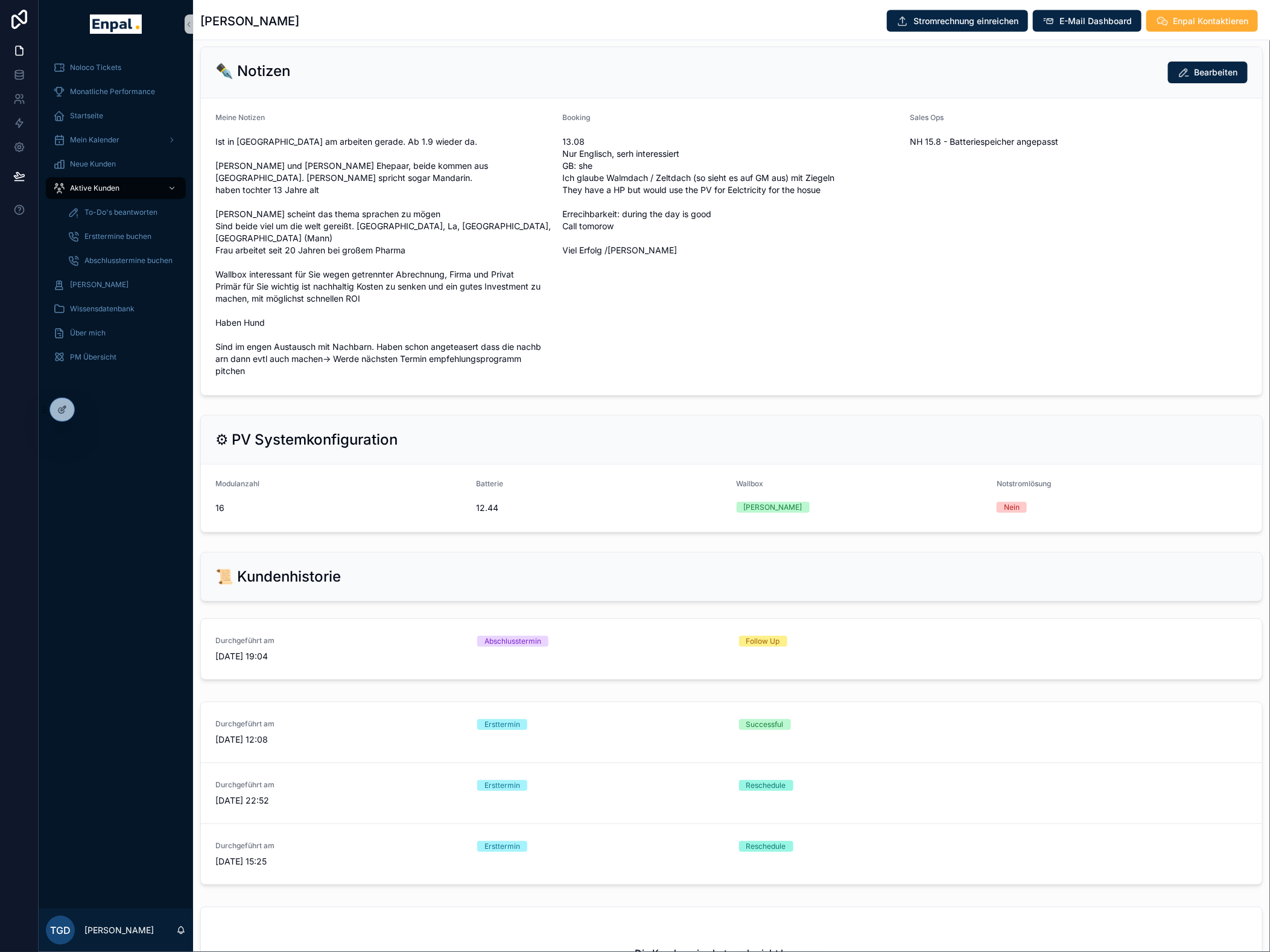
scroll to position [938, 0]
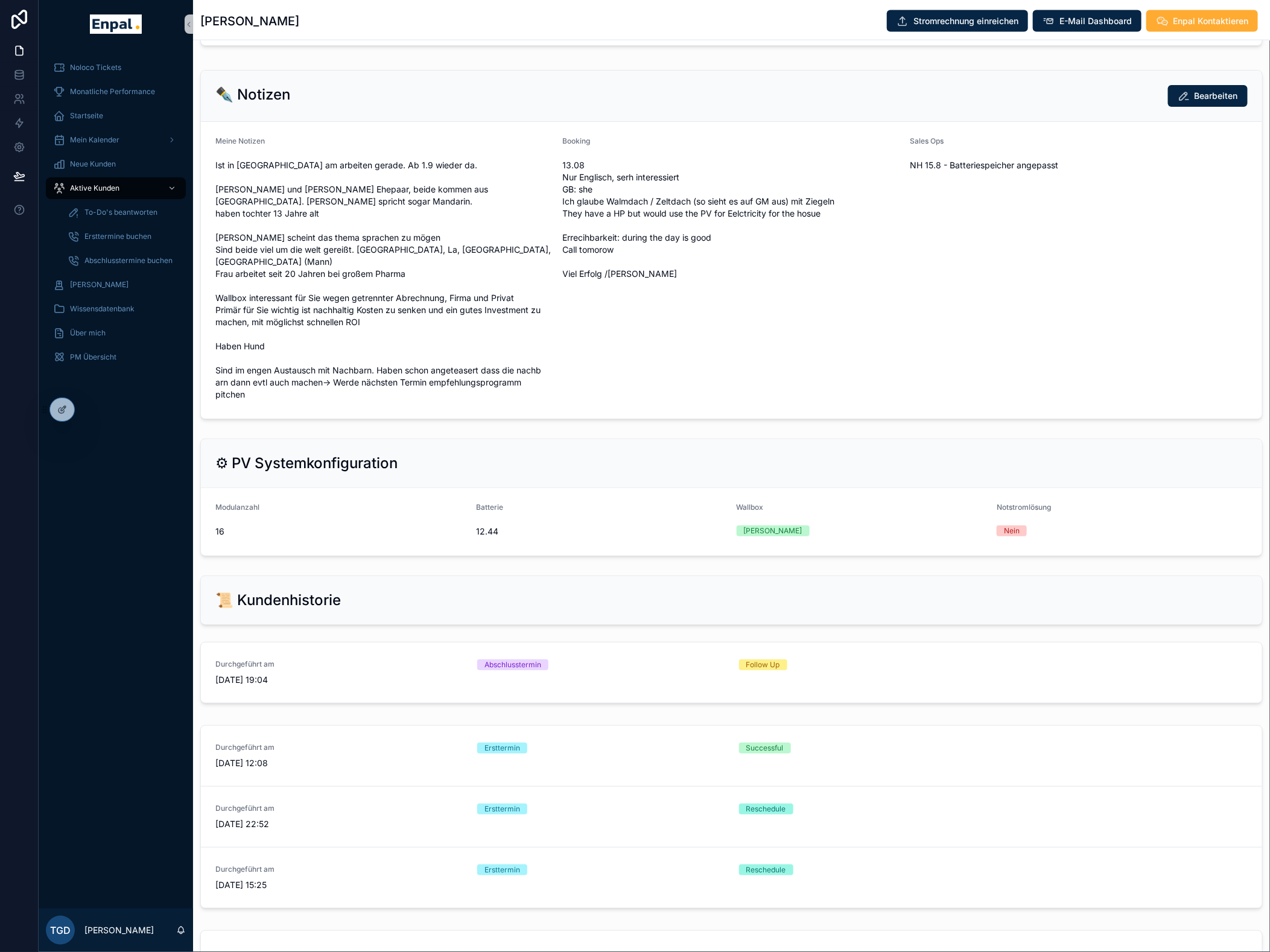
drag, startPoint x: 848, startPoint y: 380, endPoint x: 673, endPoint y: 361, distance: 176.0
click at [673, 361] on div "Booking 13.08 Nur Englisch, serh interessiert GB: she Ich glaube Walmdach / Zel…" at bounding box center [731, 269] width 338 height 267
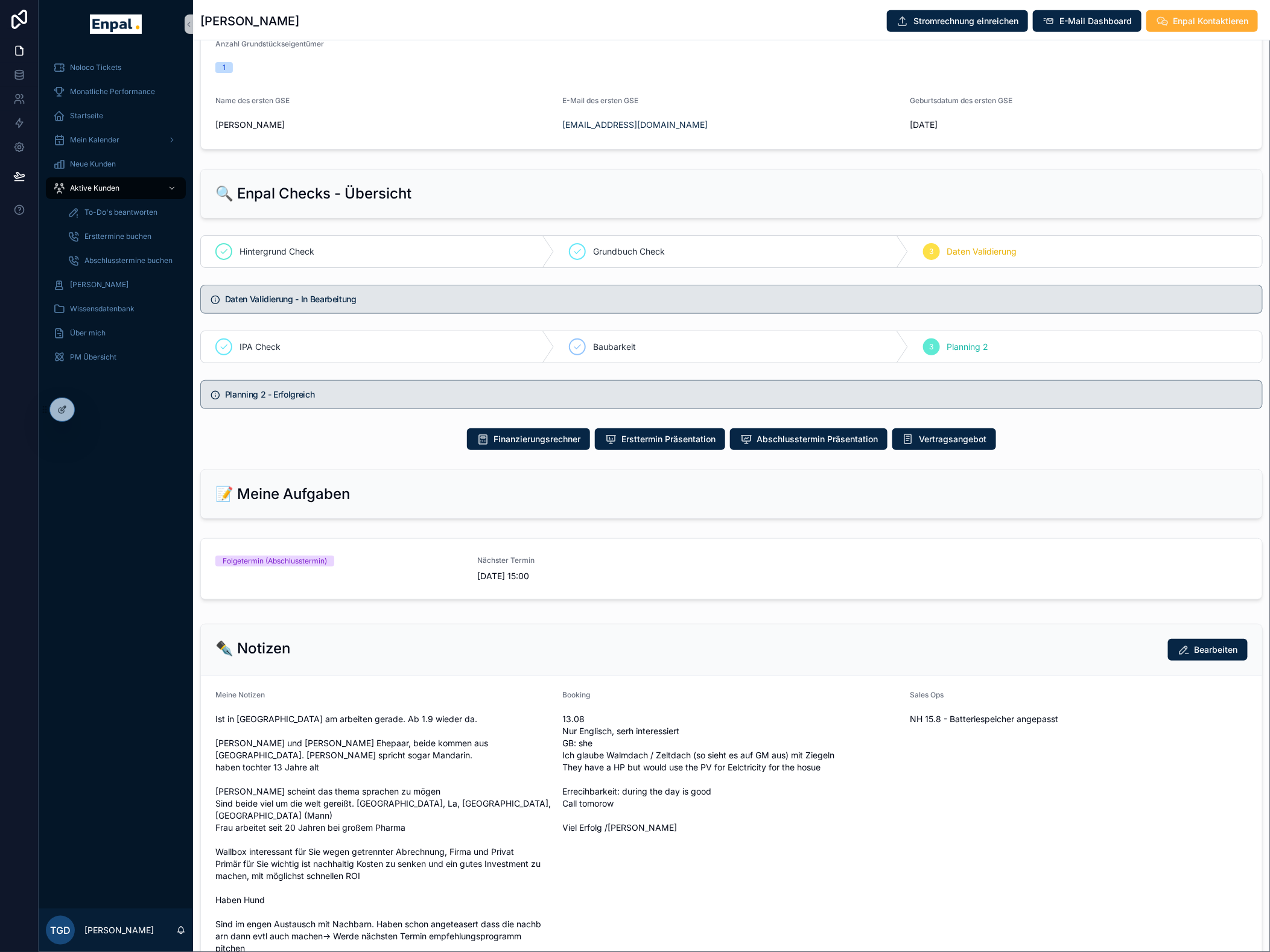
scroll to position [469, 0]
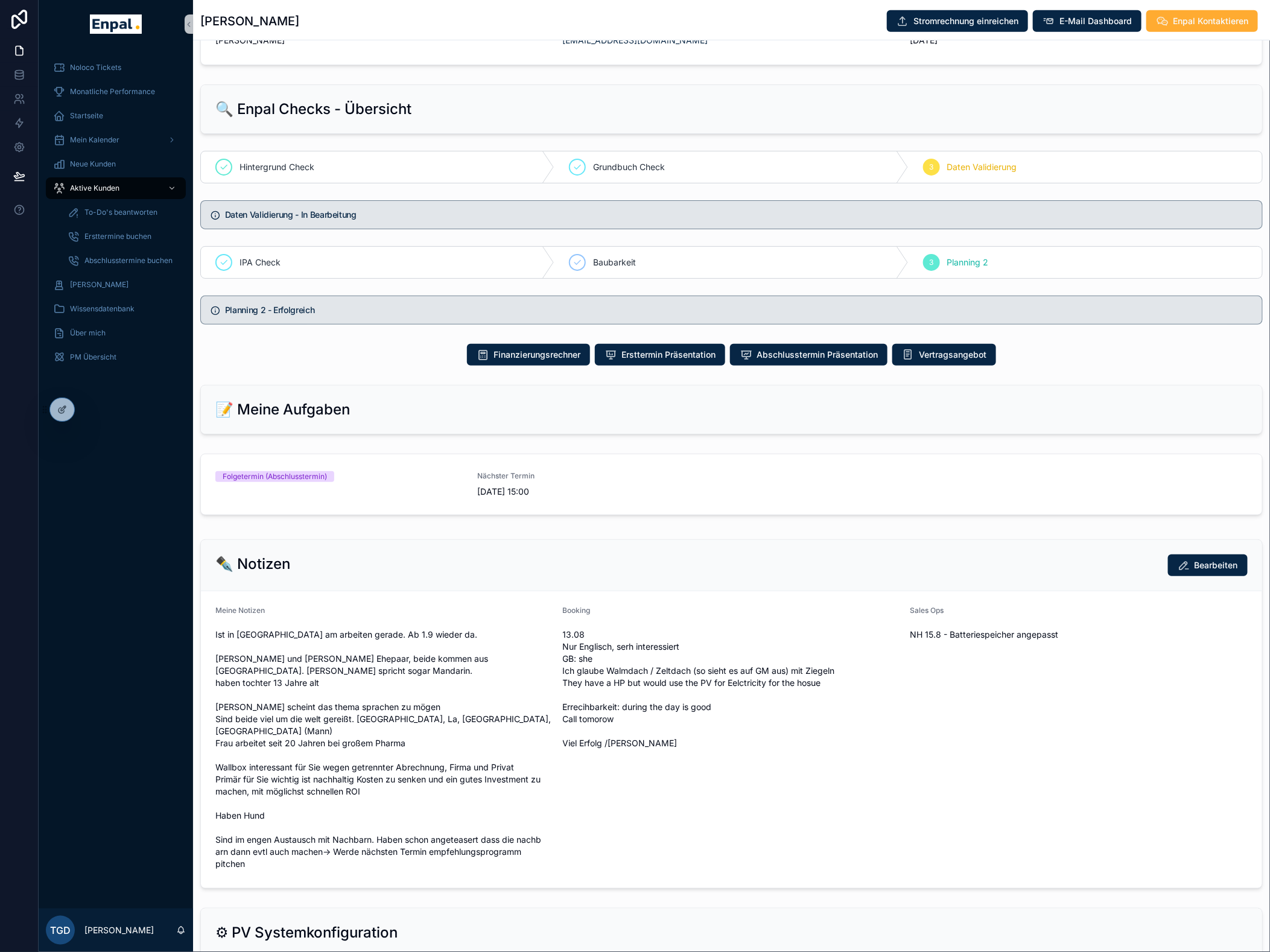
drag, startPoint x: 1199, startPoint y: 26, endPoint x: 812, endPoint y: 40, distance: 387.3
drag, startPoint x: 812, startPoint y: 40, endPoint x: 783, endPoint y: 31, distance: 30.4
click at [783, 31] on div "Lesley Sun Stromrechnung einreichen E-Mail Dashboard Enpal Kontaktieren" at bounding box center [731, 20] width 1062 height 23
click at [842, 21] on span "Enpal Kontaktieren" at bounding box center [1211, 20] width 76 height 12
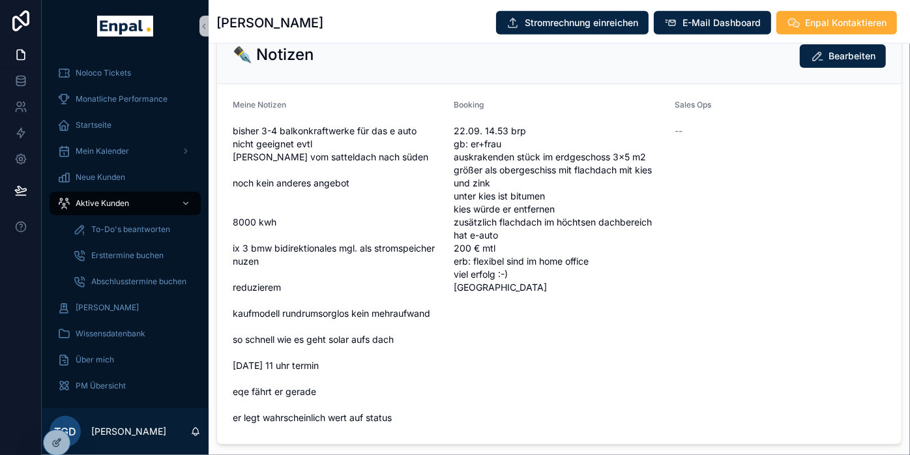
scroll to position [942, 0]
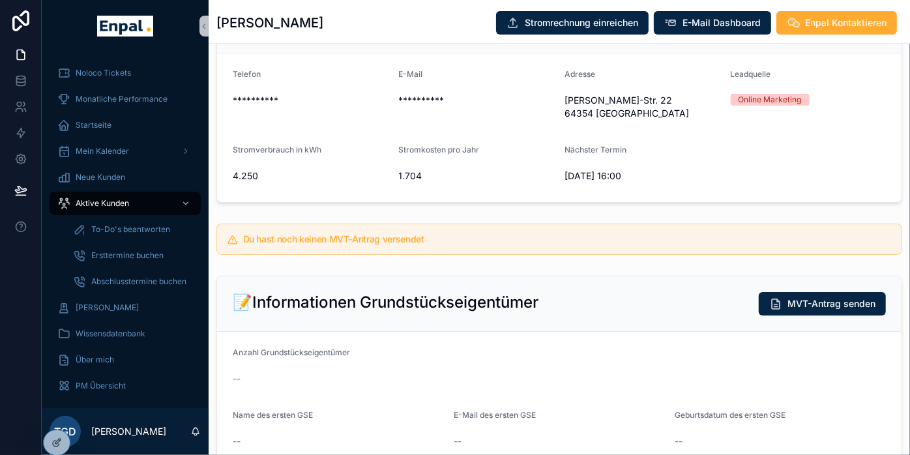
scroll to position [217, 0]
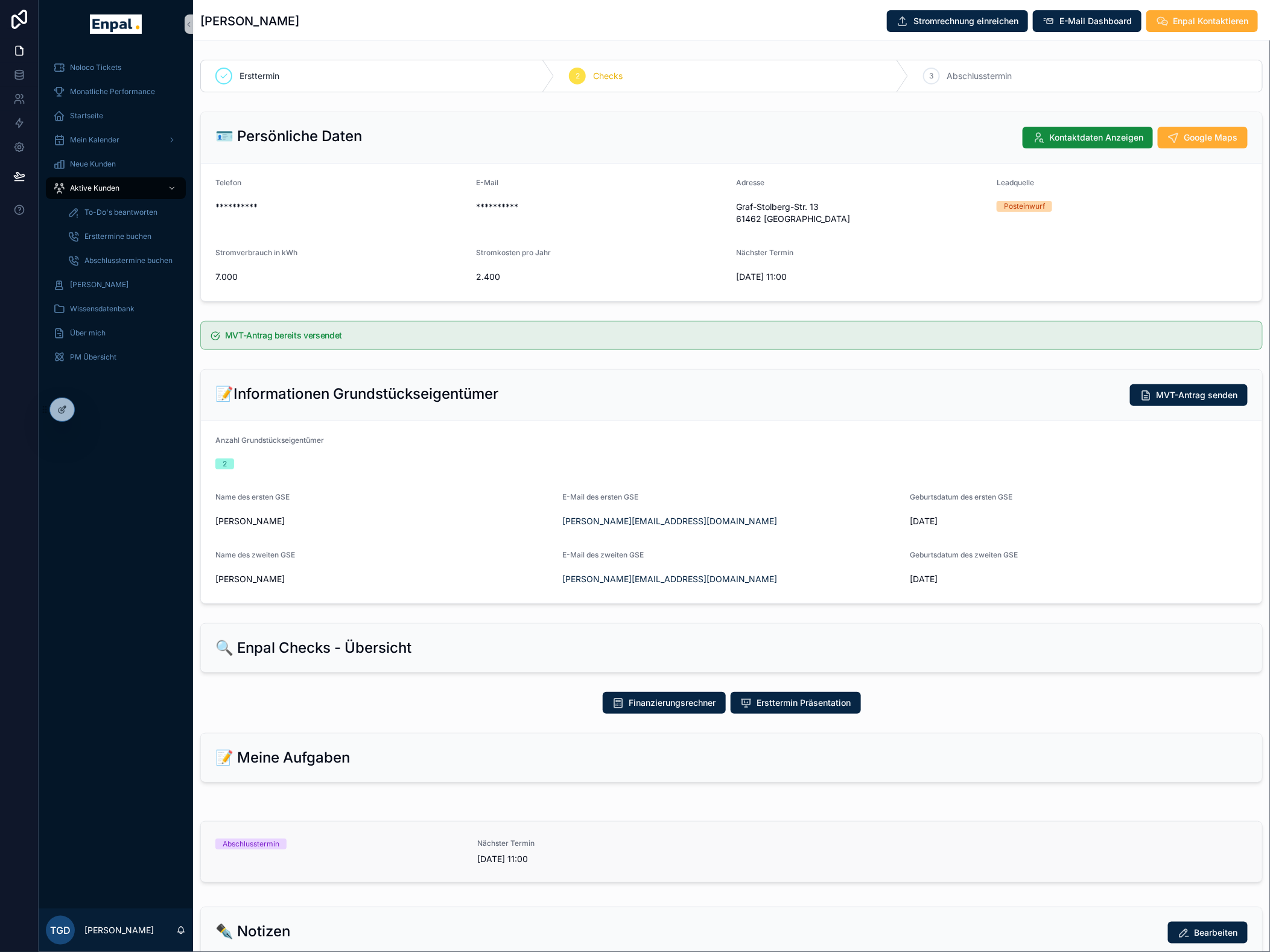
scroll to position [785, 0]
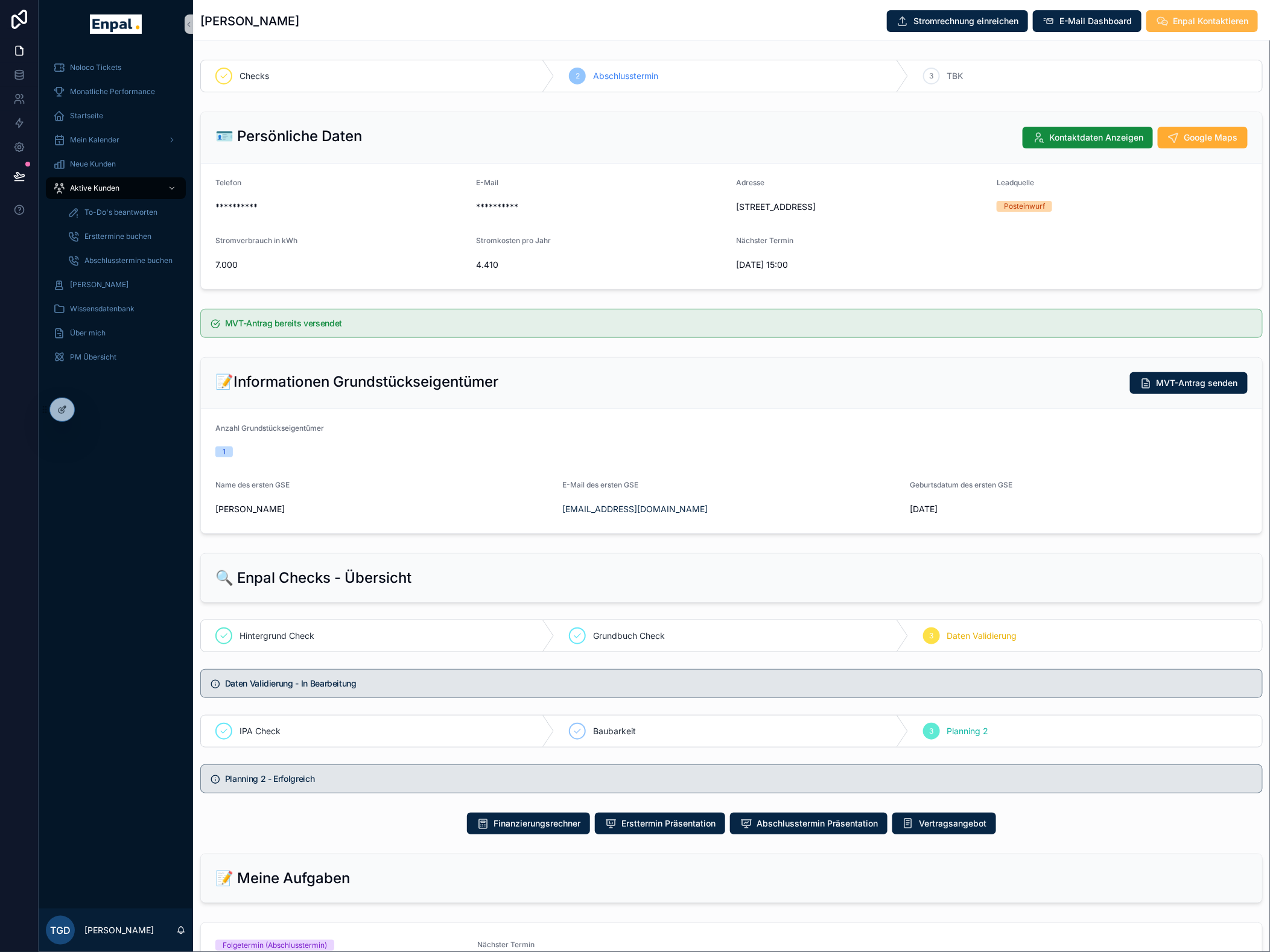
click at [1215, 21] on span "Enpal Kontaktieren" at bounding box center [1211, 20] width 76 height 12
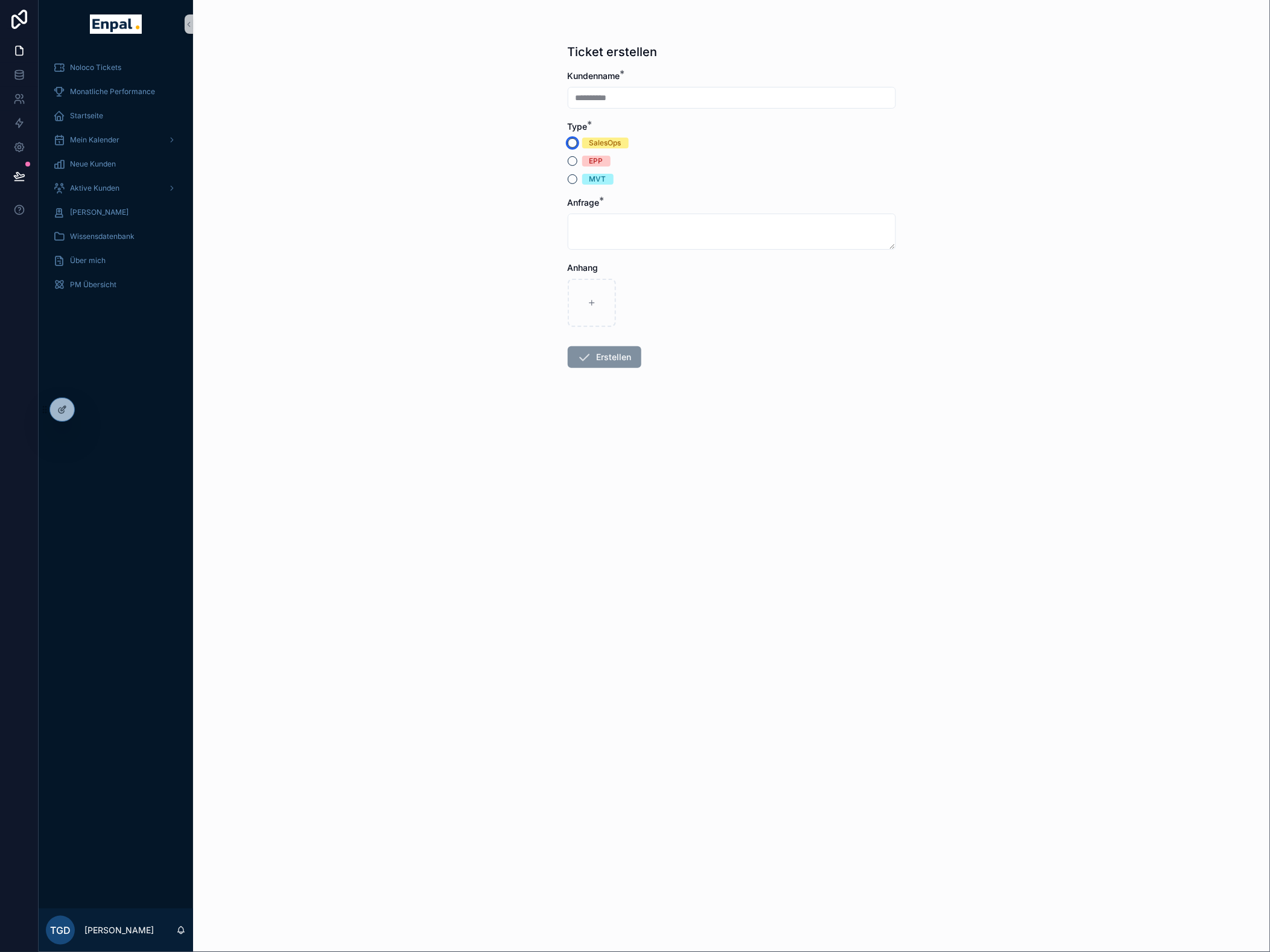
click at [577, 142] on button "SalesOps" at bounding box center [573, 142] width 9 height 9
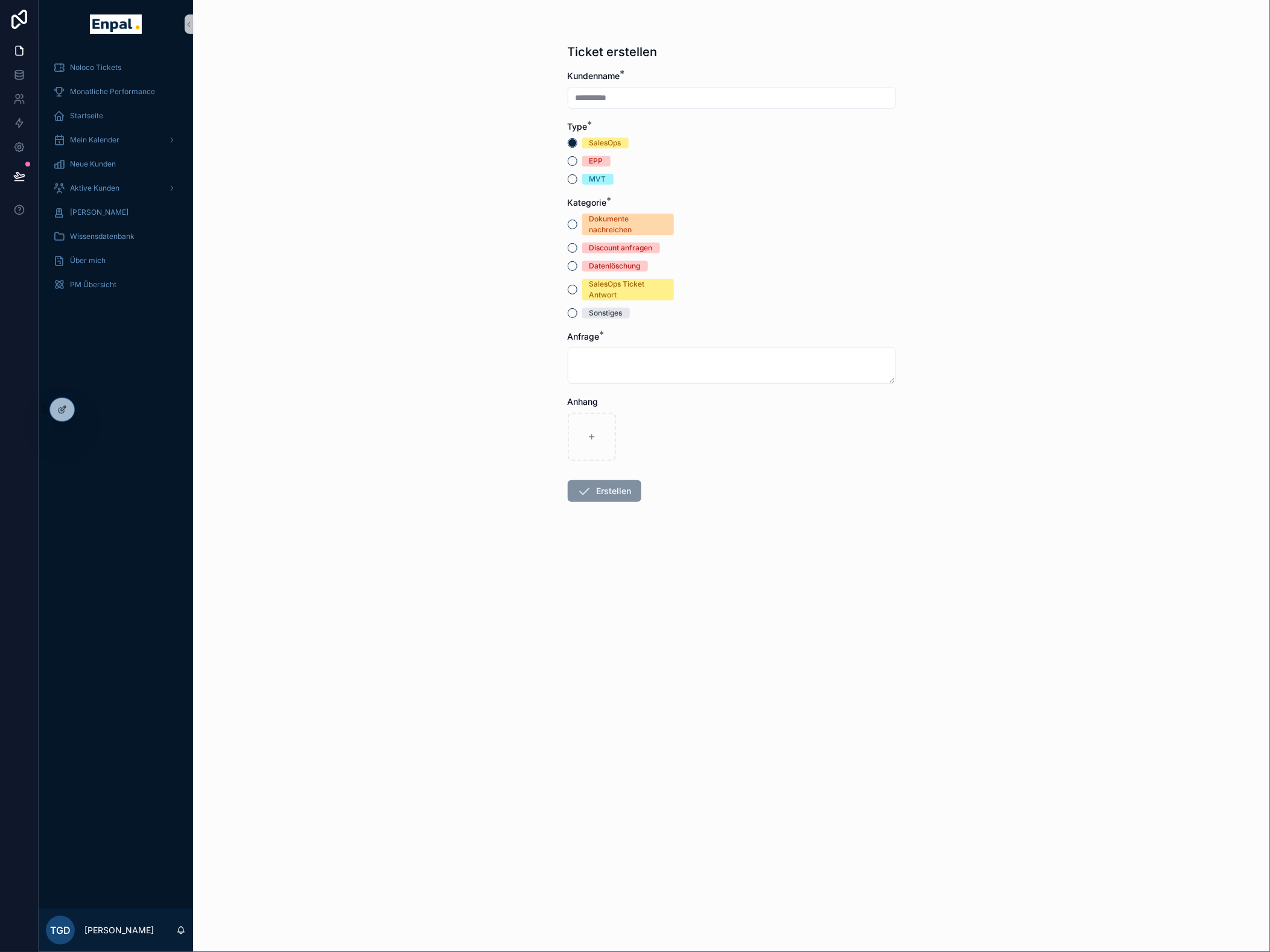
drag, startPoint x: 608, startPoint y: 147, endPoint x: 625, endPoint y: 143, distance: 17.5
drag, startPoint x: 625, startPoint y: 143, endPoint x: 475, endPoint y: 126, distance: 151.0
click at [455, 122] on div "**********" at bounding box center [732, 476] width 1077 height 952
click at [577, 310] on button "Sonstiges" at bounding box center [573, 313] width 9 height 9
click at [658, 365] on textarea "scrollable content" at bounding box center [732, 365] width 328 height 36
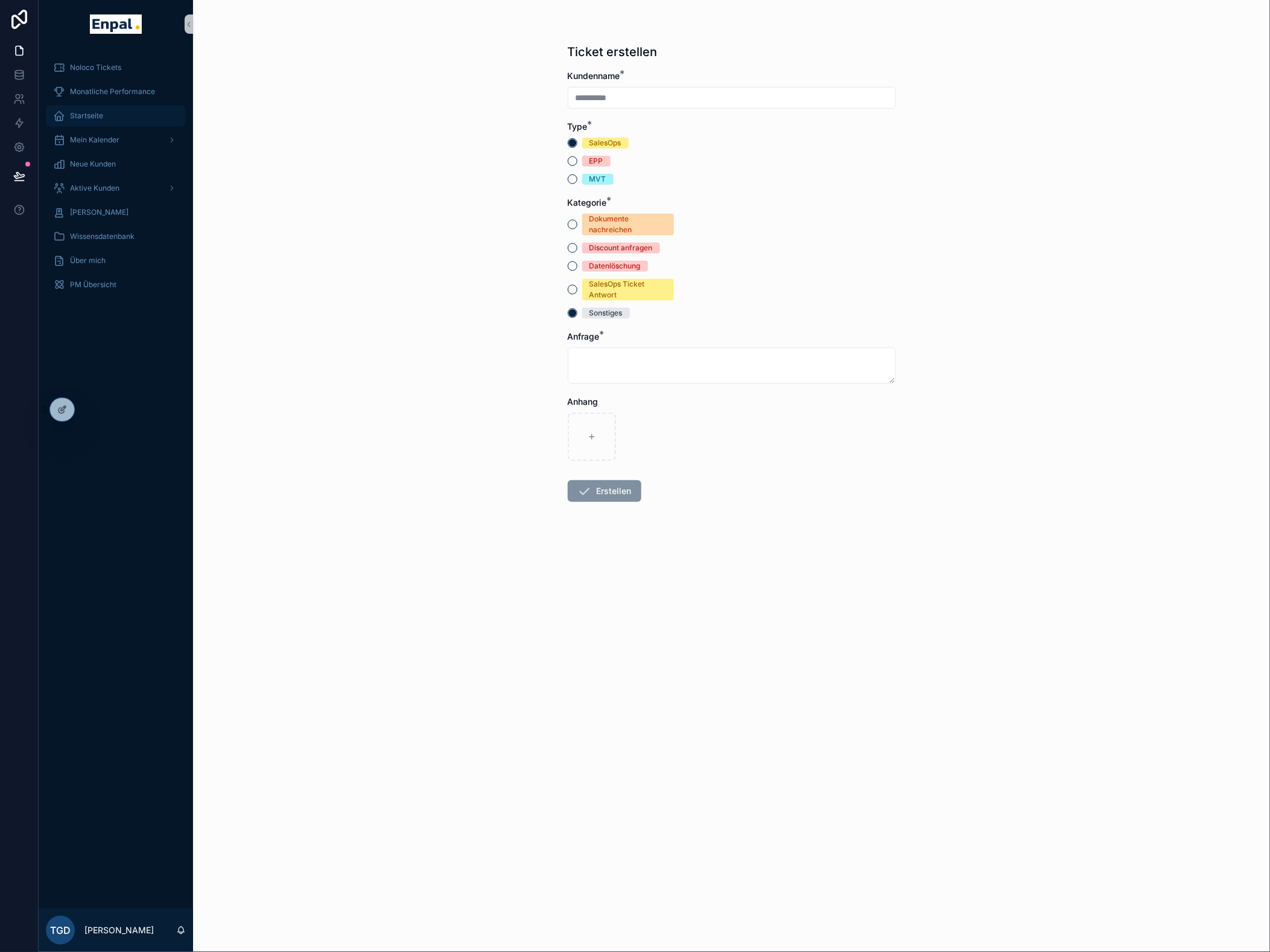
click at [89, 116] on span "Startseite" at bounding box center [87, 116] width 33 height 9
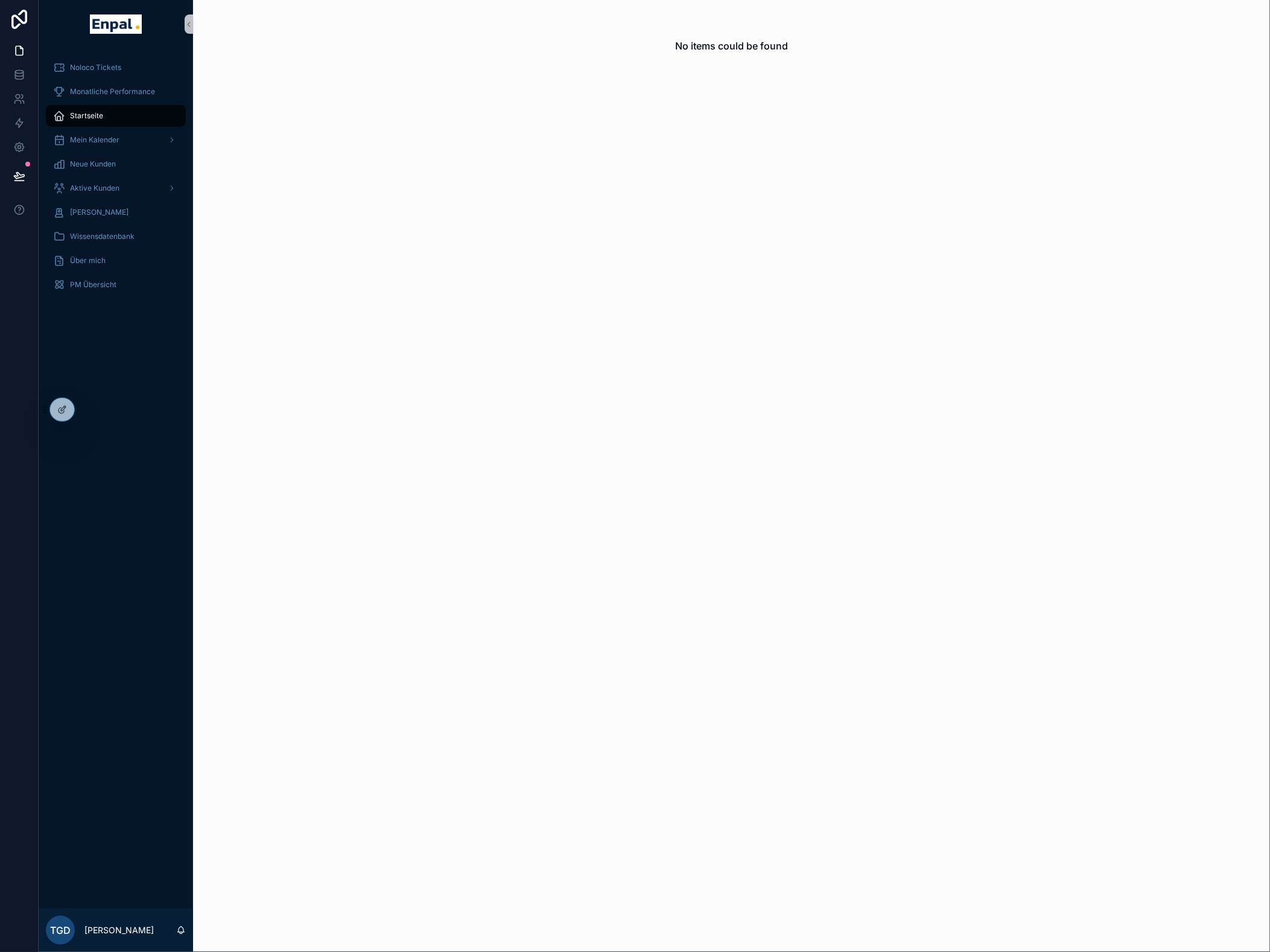
click at [98, 403] on div "Noloco Tickets Monatliche Performance Startseite Mein Kalender Neue Kunden Akti…" at bounding box center [116, 478] width 154 height 860
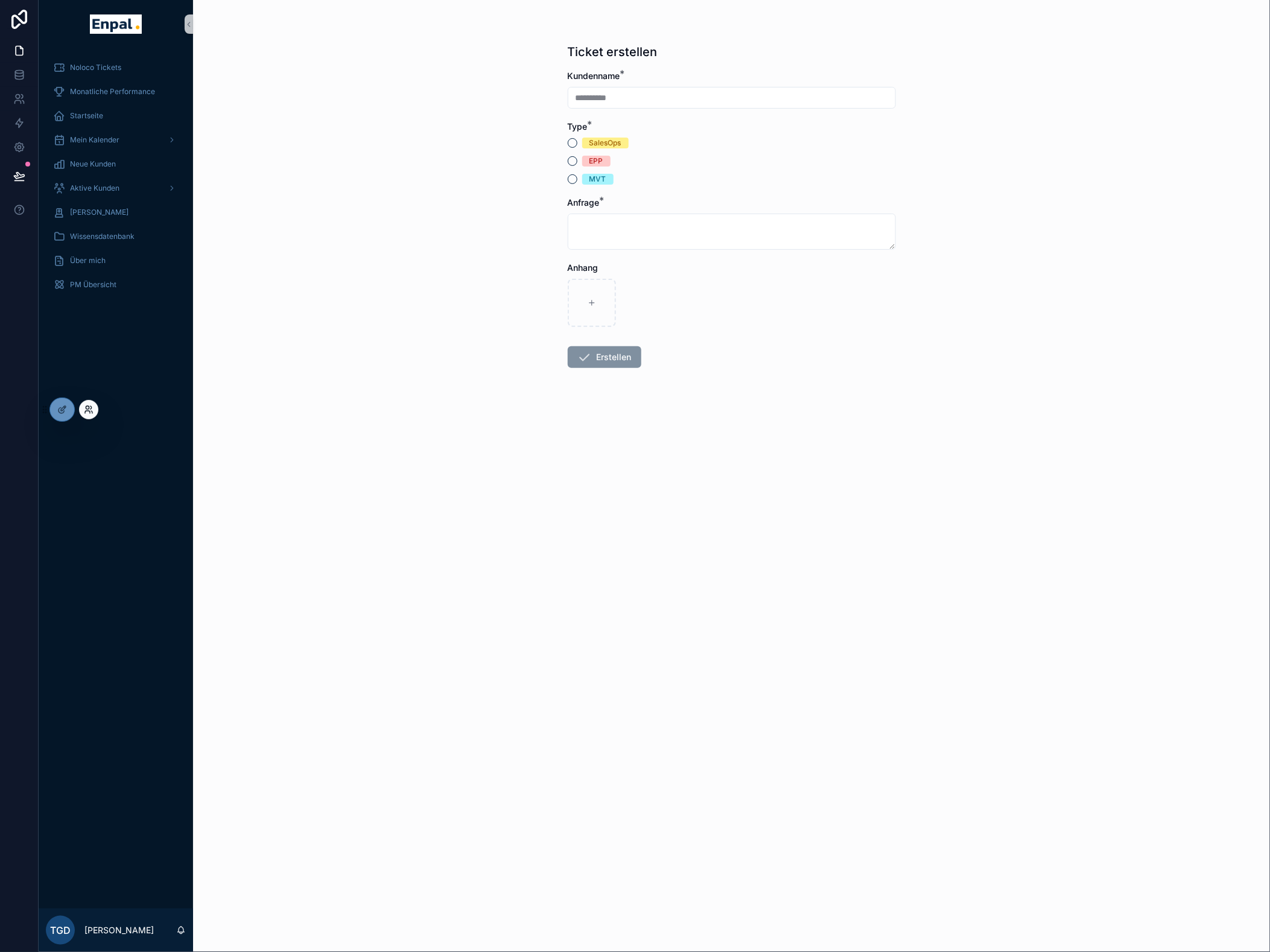
click at [89, 406] on icon at bounding box center [87, 407] width 3 height 3
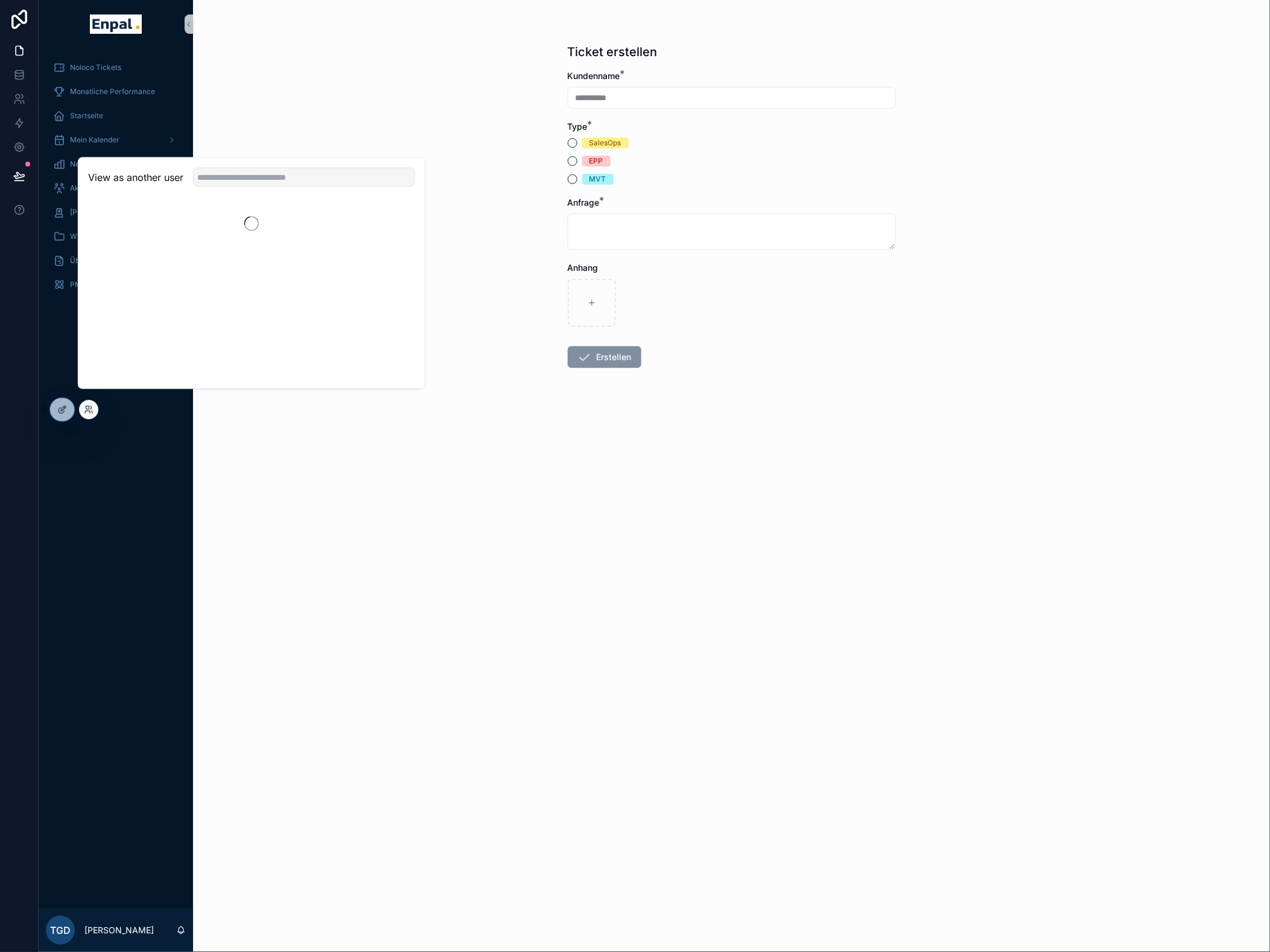
drag, startPoint x: 323, startPoint y: 202, endPoint x: 325, endPoint y: 192, distance: 10.2
click at [323, 197] on div "View as another user" at bounding box center [252, 178] width 346 height 39
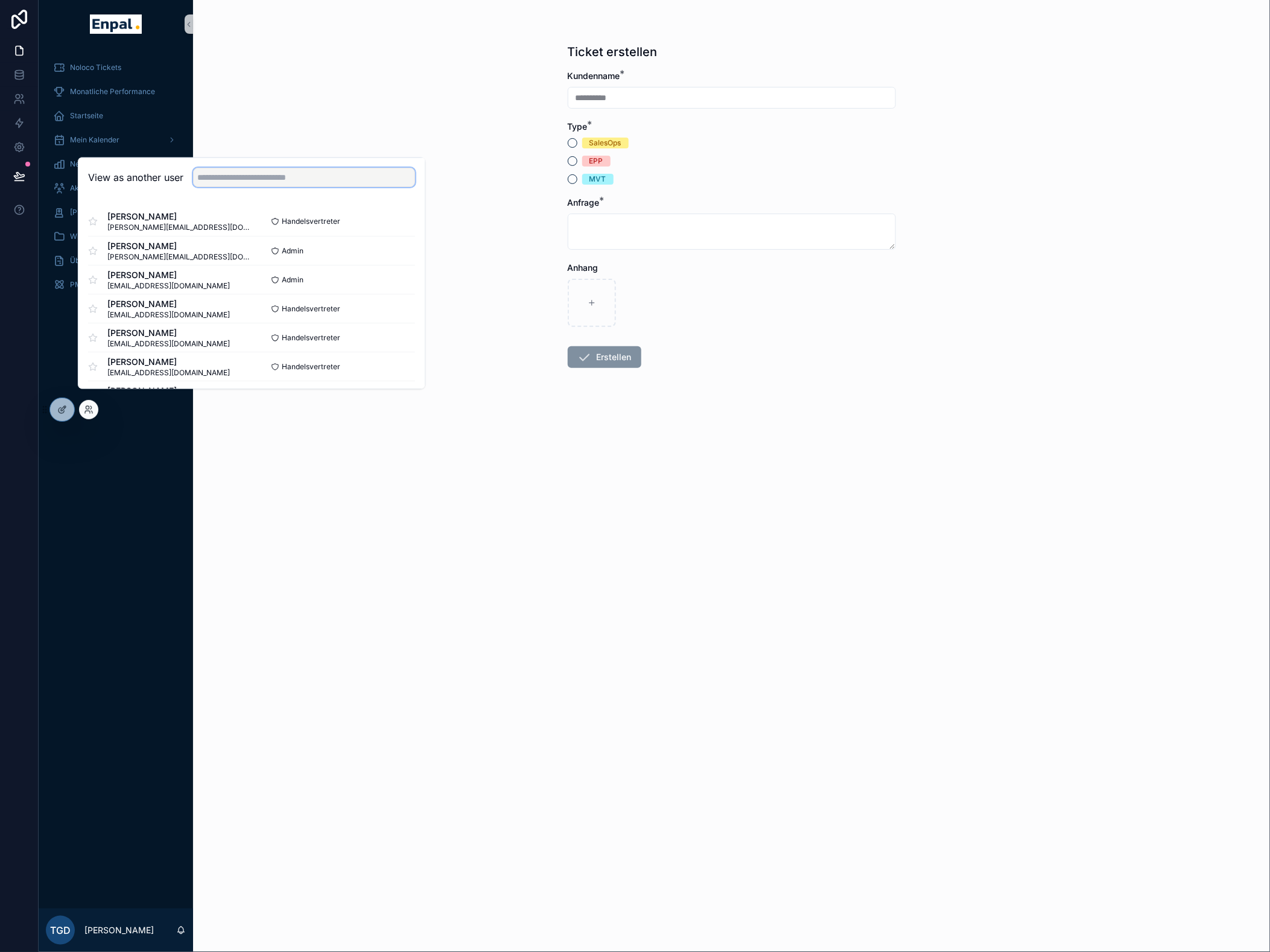
click at [327, 184] on input "text" at bounding box center [304, 177] width 222 height 19
type input "***"
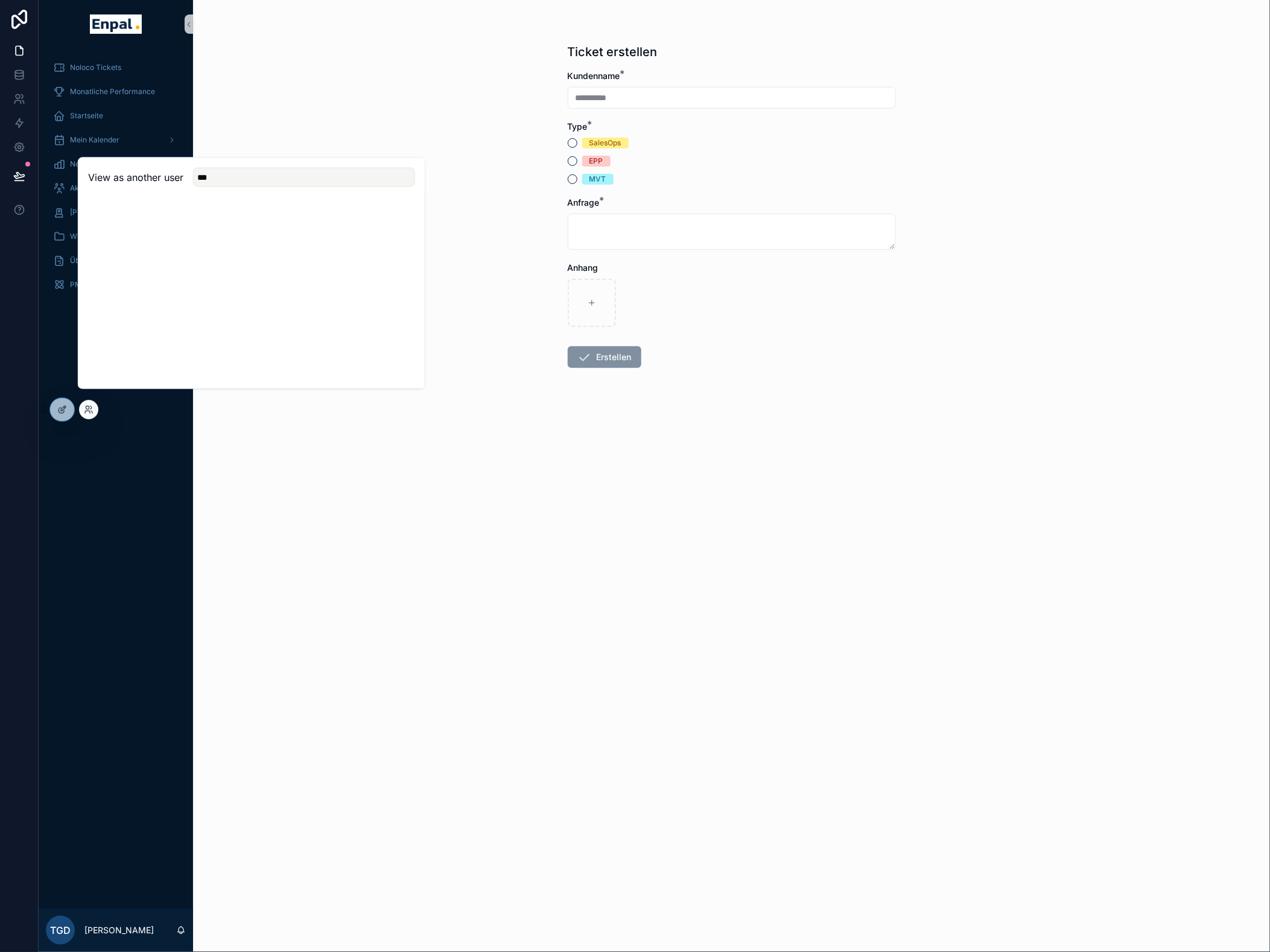
click at [308, 152] on div "**********" at bounding box center [732, 476] width 1077 height 952
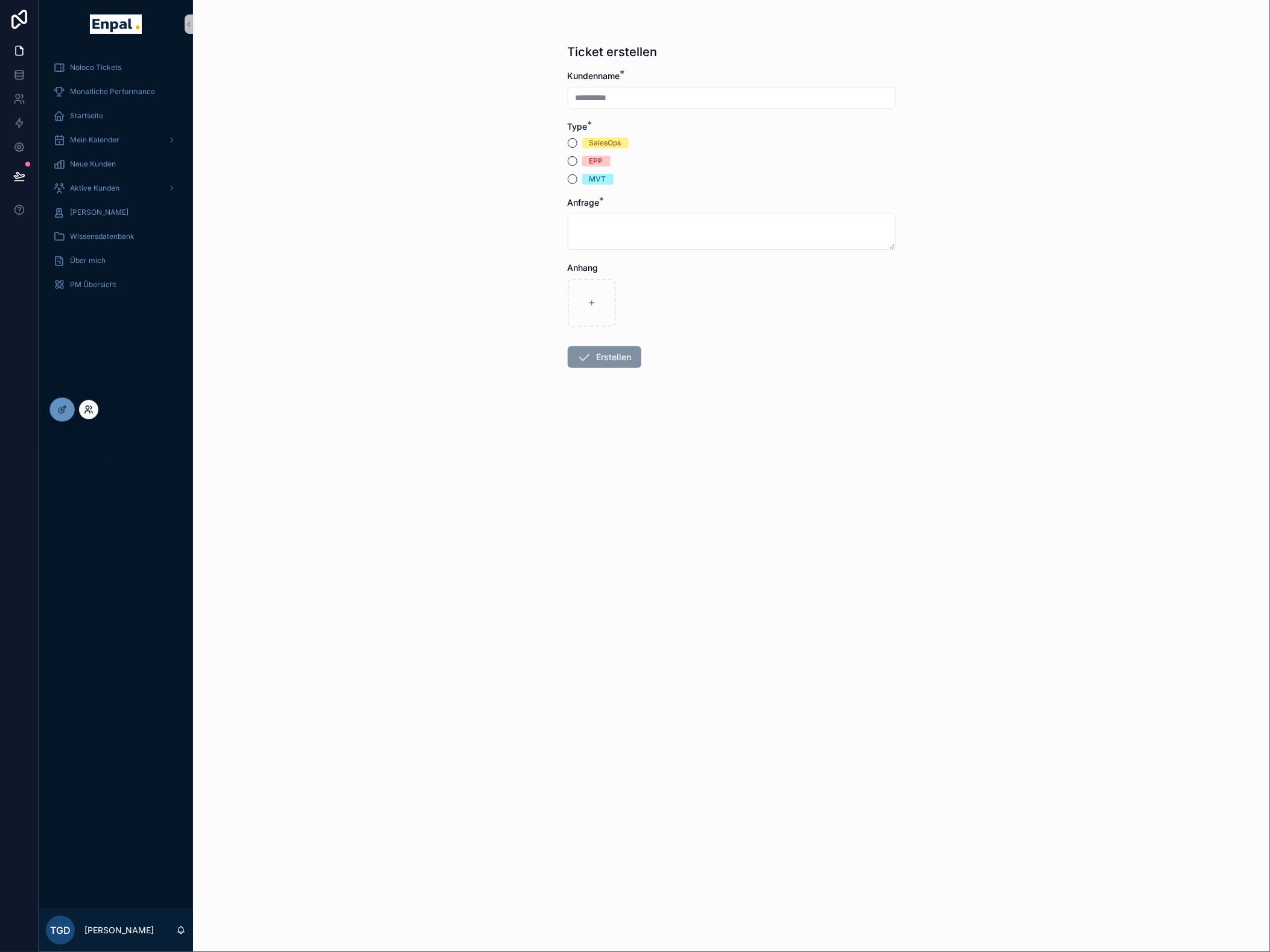
click at [87, 411] on icon at bounding box center [87, 412] width 5 height 3
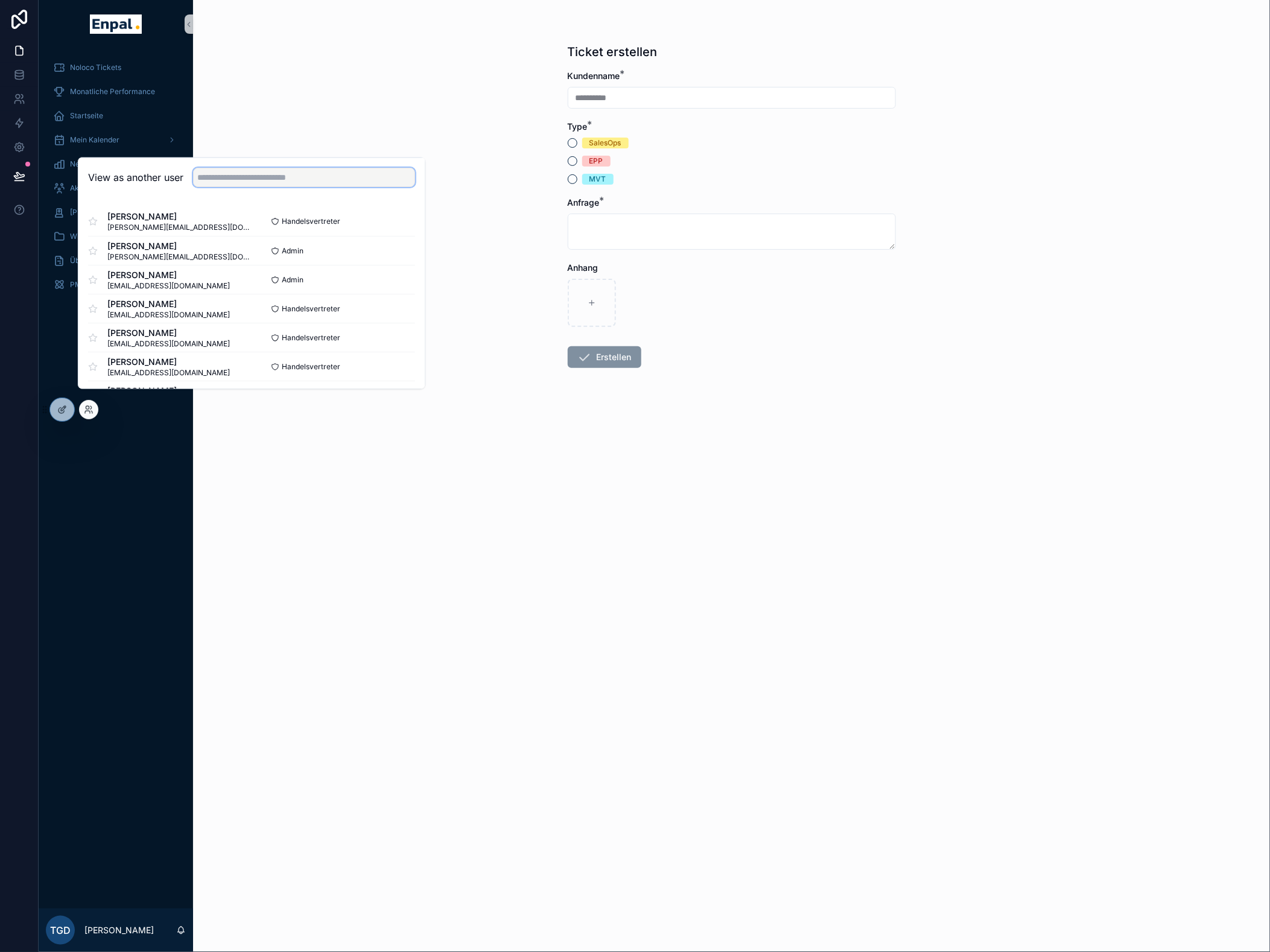
click at [236, 187] on input "text" at bounding box center [304, 177] width 222 height 19
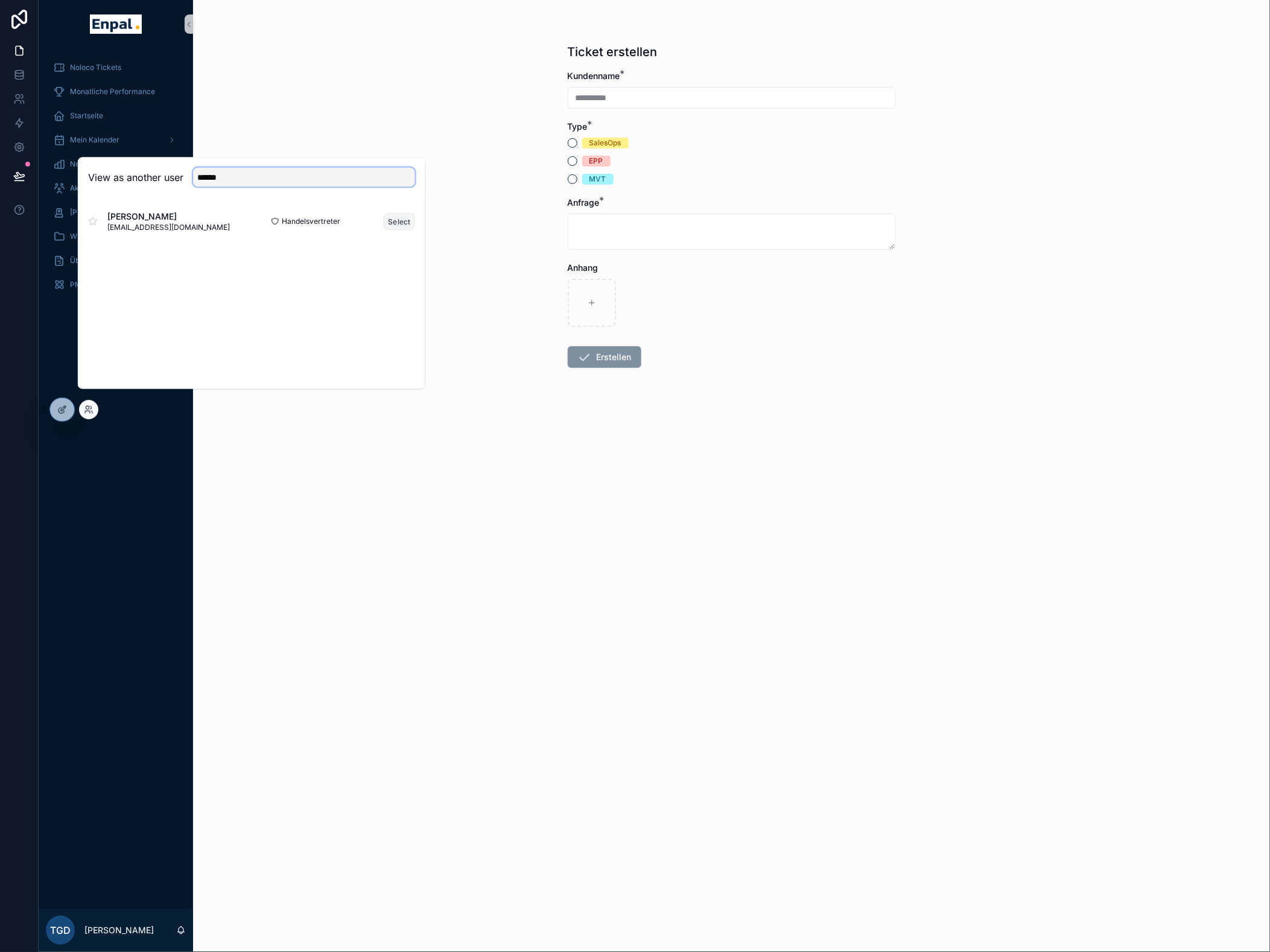
type input "******"
click at [394, 229] on button "Select" at bounding box center [400, 221] width 31 height 18
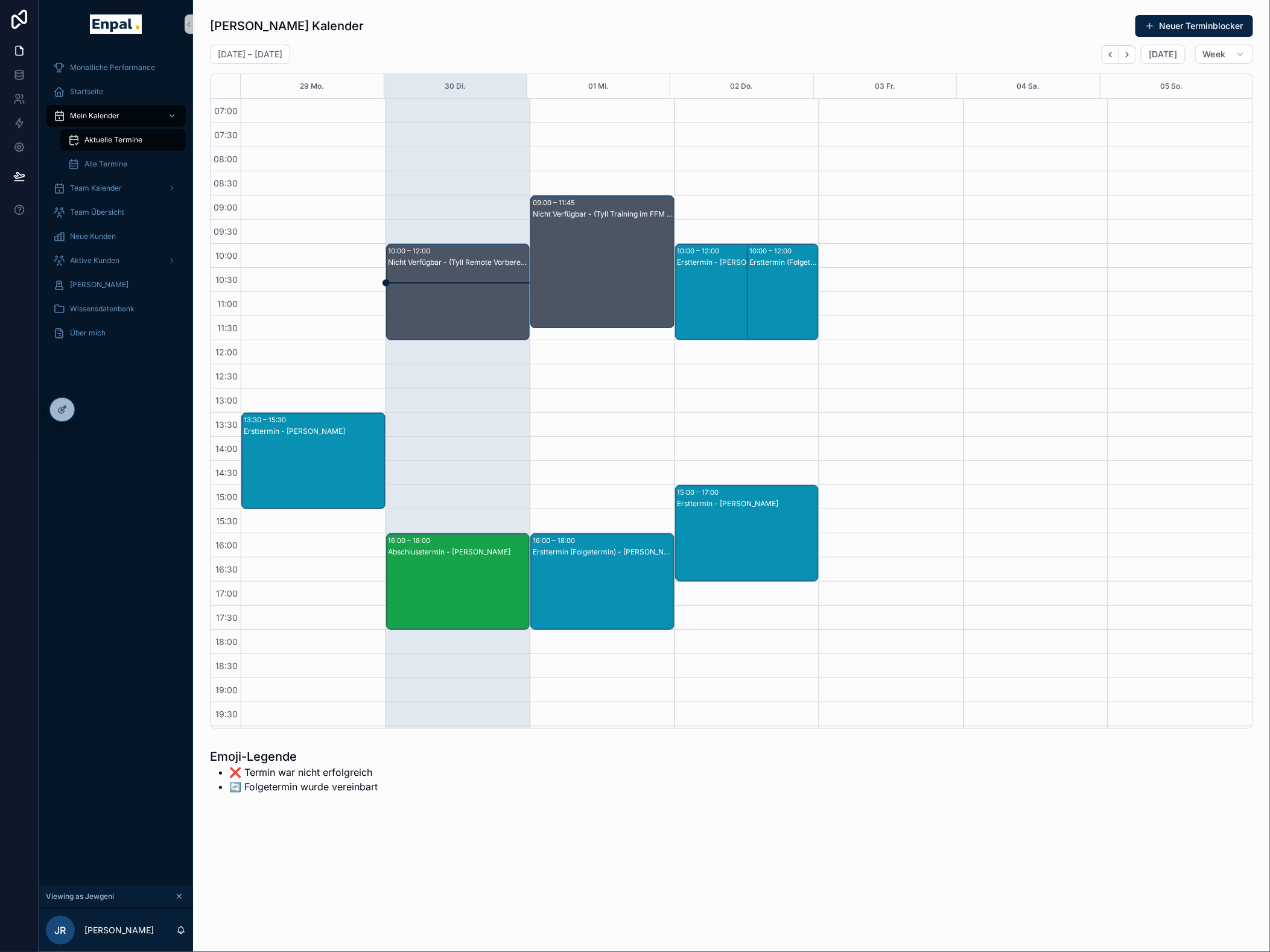
scroll to position [20, 0]
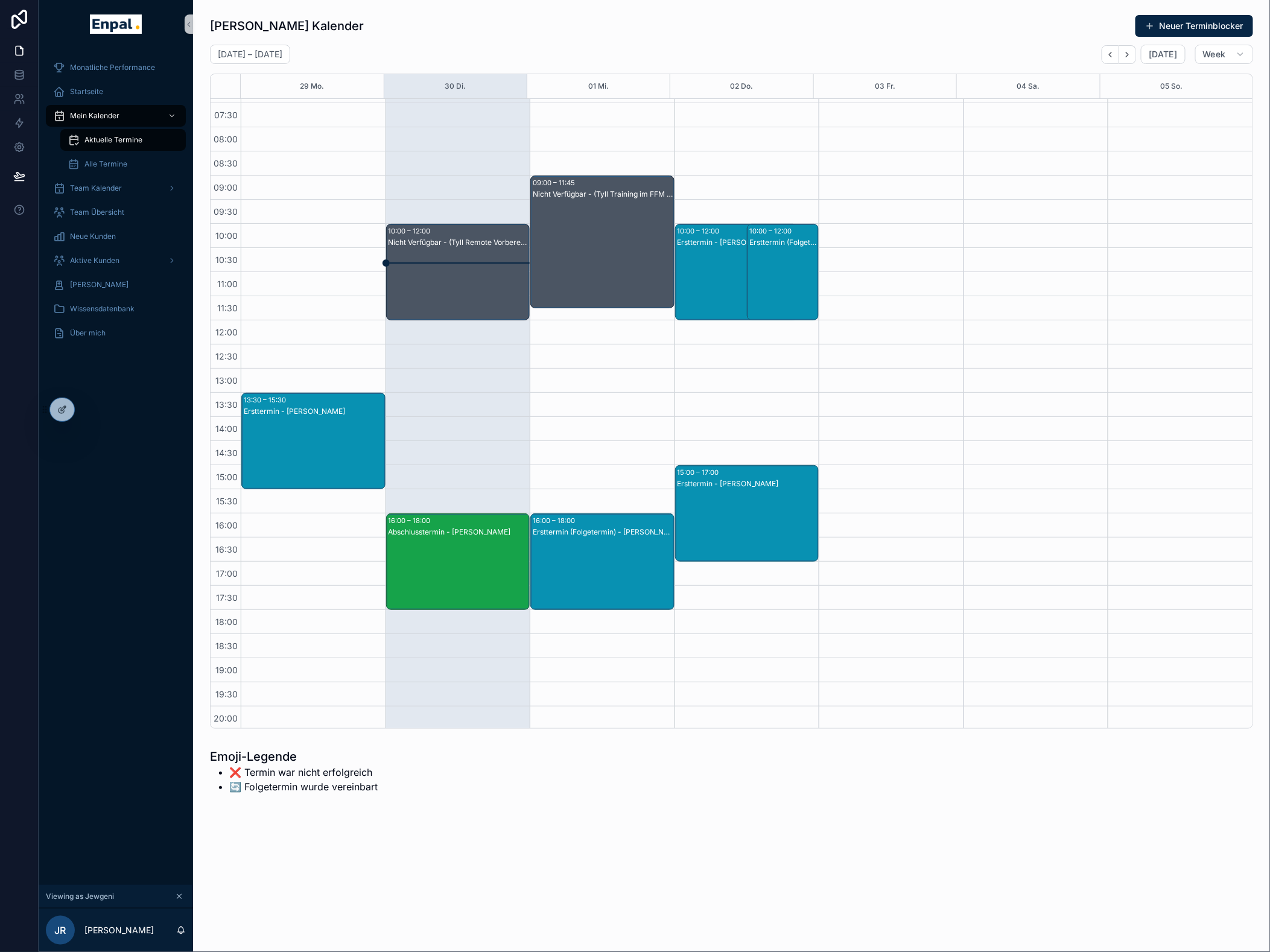
drag, startPoint x: 586, startPoint y: 548, endPoint x: 588, endPoint y: 505, distance: 43.0
click at [588, 505] on div "09:00 – 11:45 Nicht Verfügbar - (Tyll Training im FFM Office) 16:00 – 18:00 Ers…" at bounding box center [601, 440] width 144 height 723
click at [561, 571] on div "Ersttermin (Folgetermin) - helmut boos" at bounding box center [603, 574] width 141 height 94
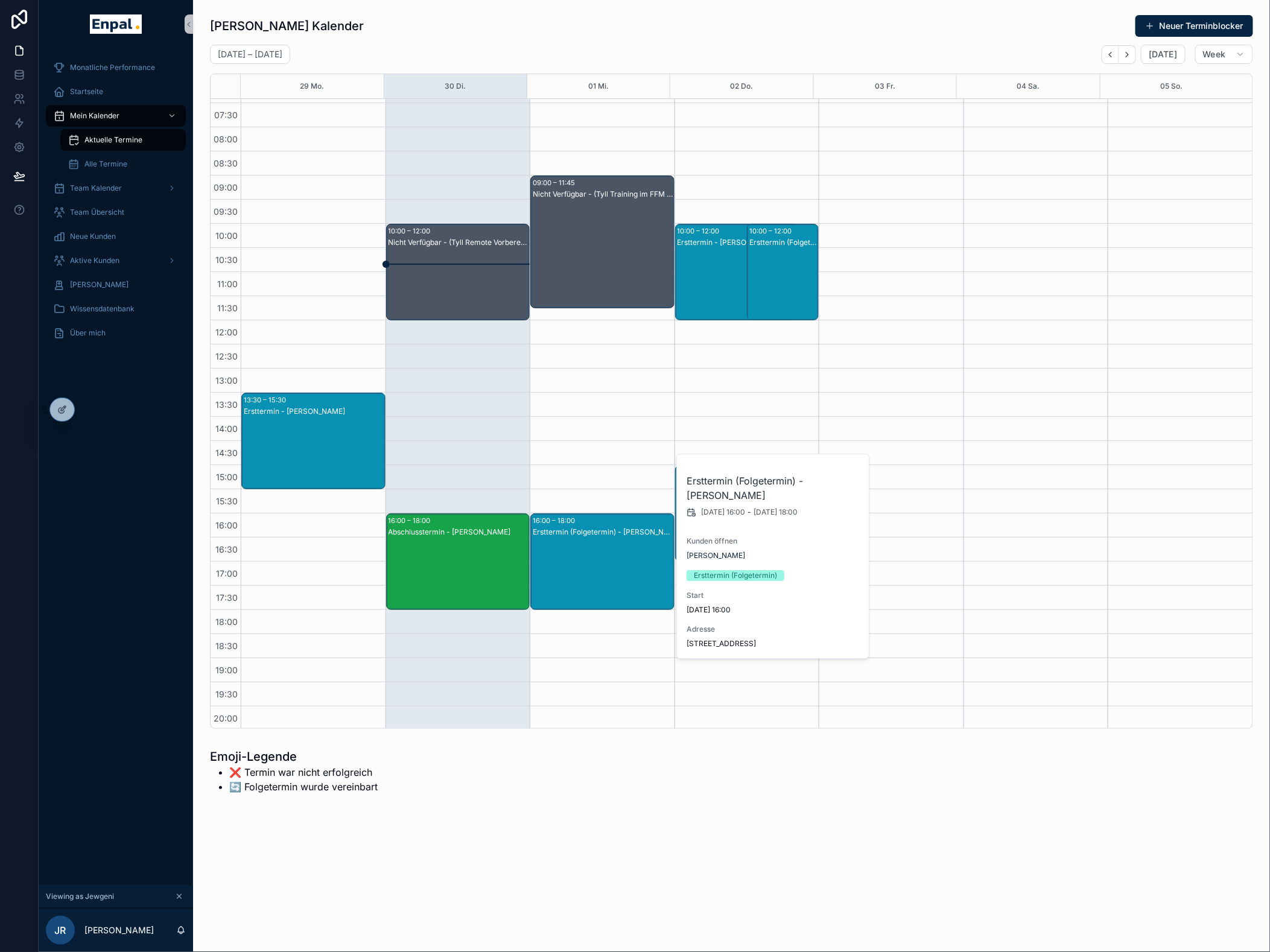
click at [531, 441] on div "09:00 – 11:45 Nicht Verfügbar - (Tyll Training im FFM Office) 16:00 – 18:00 Ers…" at bounding box center [601, 440] width 144 height 723
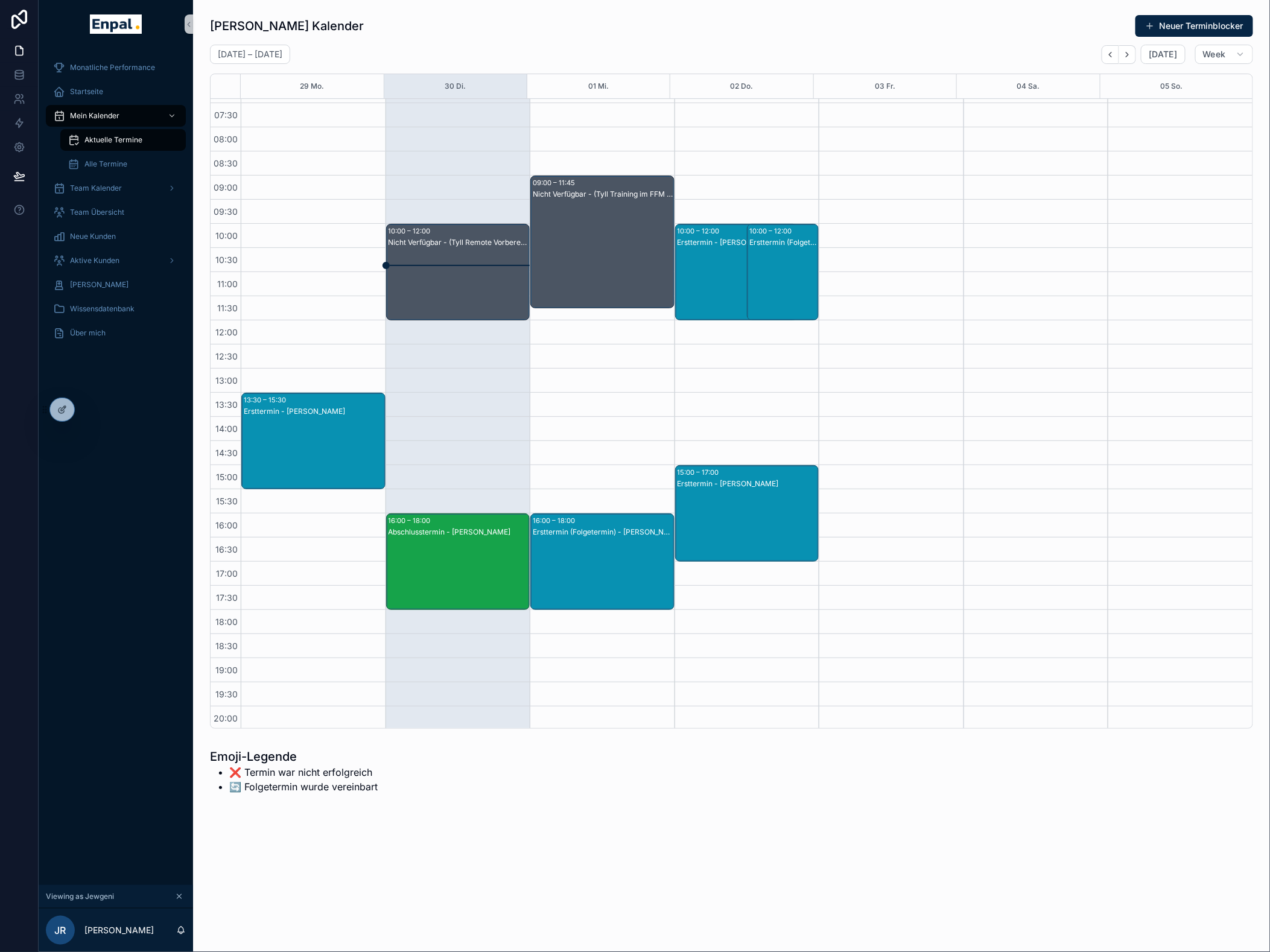
click at [582, 519] on div "16:00 – 18:00 Ersttermin (Folgetermin) - helmut boos" at bounding box center [602, 562] width 143 height 95
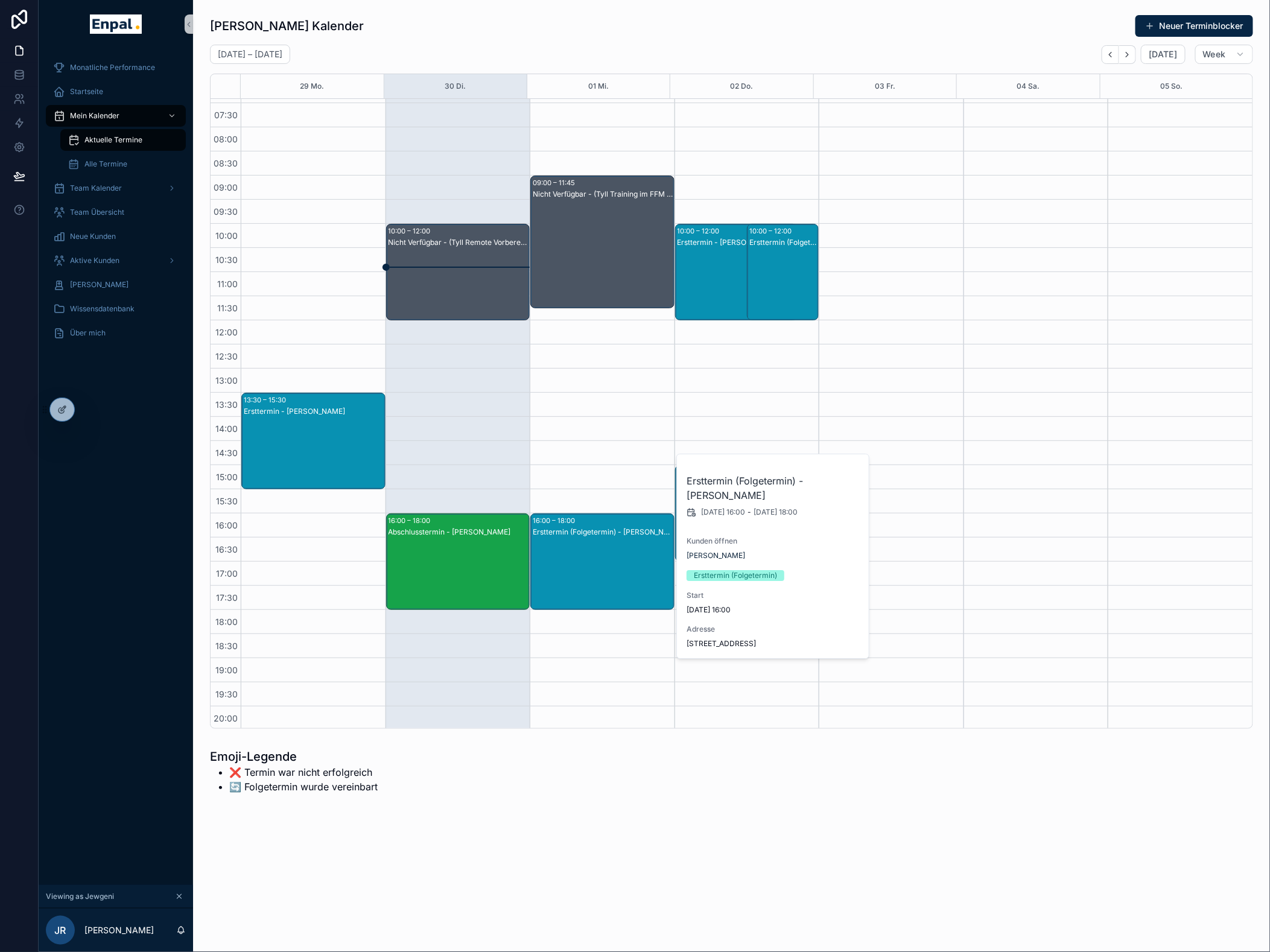
click at [600, 540] on div "Ersttermin (Folgetermin) - [PERSON_NAME]" at bounding box center [603, 574] width 141 height 94
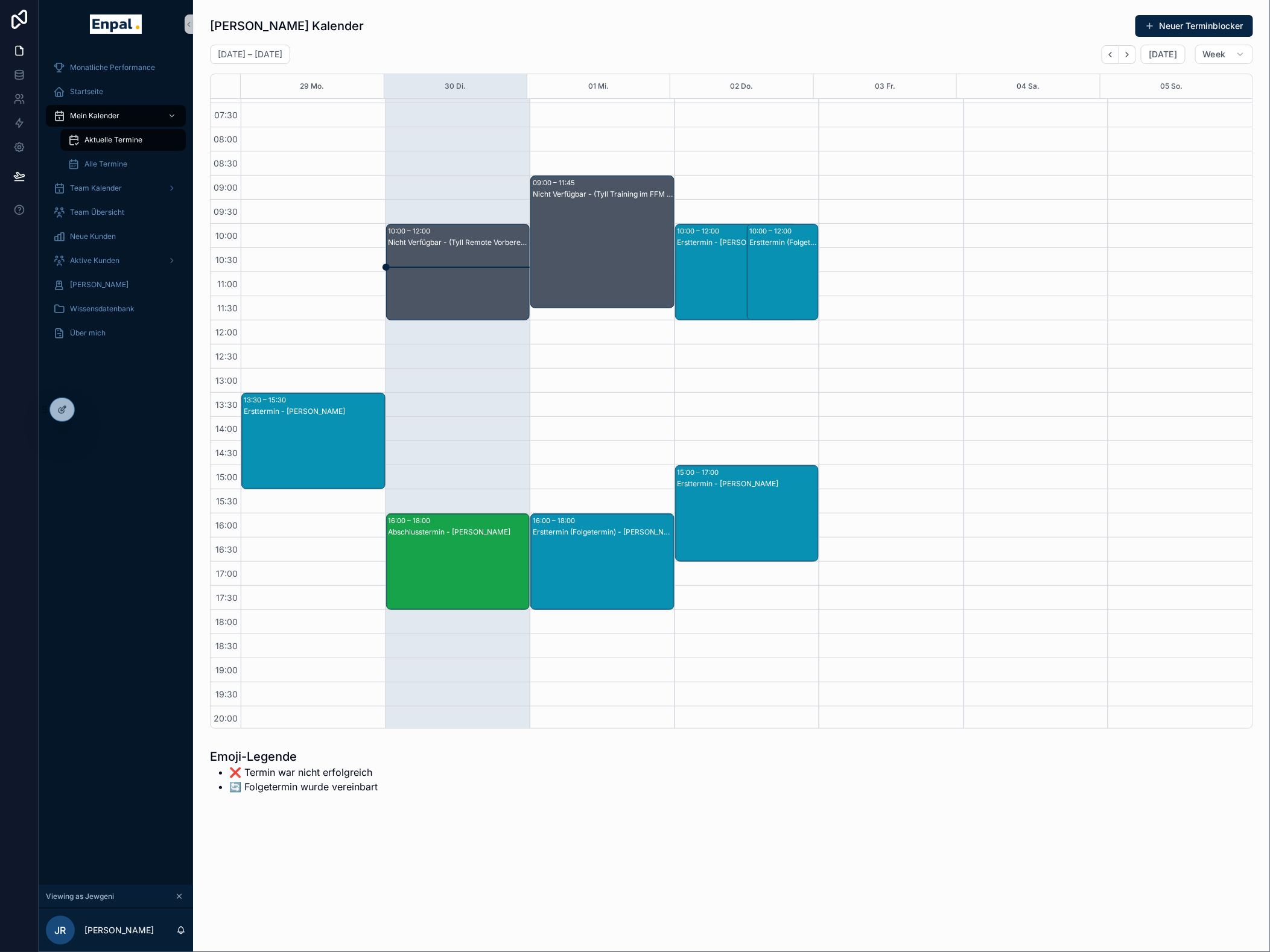
click at [598, 540] on div "Ersttermin (Folgetermin) - [PERSON_NAME]" at bounding box center [603, 574] width 141 height 94
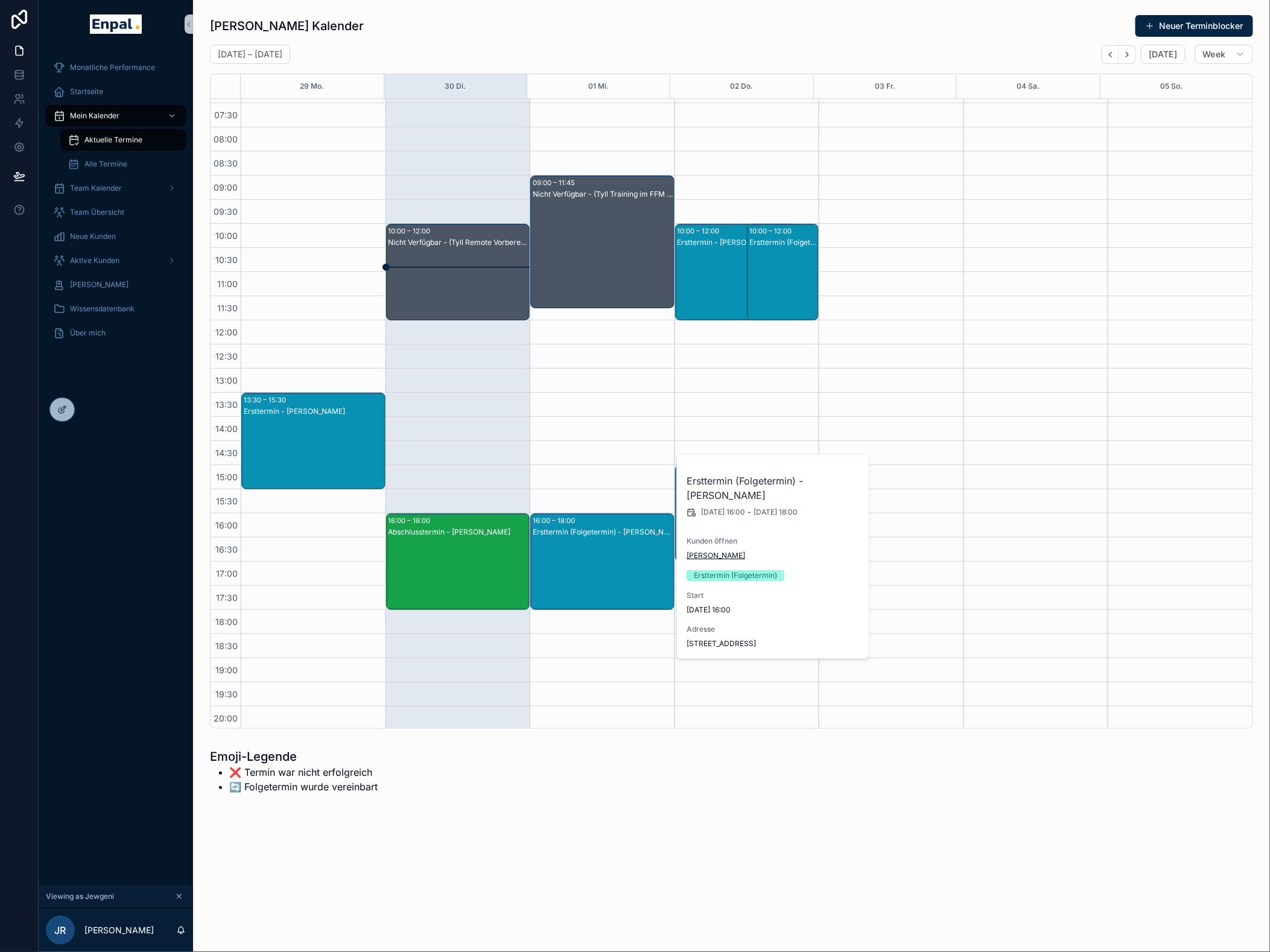
click at [707, 555] on span "helmut boos" at bounding box center [715, 555] width 58 height 9
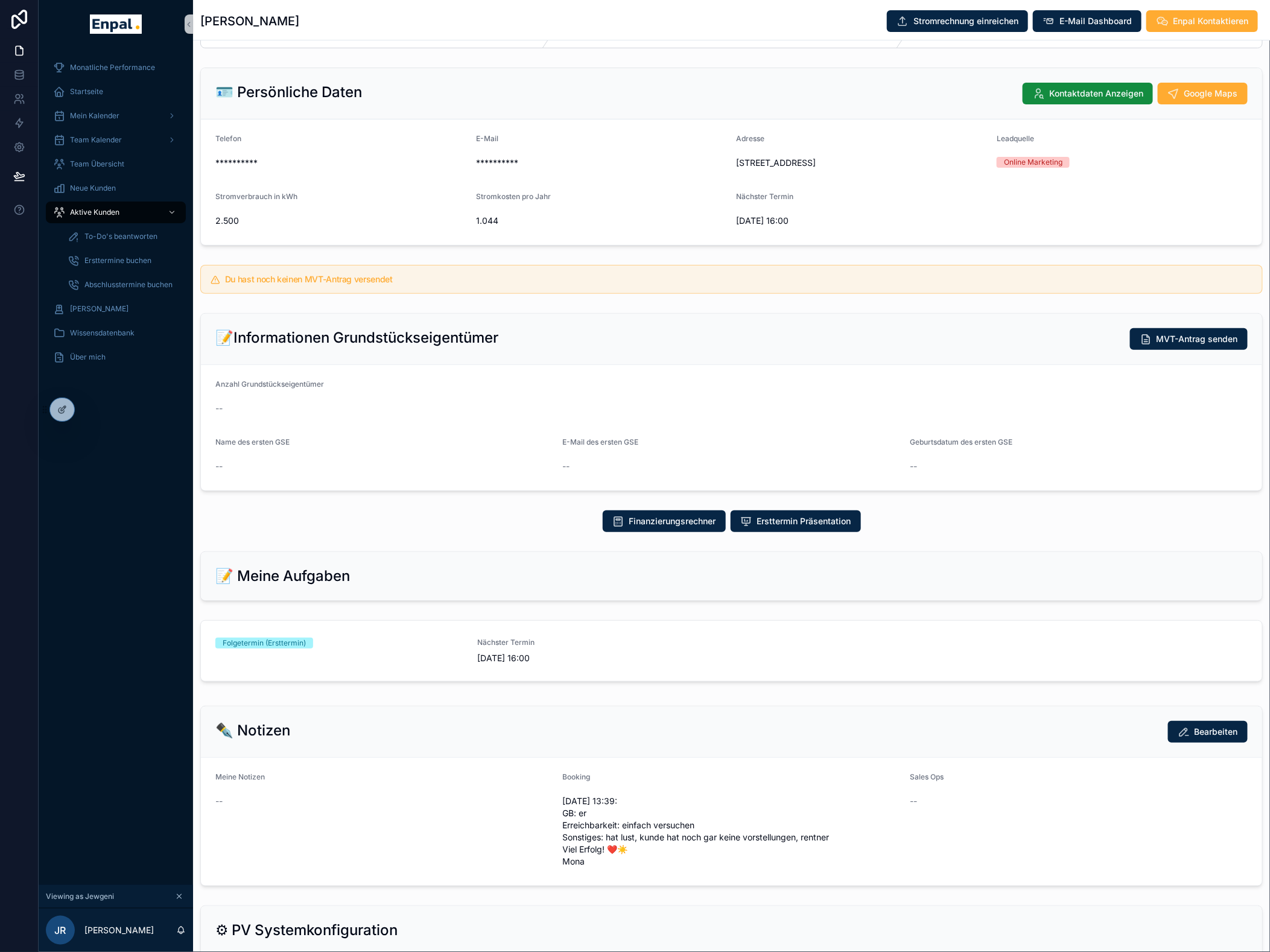
scroll to position [67, 0]
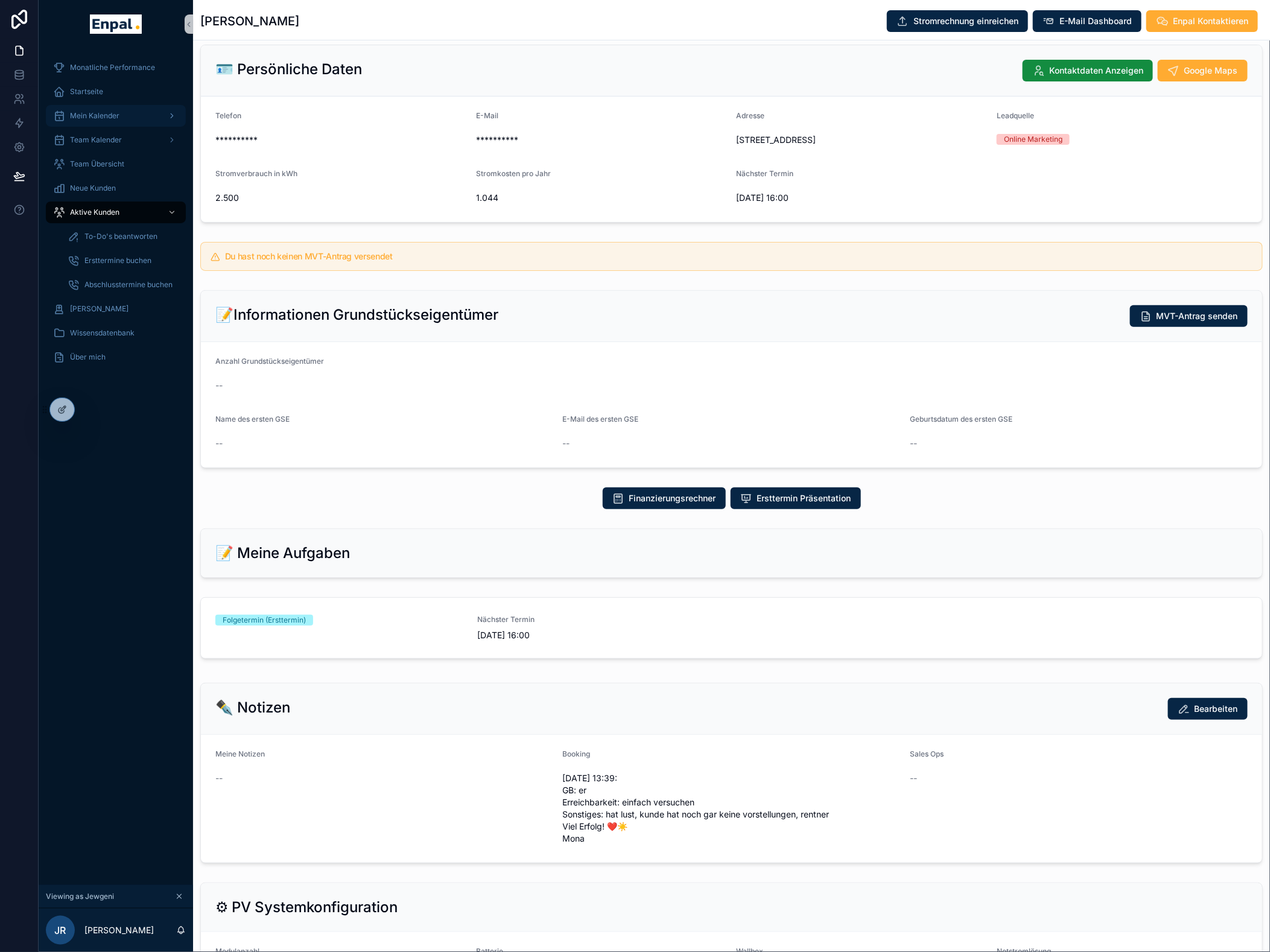
click at [98, 124] on div "Mein Kalender" at bounding box center [116, 116] width 126 height 19
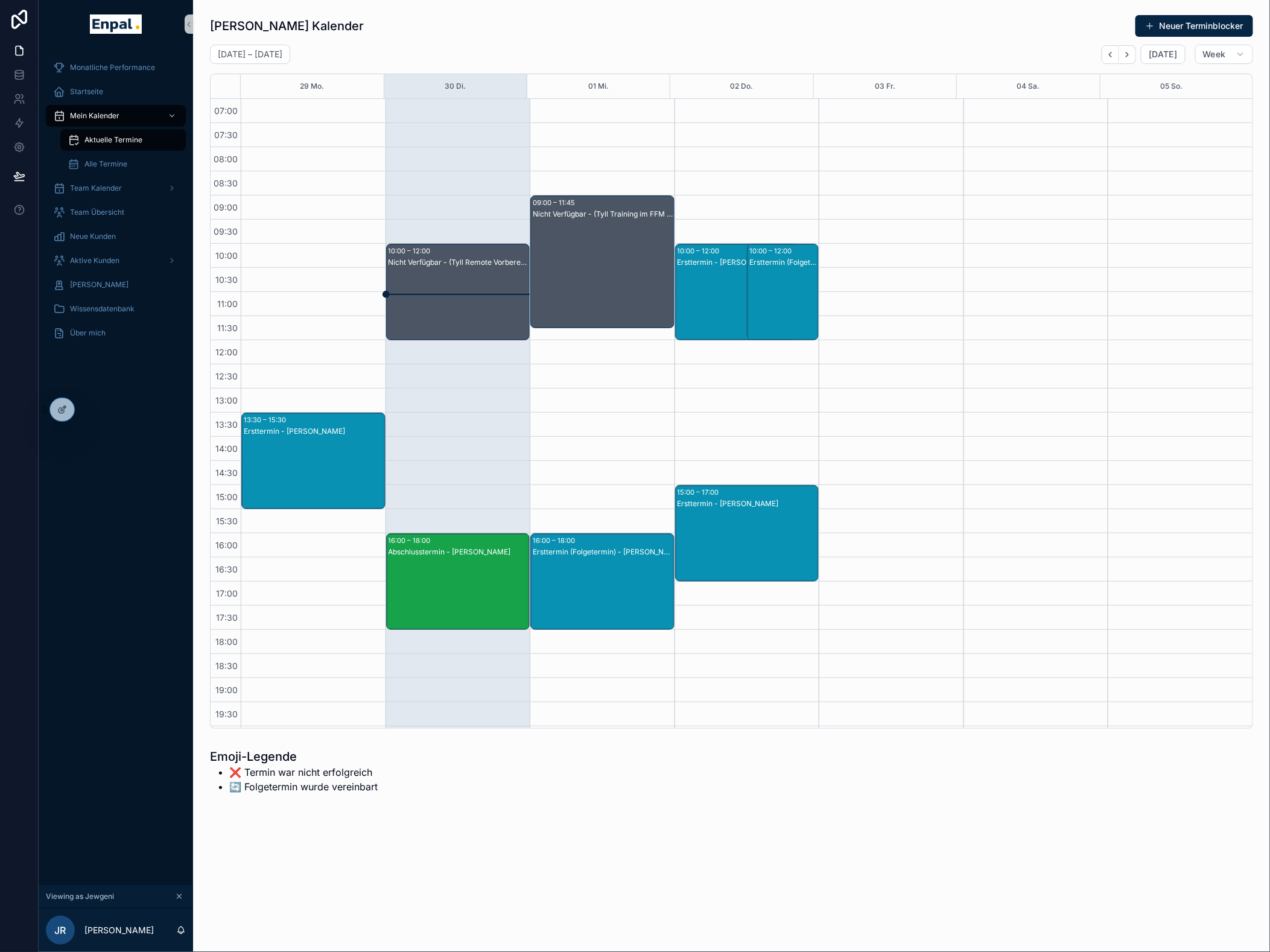
scroll to position [87, 0]
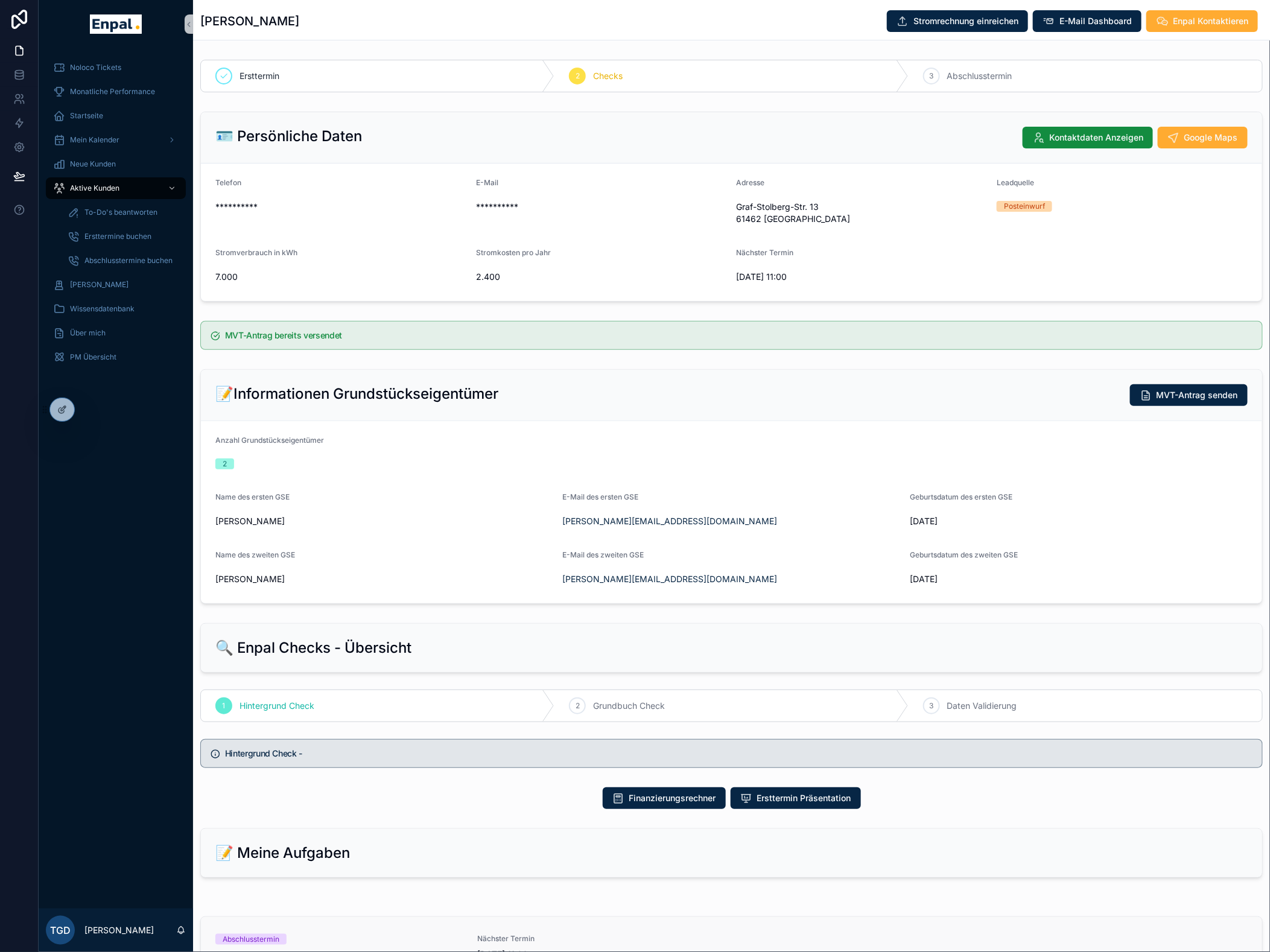
scroll to position [881, 0]
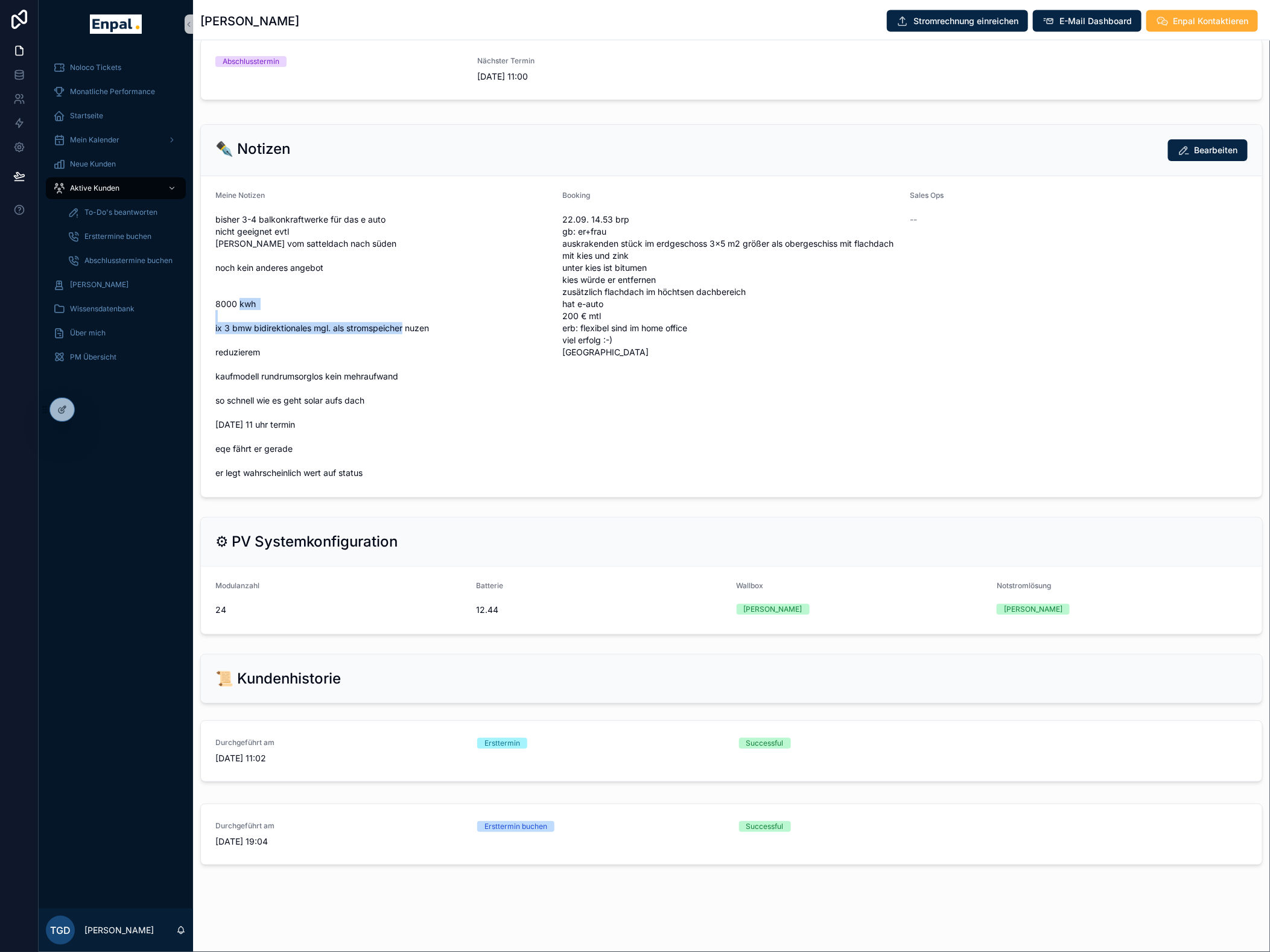
drag, startPoint x: 443, startPoint y: 337, endPoint x: 209, endPoint y: 337, distance: 234.0
click at [209, 337] on form "Meine Notizen bisher 3-4 balkonkraftwerke für das e auto nicht geeignet evtl [P…" at bounding box center [731, 336] width 1061 height 321
click at [357, 273] on span "bisher 3-4 balkonkraftwerke für das e auto nicht geeignet evtl [PERSON_NAME] vo…" at bounding box center [384, 346] width 338 height 266
drag, startPoint x: 251, startPoint y: 339, endPoint x: 438, endPoint y: 342, distance: 187.0
click at [438, 342] on span "bisher 3-4 balkonkraftwerke für das e auto nicht geeignet evtl [PERSON_NAME] vo…" at bounding box center [384, 346] width 338 height 266
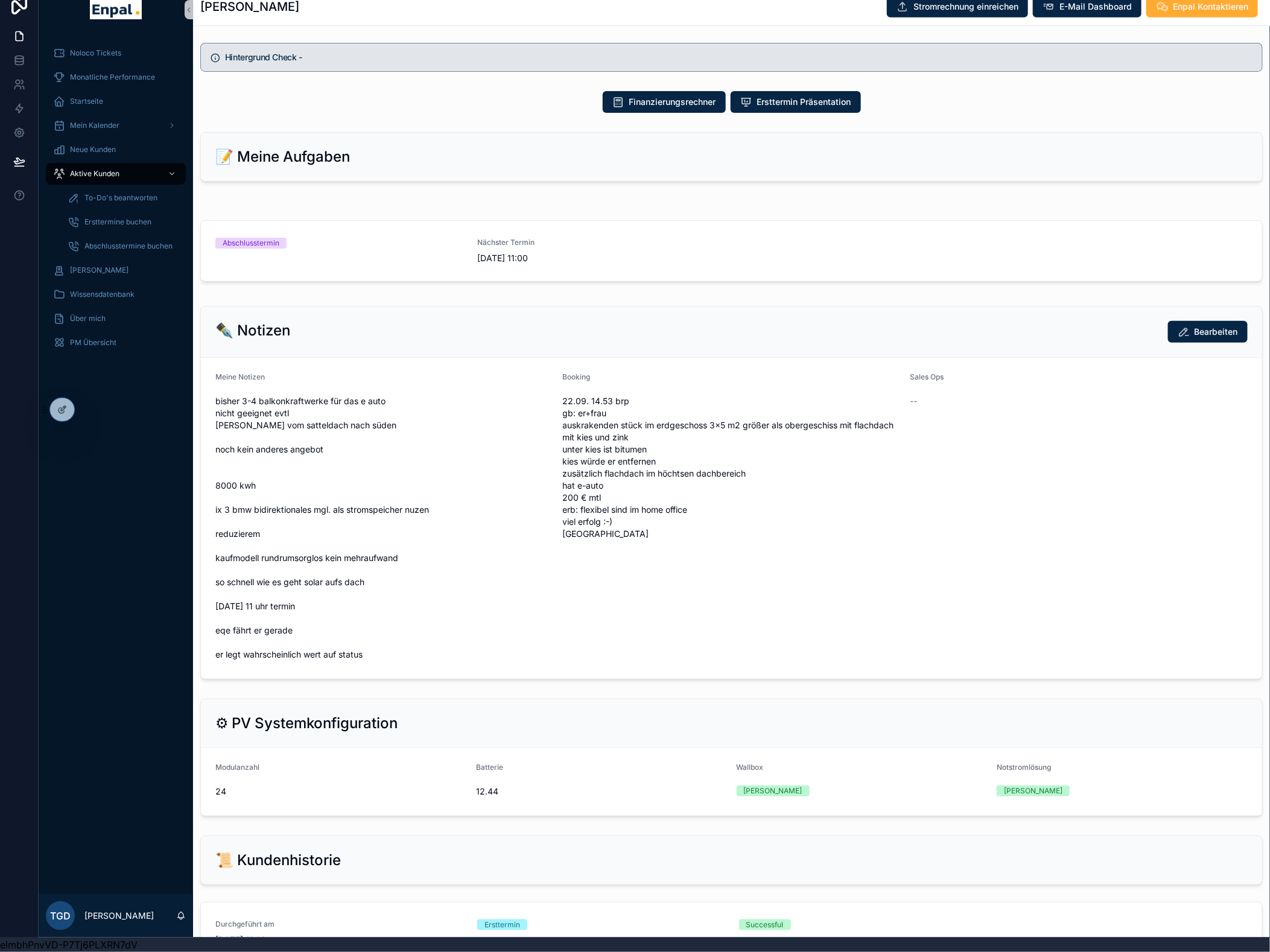
scroll to position [679, 0]
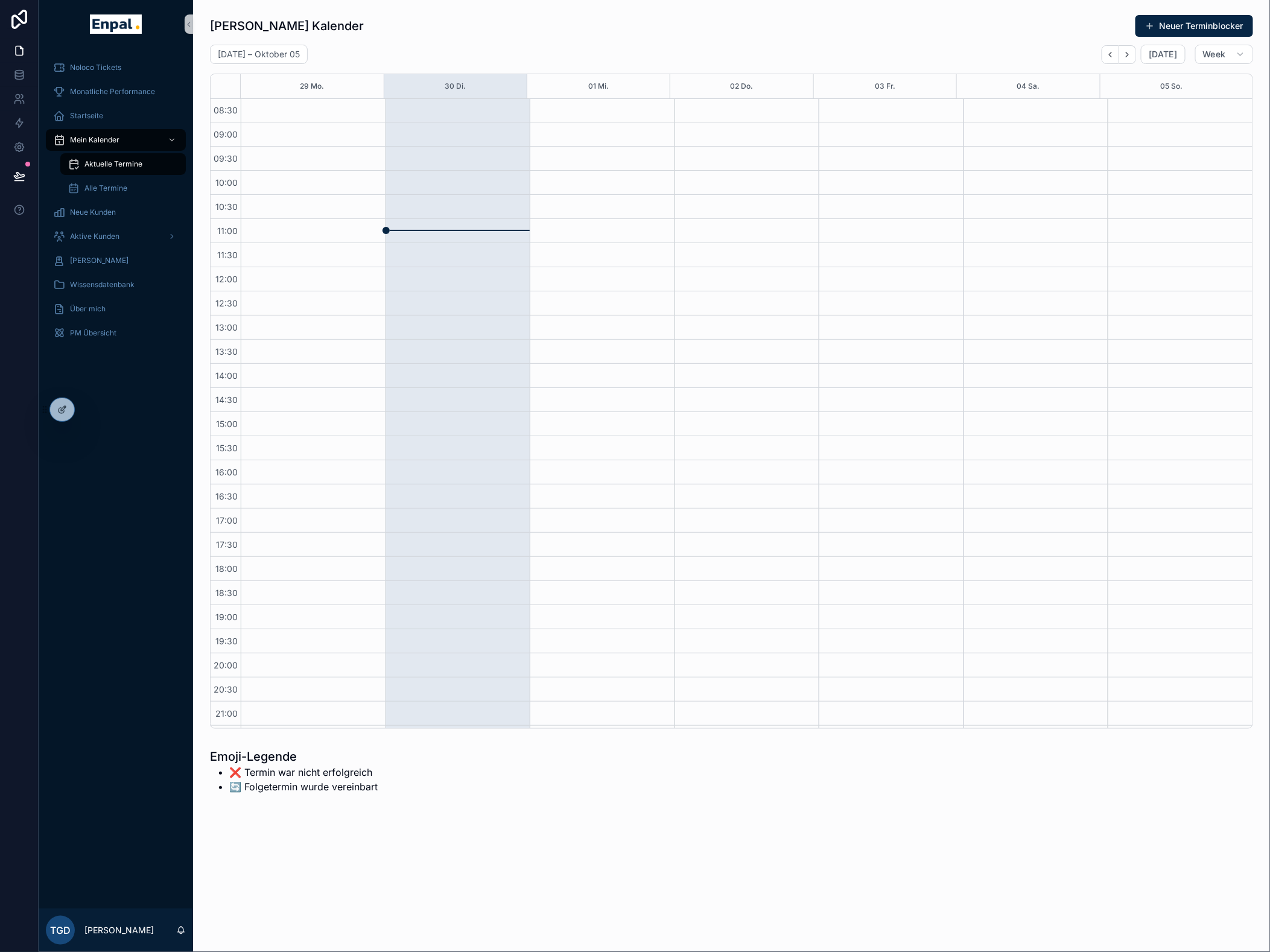
scroll to position [87, 0]
click at [94, 409] on div at bounding box center [88, 409] width 19 height 19
click at [89, 409] on icon at bounding box center [89, 410] width 9 height 9
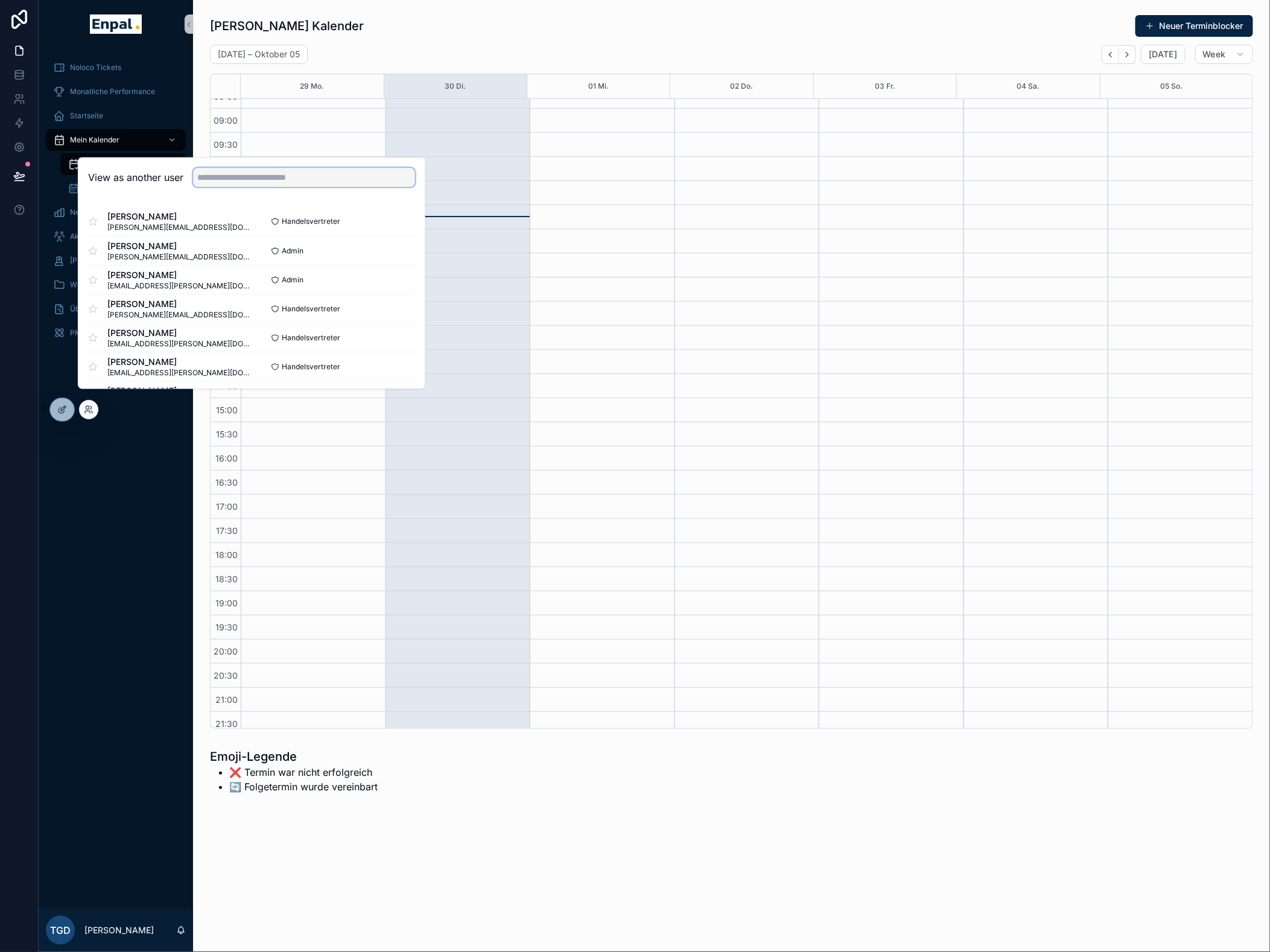
click at [261, 187] on input "text" at bounding box center [304, 177] width 222 height 19
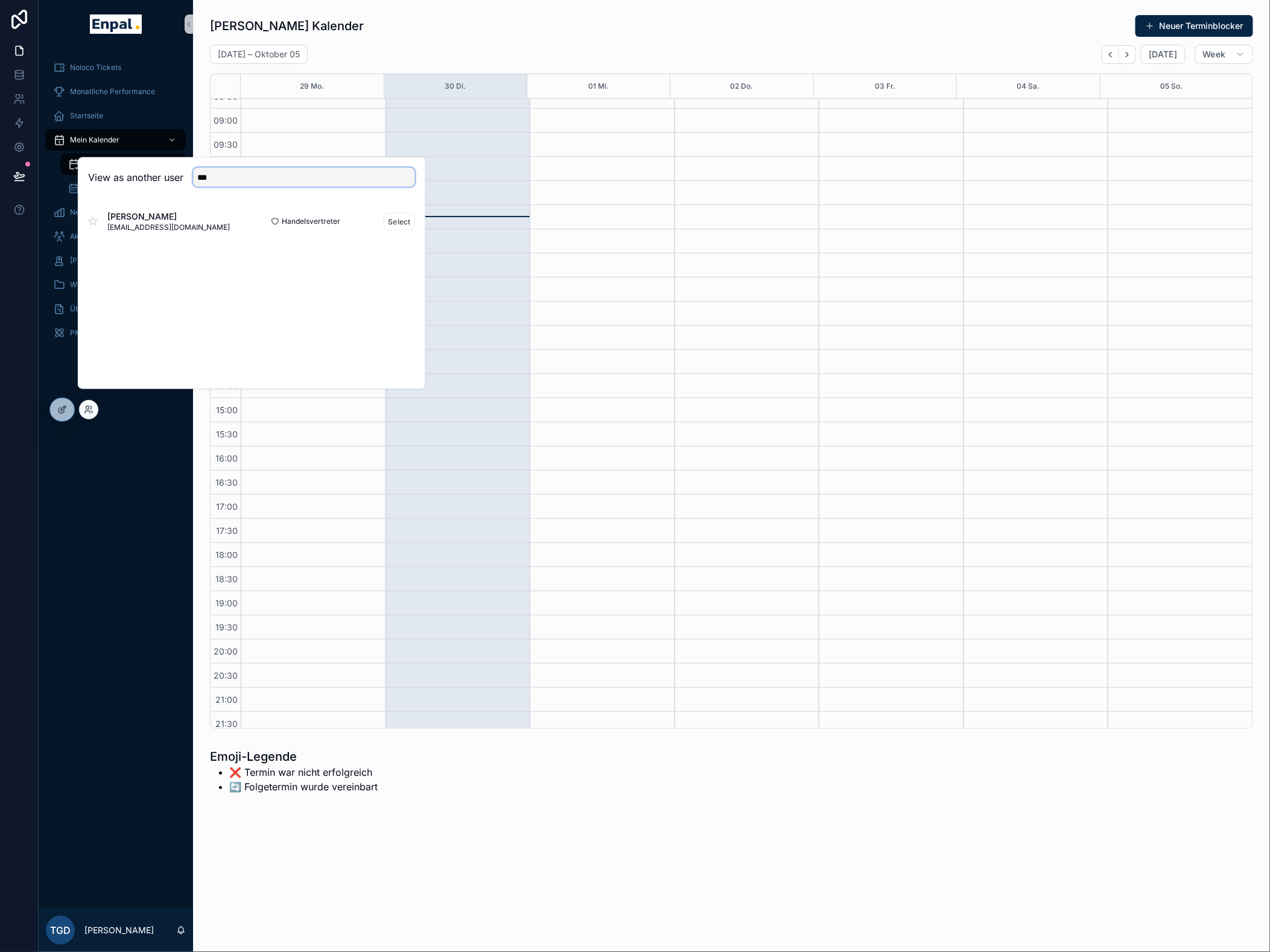
type input "***"
click at [172, 232] on span "[EMAIL_ADDRESS][DOMAIN_NAME]" at bounding box center [168, 228] width 122 height 9
click at [391, 229] on button "Select" at bounding box center [400, 221] width 31 height 18
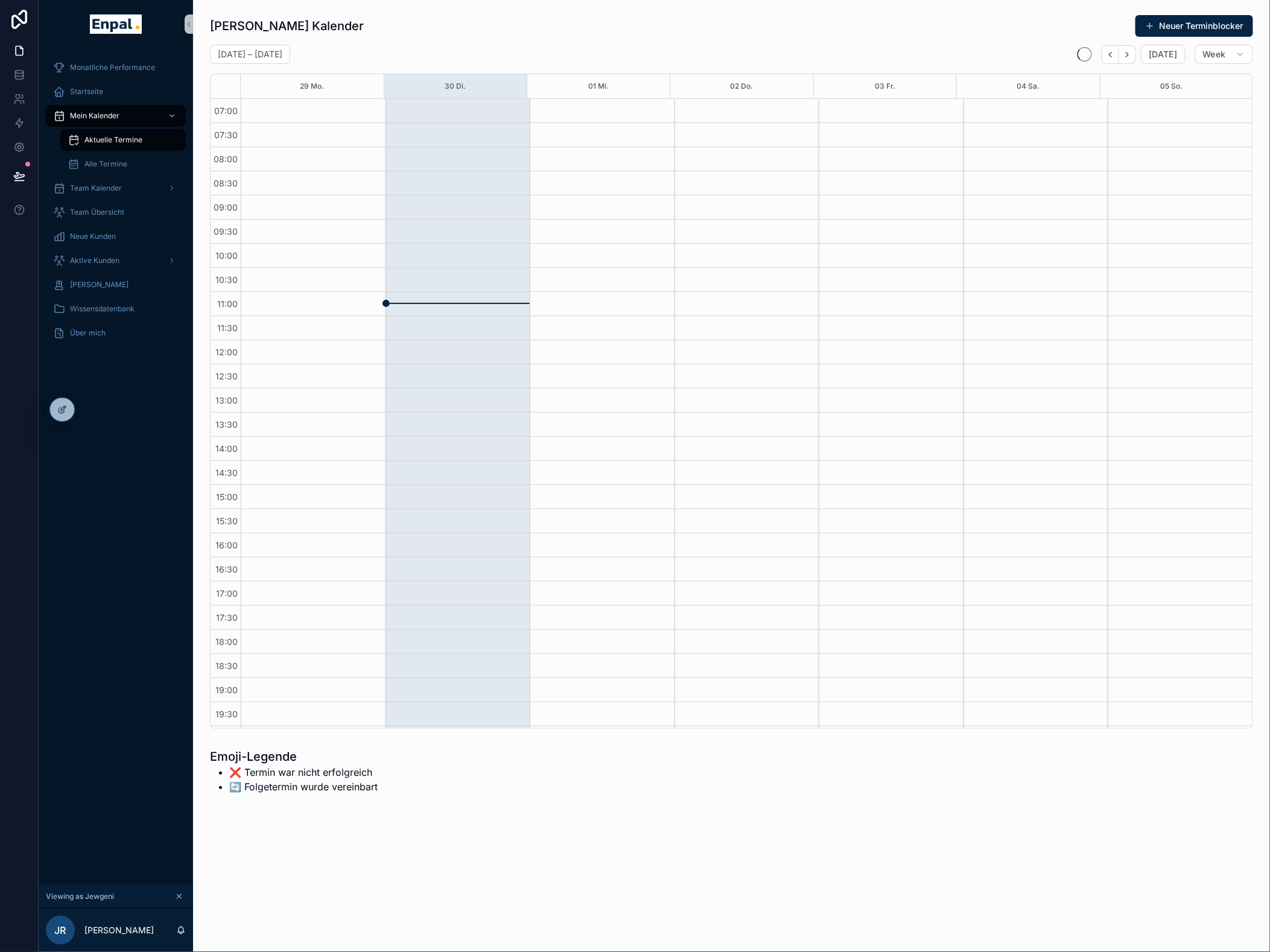
scroll to position [87, 0]
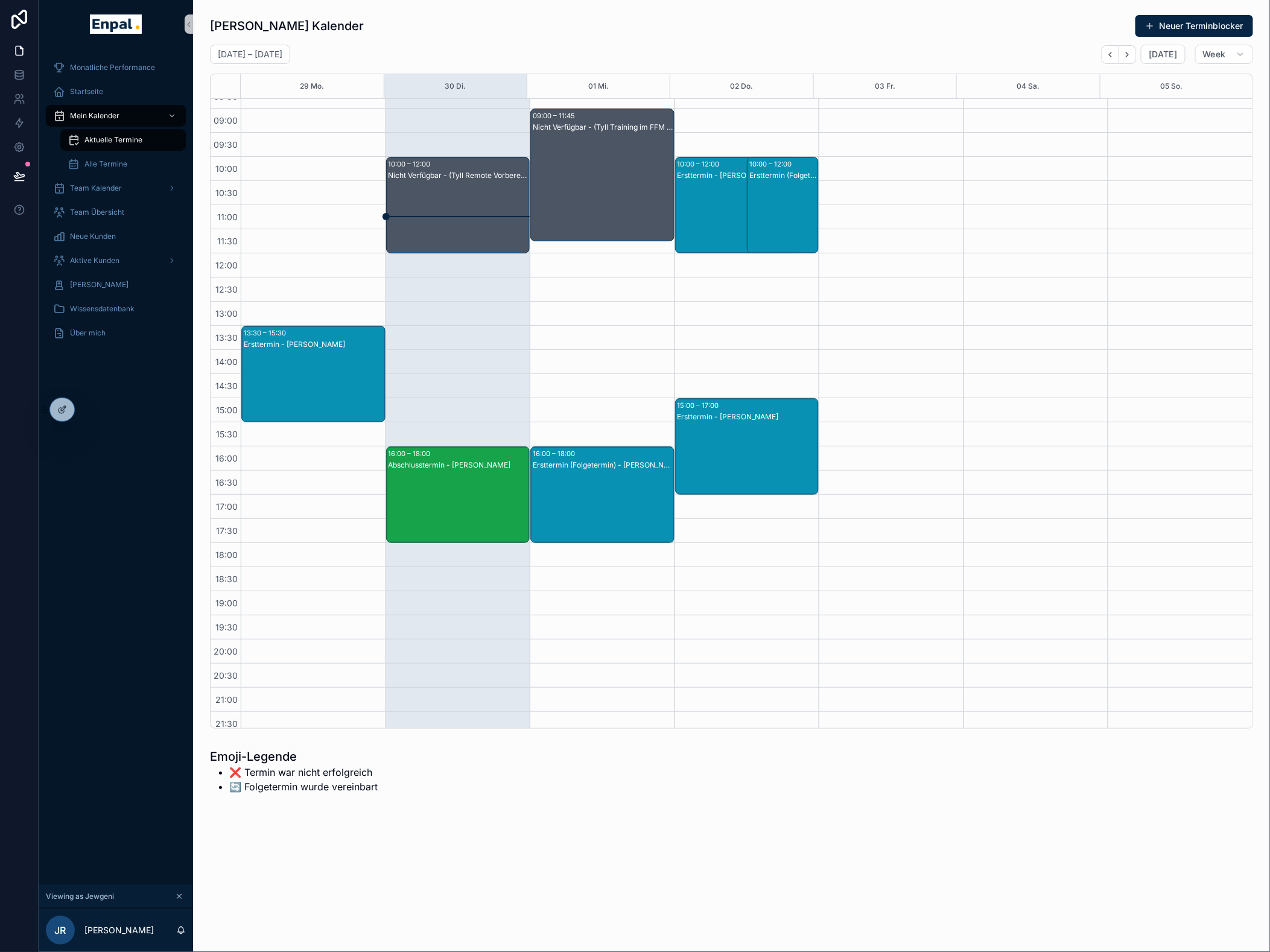
click at [732, 195] on div "Ersttermin - [PERSON_NAME]" at bounding box center [736, 217] width 118 height 94
click at [721, 172] on div "Ersttermin - [PERSON_NAME]" at bounding box center [736, 176] width 118 height 9
click at [722, 172] on div "Ersttermin - [PERSON_NAME]" at bounding box center [736, 176] width 118 height 9
click at [816, 193] on span "[PERSON_NAME]" at bounding box center [839, 192] width 58 height 9
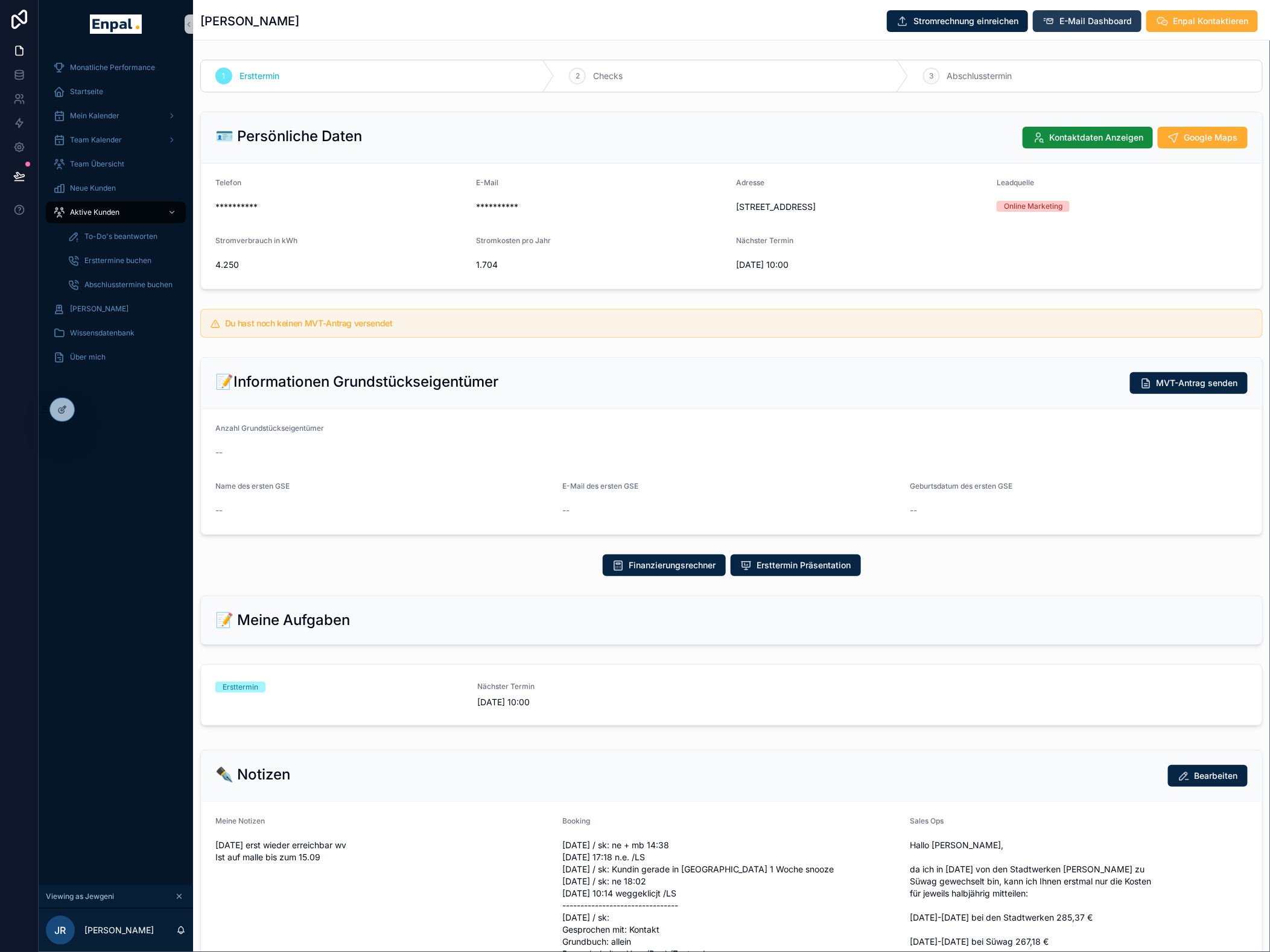
click at [1091, 21] on span "E-Mail Dashboard" at bounding box center [1095, 20] width 72 height 12
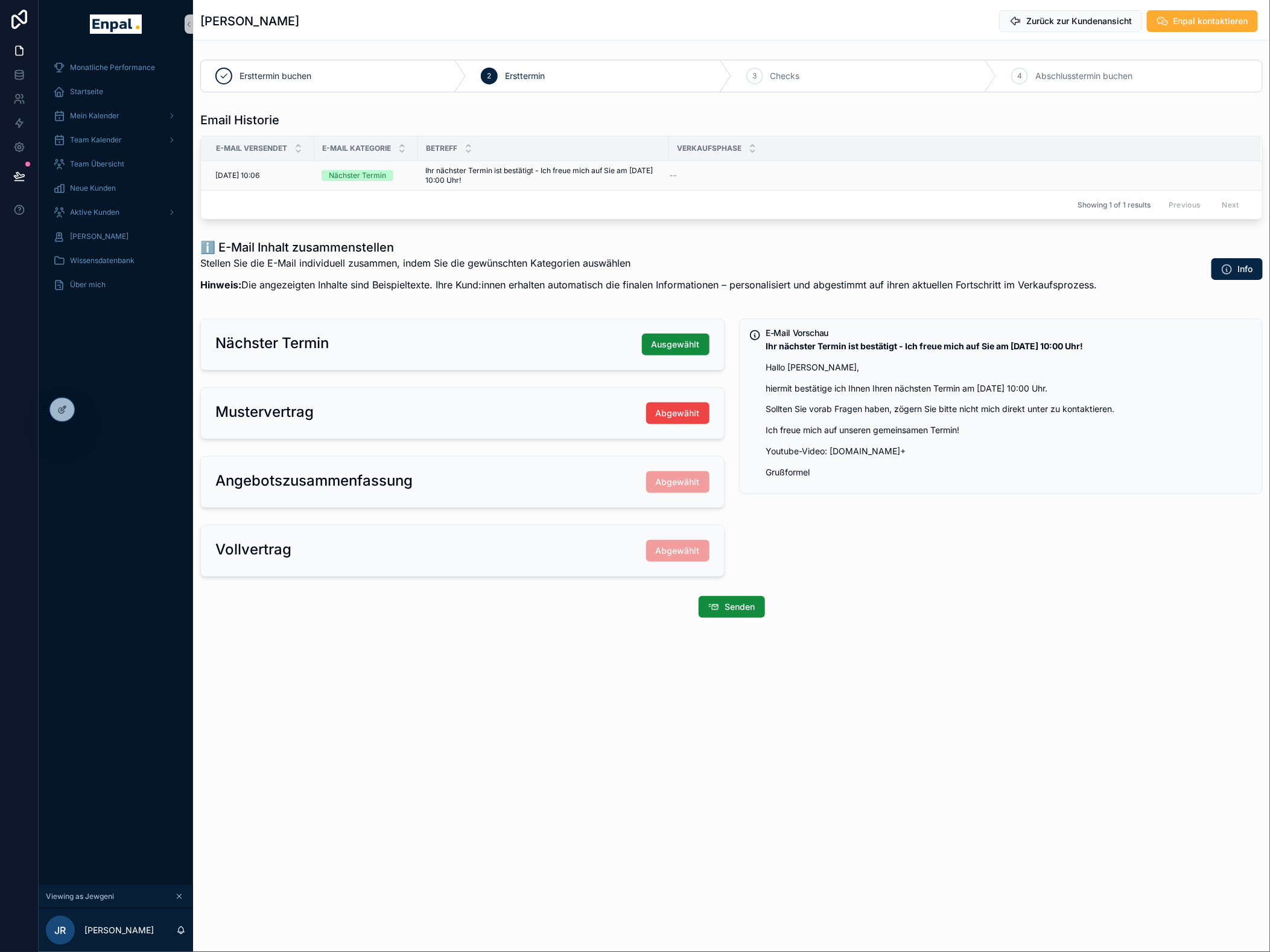
click at [382, 171] on div "Nächster Termin" at bounding box center [357, 176] width 57 height 11
drag, startPoint x: 535, startPoint y: 178, endPoint x: 430, endPoint y: 176, distance: 105.0
click at [433, 179] on span "Ihr nächster Termin ist bestätigt - Ich freue mich auf Sie am [DATE] 10:00 Uhr!" at bounding box center [544, 175] width 237 height 19
drag, startPoint x: 510, startPoint y: 177, endPoint x: 406, endPoint y: 178, distance: 104.0
click at [406, 178] on tr "[DATE] 10:06 [DATE] 10:06 Nächster Termin Ihr nächster Termin ist bestätigt - I…" at bounding box center [731, 176] width 1061 height 30
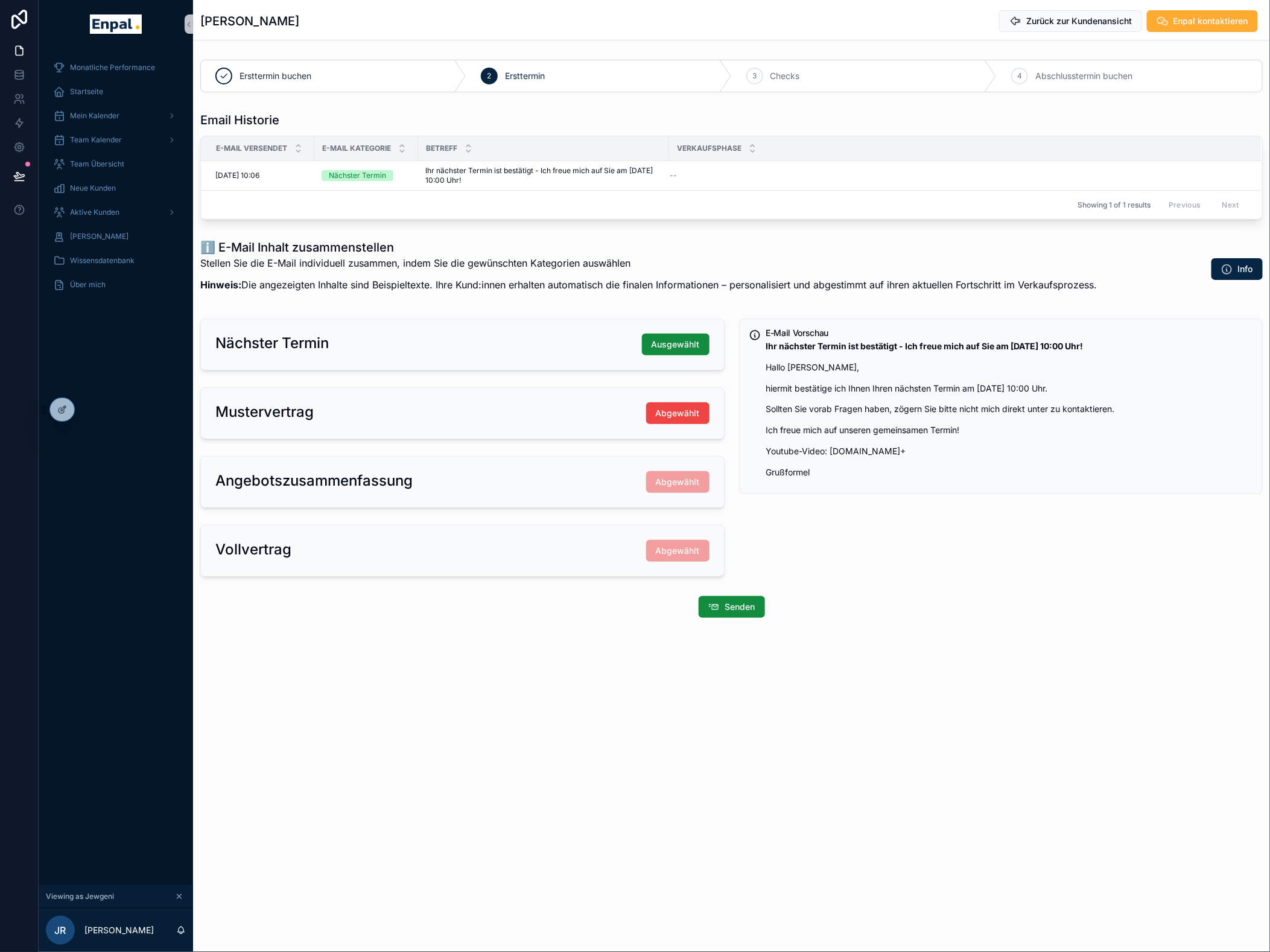
click at [582, 130] on div "Email Historie E-Mail versendet E-Mail Kategorie Betreff Verkaufsphase [DATE] 1…" at bounding box center [731, 166] width 1062 height 108
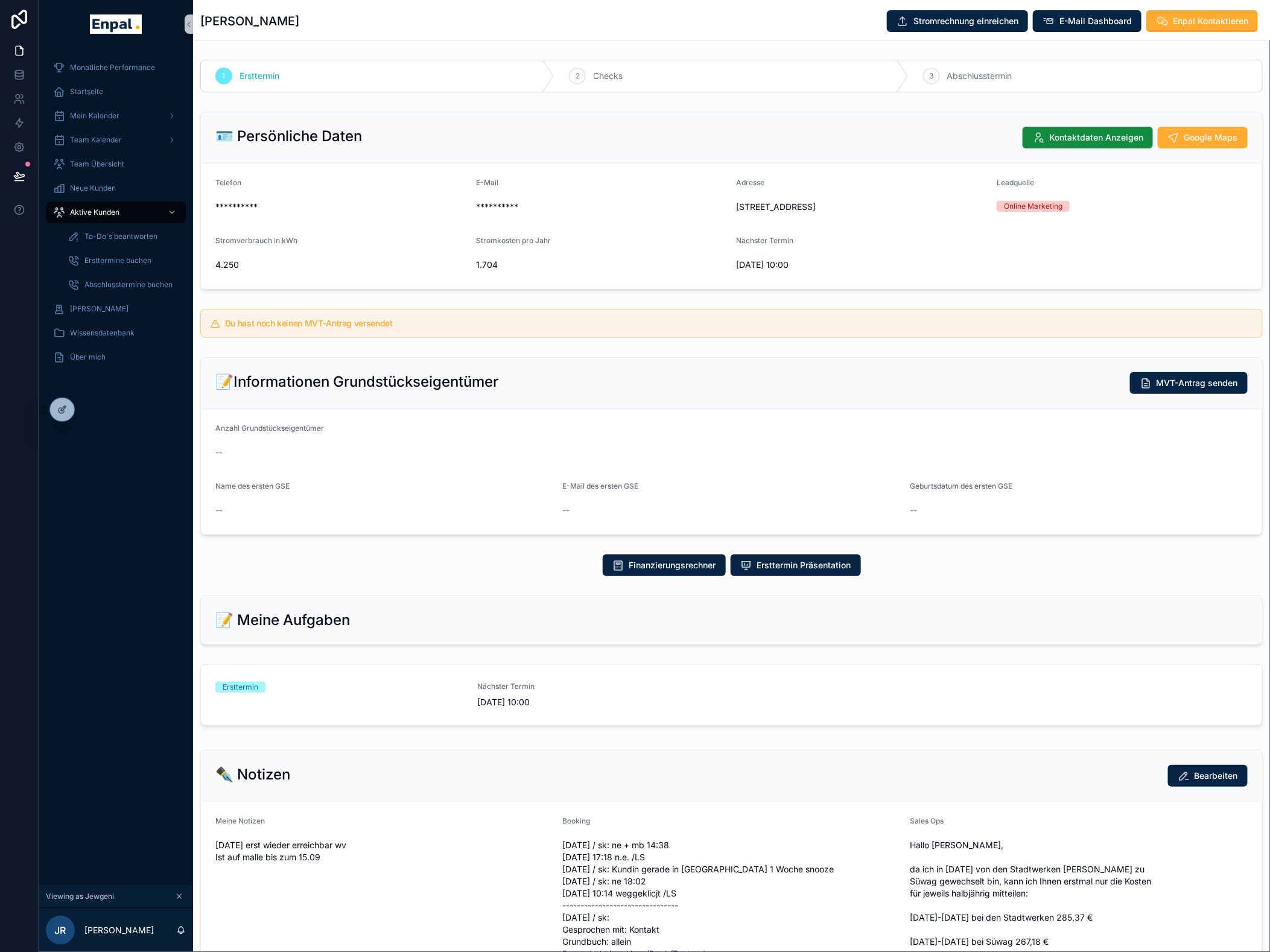
scroll to position [67, 0]
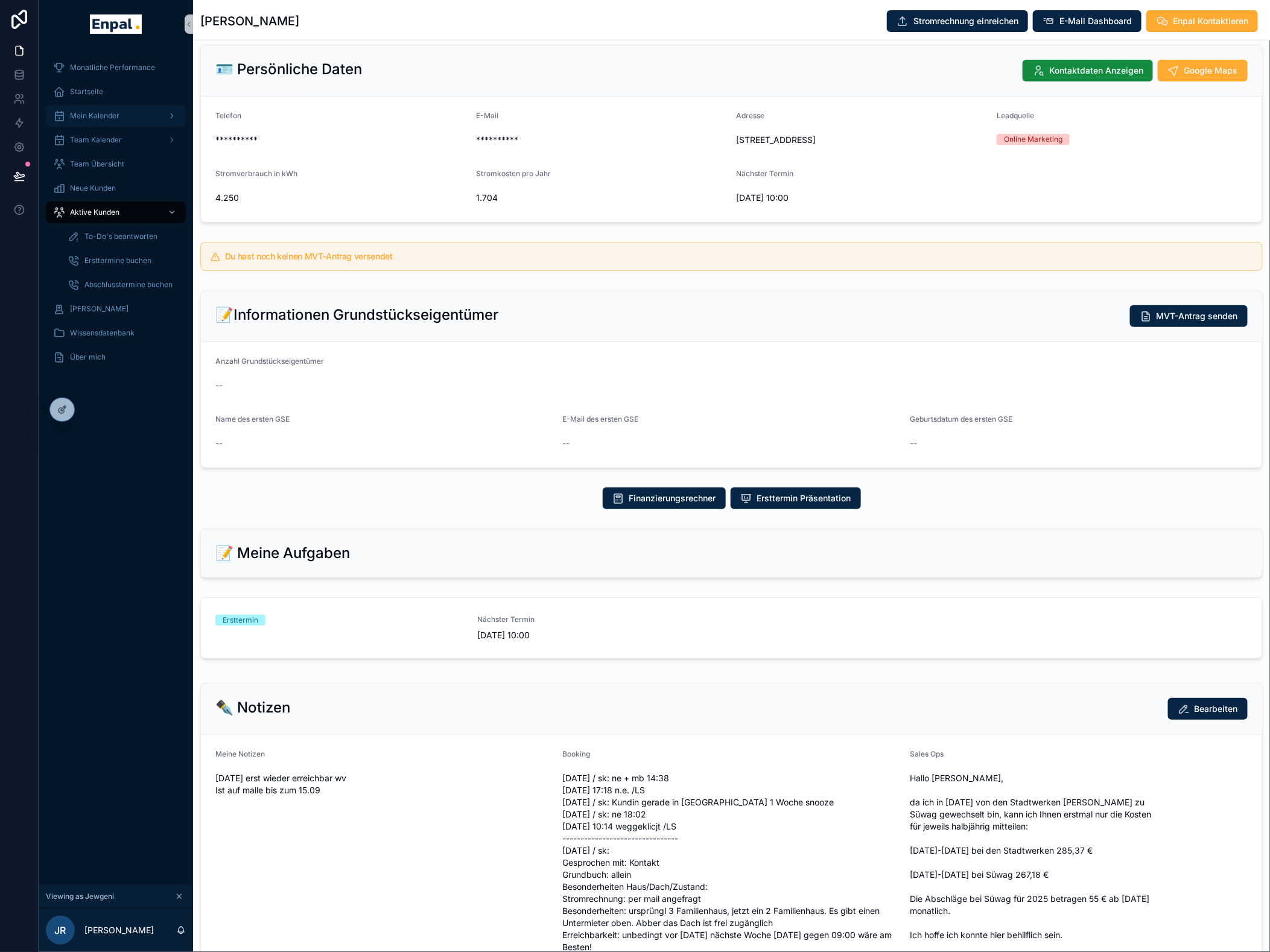
click at [91, 117] on span "Mein Kalender" at bounding box center [94, 116] width 49 height 9
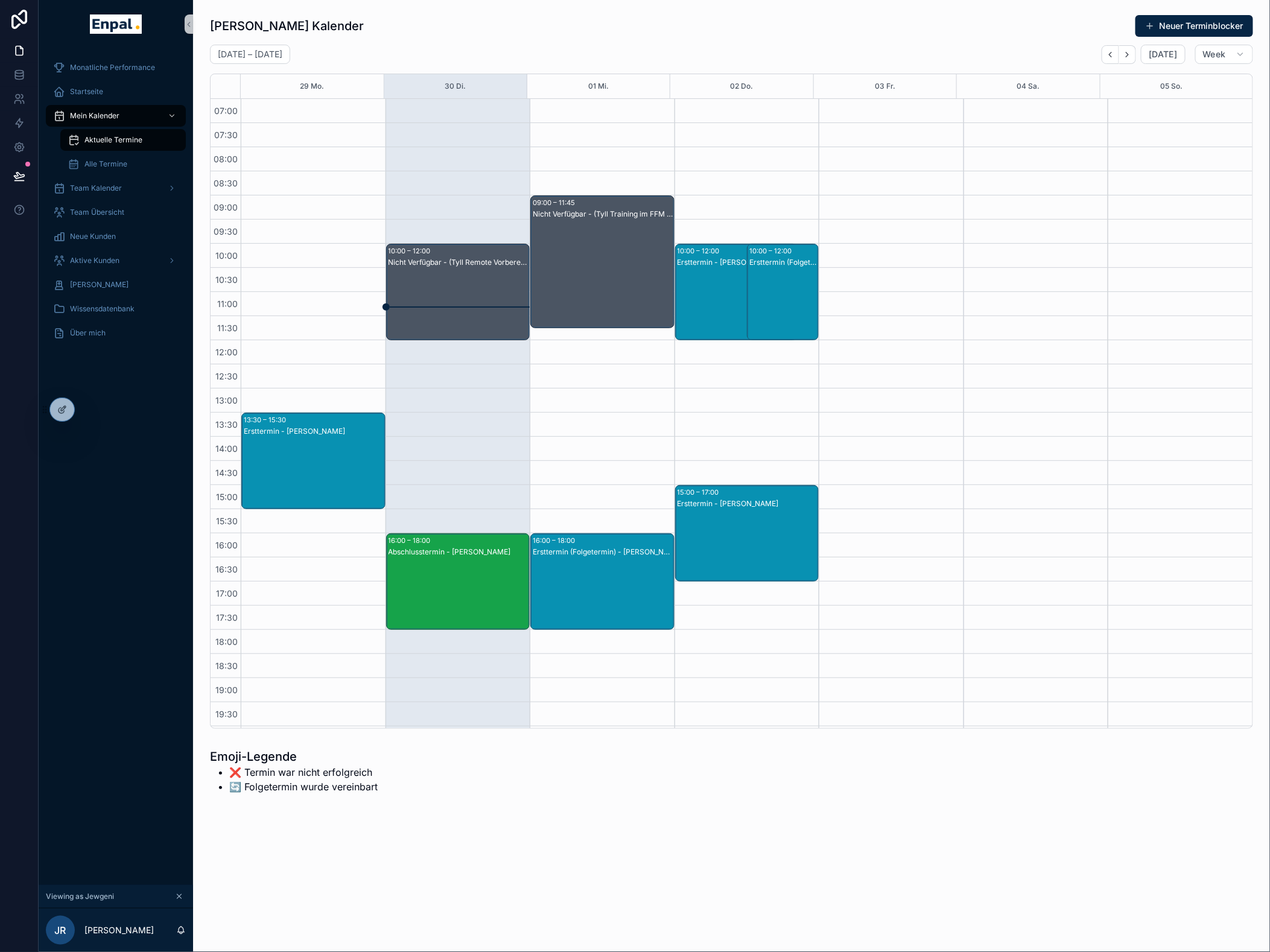
scroll to position [87, 0]
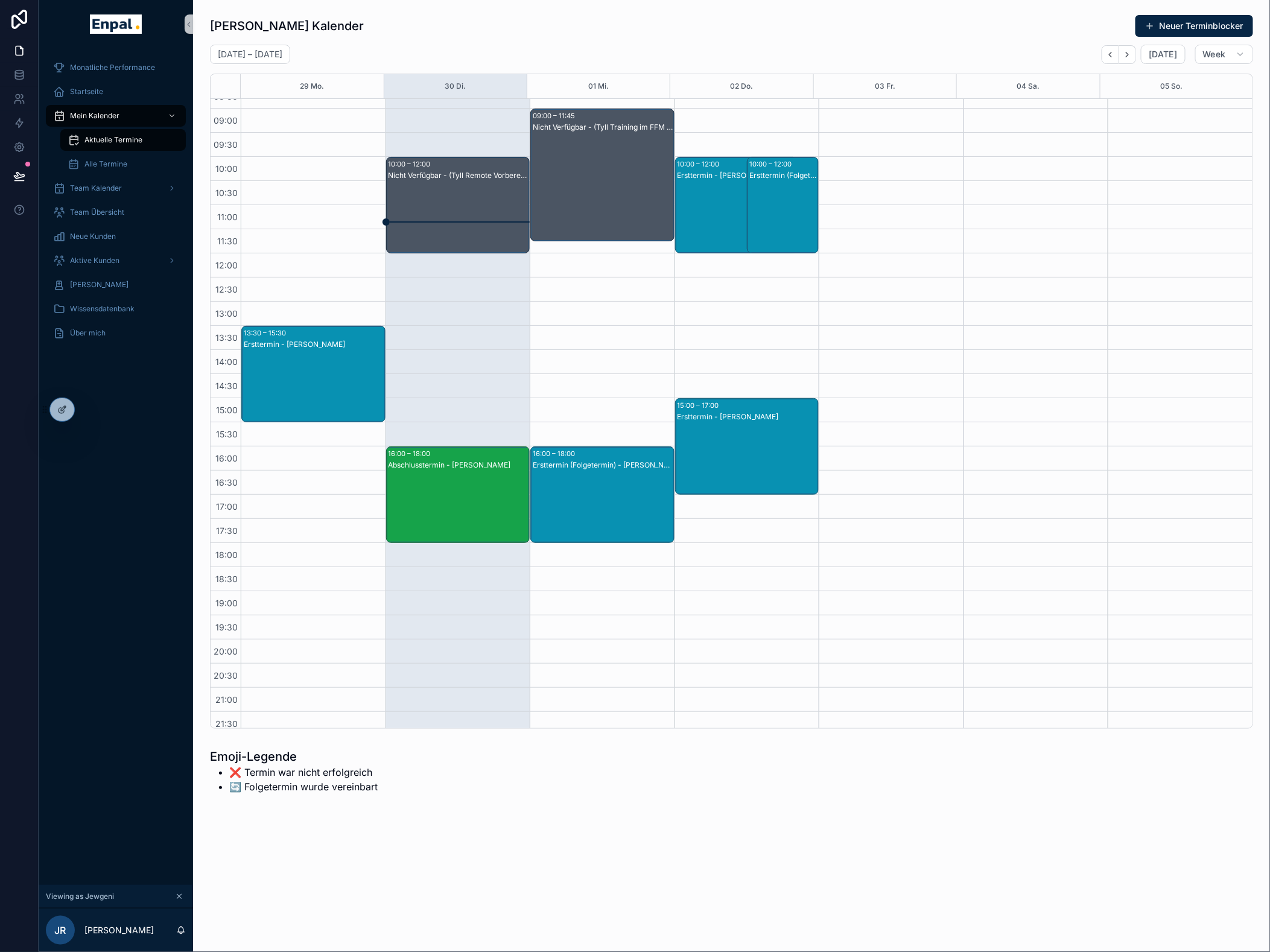
click at [757, 414] on div "Ersttermin - [PERSON_NAME]" at bounding box center [747, 459] width 141 height 94
click at [857, 433] on span "[PERSON_NAME]" at bounding box center [859, 433] width 58 height 9
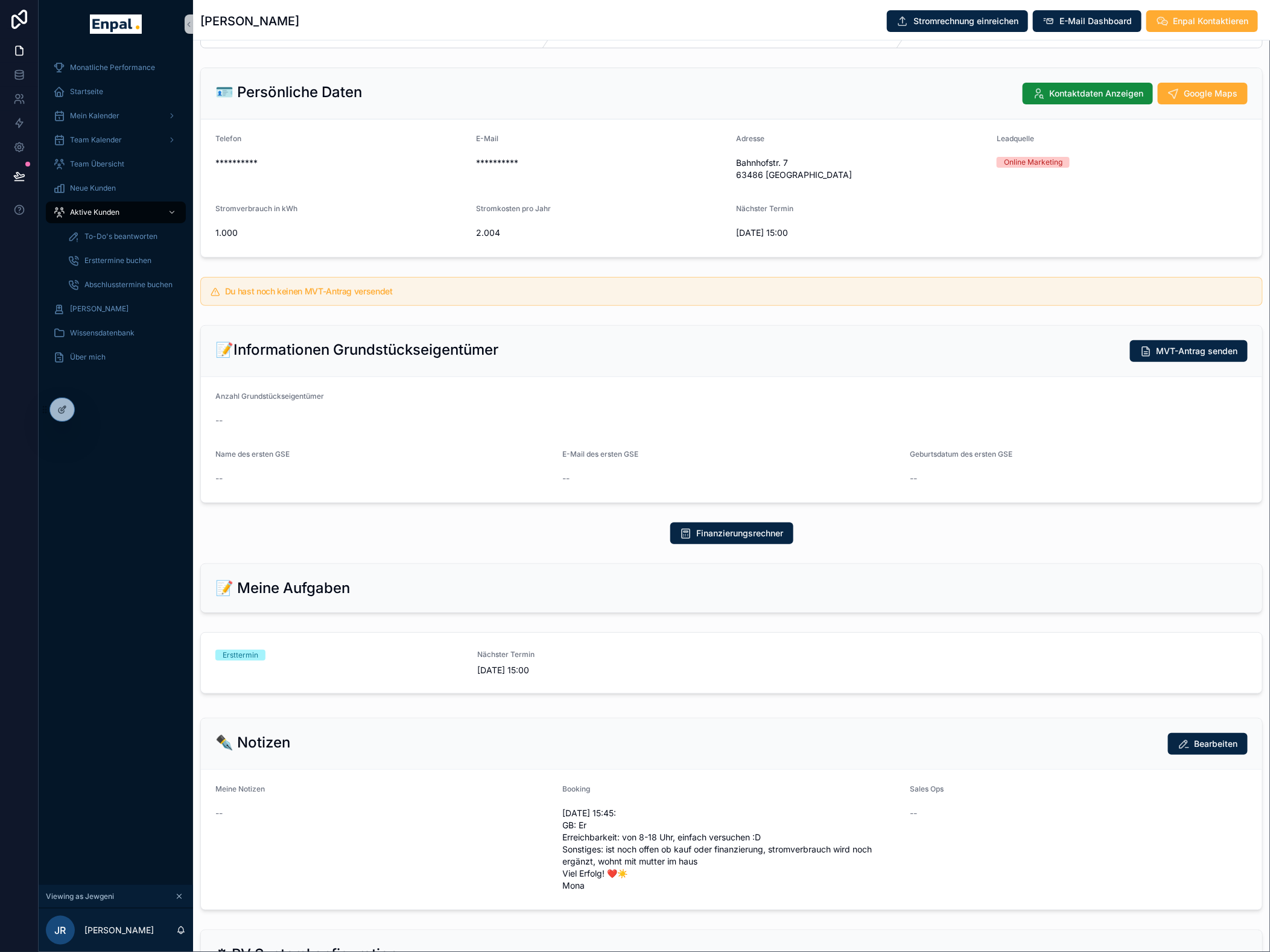
scroll to position [67, 0]
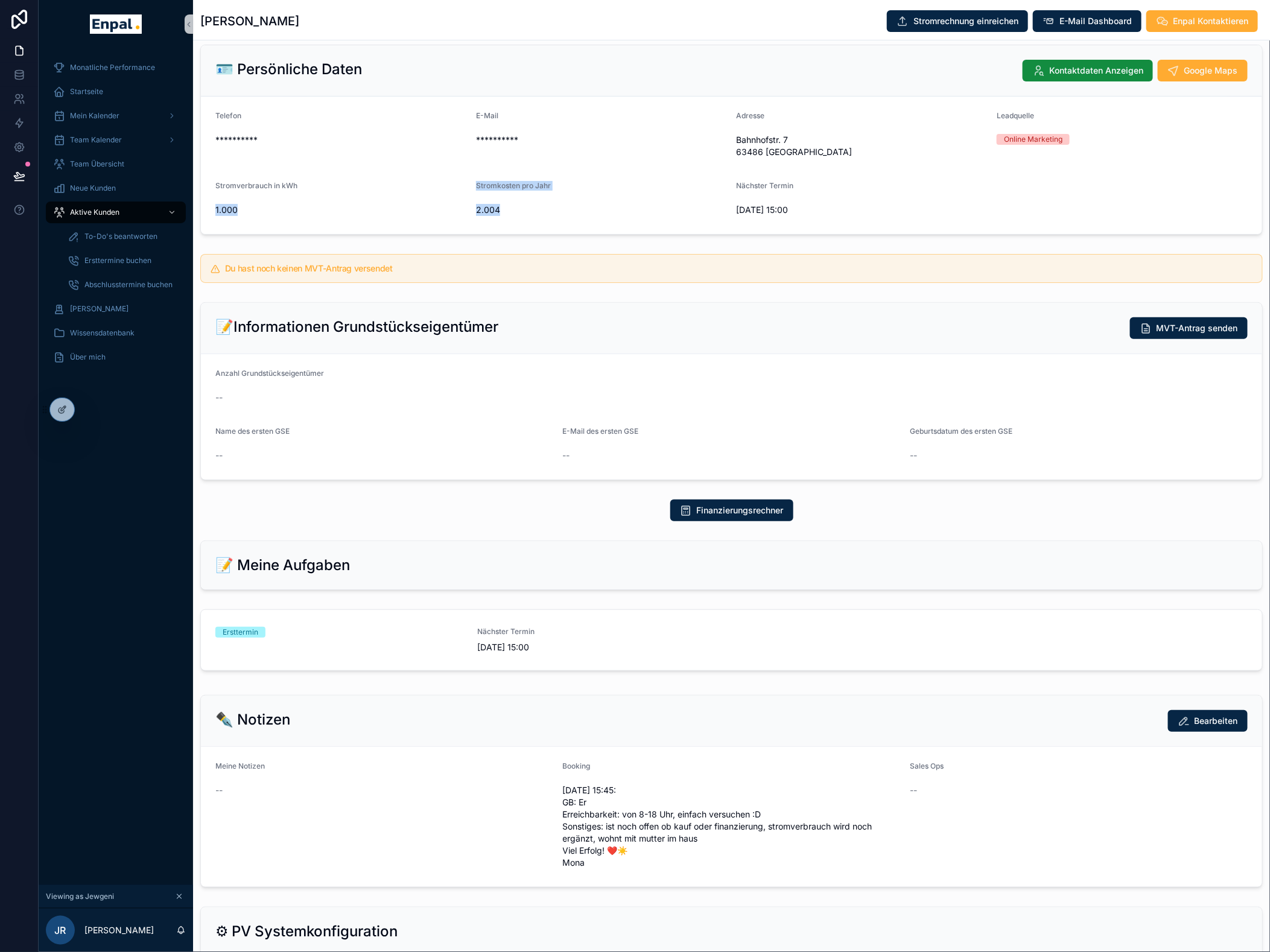
drag, startPoint x: 507, startPoint y: 208, endPoint x: 236, endPoint y: 218, distance: 271.2
click at [219, 211] on form "**********" at bounding box center [731, 165] width 1061 height 138
click at [491, 166] on form "**********" at bounding box center [731, 165] width 1061 height 138
drag, startPoint x: 499, startPoint y: 209, endPoint x: 473, endPoint y: 207, distance: 26.1
click at [473, 207] on form "**********" at bounding box center [731, 165] width 1061 height 138
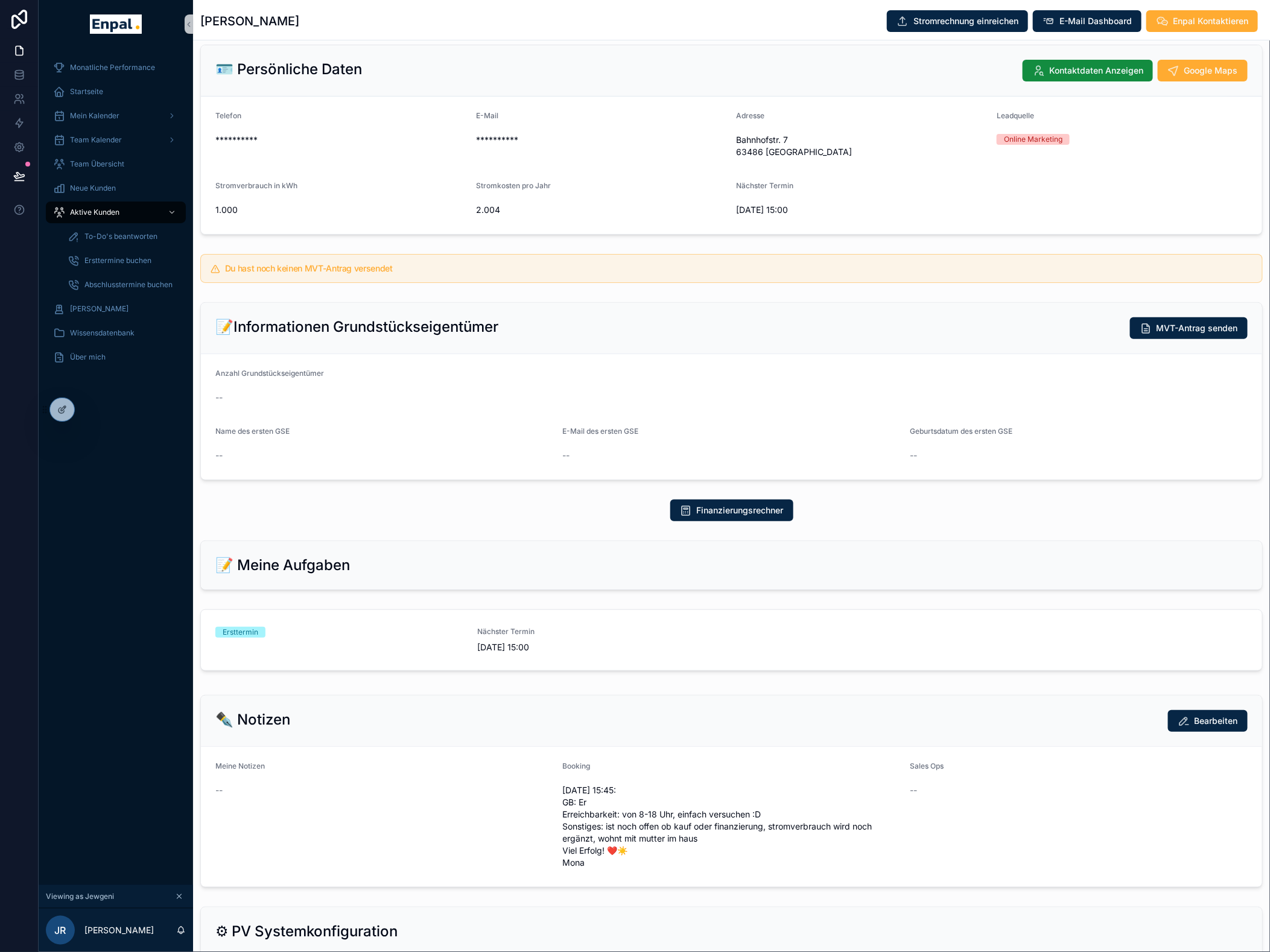
scroll to position [0, 0]
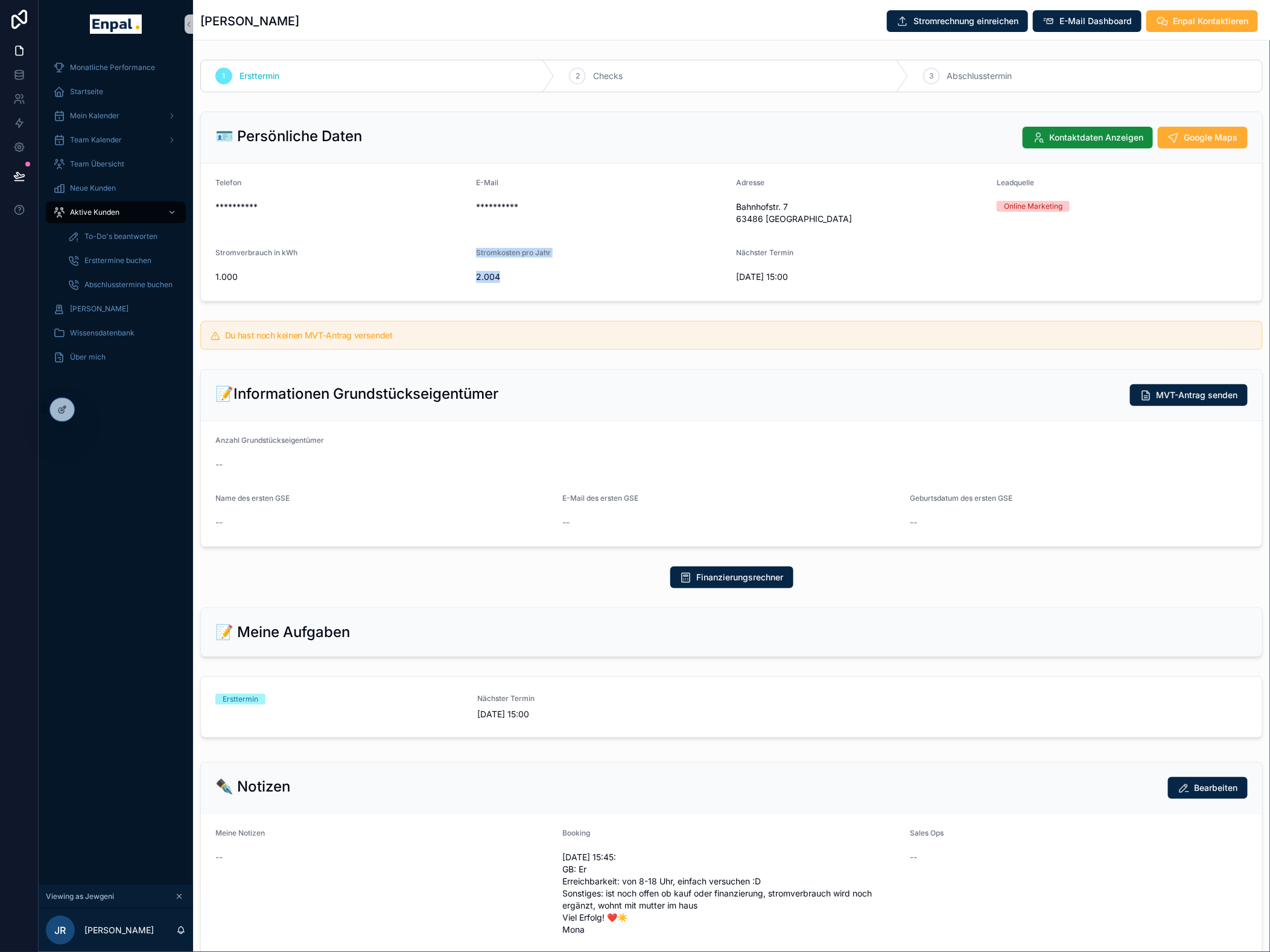
drag, startPoint x: 501, startPoint y: 278, endPoint x: 436, endPoint y: 290, distance: 66.1
click at [413, 283] on form "**********" at bounding box center [731, 232] width 1061 height 138
click at [516, 261] on div "Stromkosten pro Jahr" at bounding box center [600, 255] width 251 height 15
click at [472, 253] on form "**********" at bounding box center [731, 232] width 1061 height 138
drag, startPoint x: 489, startPoint y: 345, endPoint x: 519, endPoint y: 330, distance: 33.5
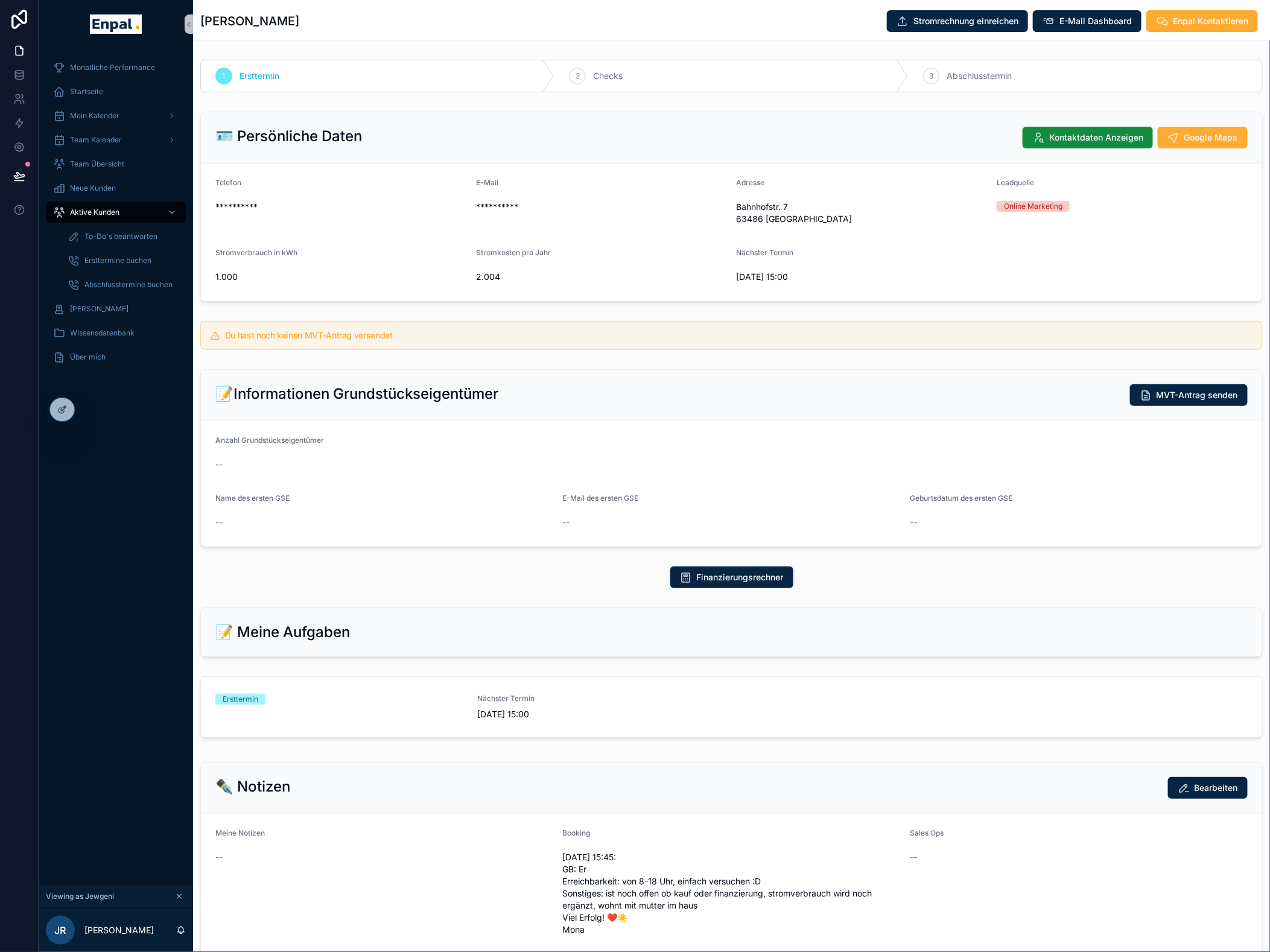
click at [515, 334] on div "Du hast noch keinen MVT-Antrag versendet" at bounding box center [732, 336] width 1077 height 39
drag, startPoint x: 510, startPoint y: 275, endPoint x: 210, endPoint y: 280, distance: 300.0
click at [210, 280] on form "**********" at bounding box center [731, 232] width 1061 height 138
drag, startPoint x: 210, startPoint y: 280, endPoint x: 233, endPoint y: 279, distance: 23.0
click at [320, 268] on div "1.000" at bounding box center [340, 277] width 251 height 19
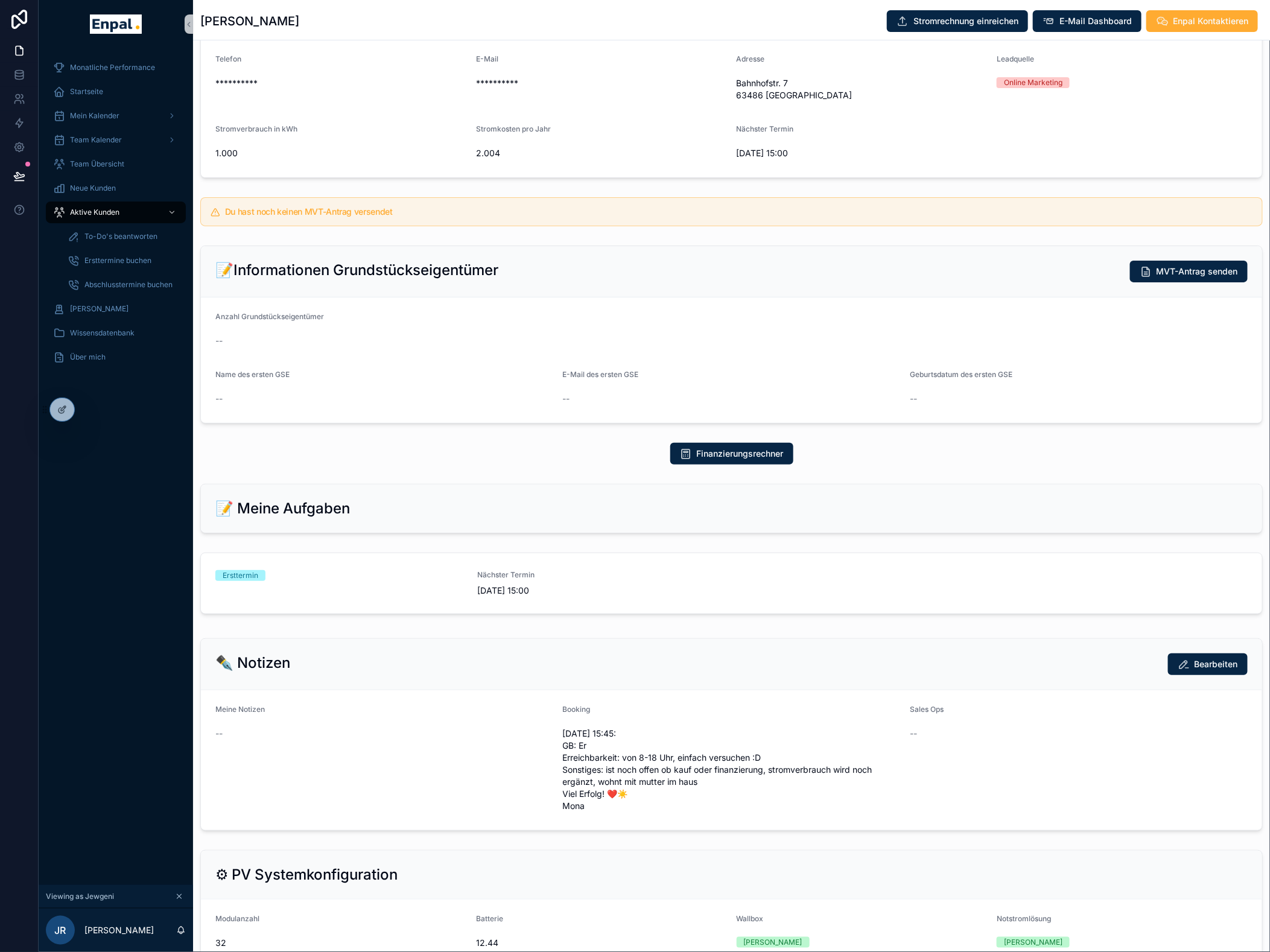
scroll to position [134, 0]
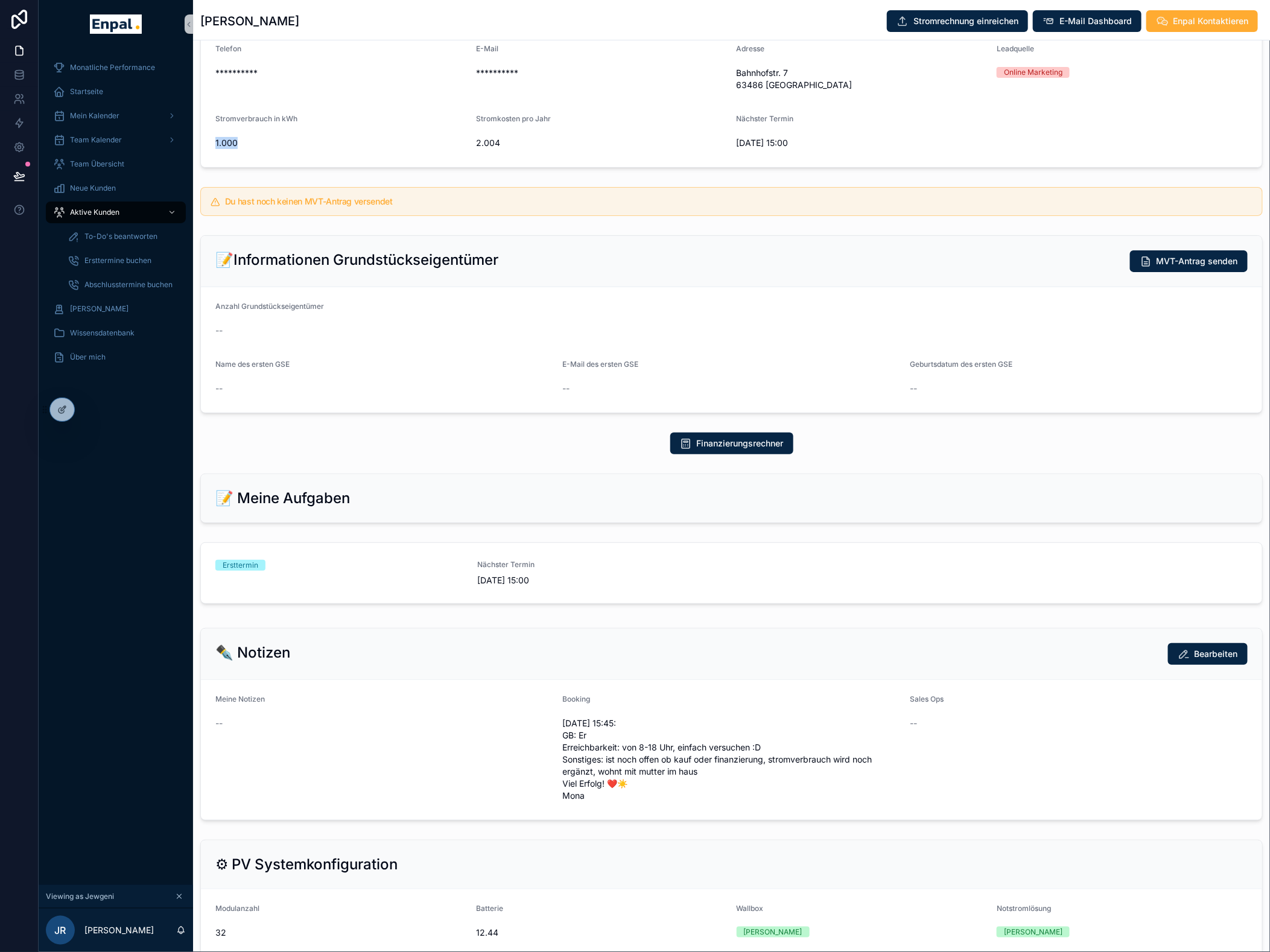
drag, startPoint x: 396, startPoint y: 122, endPoint x: 421, endPoint y: 148, distance: 36.1
click at [410, 147] on div "Stromverbrauch in kWh 1.000" at bounding box center [340, 133] width 251 height 39
drag, startPoint x: 421, startPoint y: 148, endPoint x: 323, endPoint y: 96, distance: 110.9
click at [327, 94] on form "**********" at bounding box center [731, 98] width 1061 height 138
click at [117, 112] on span "Mein Kalender" at bounding box center [94, 116] width 49 height 9
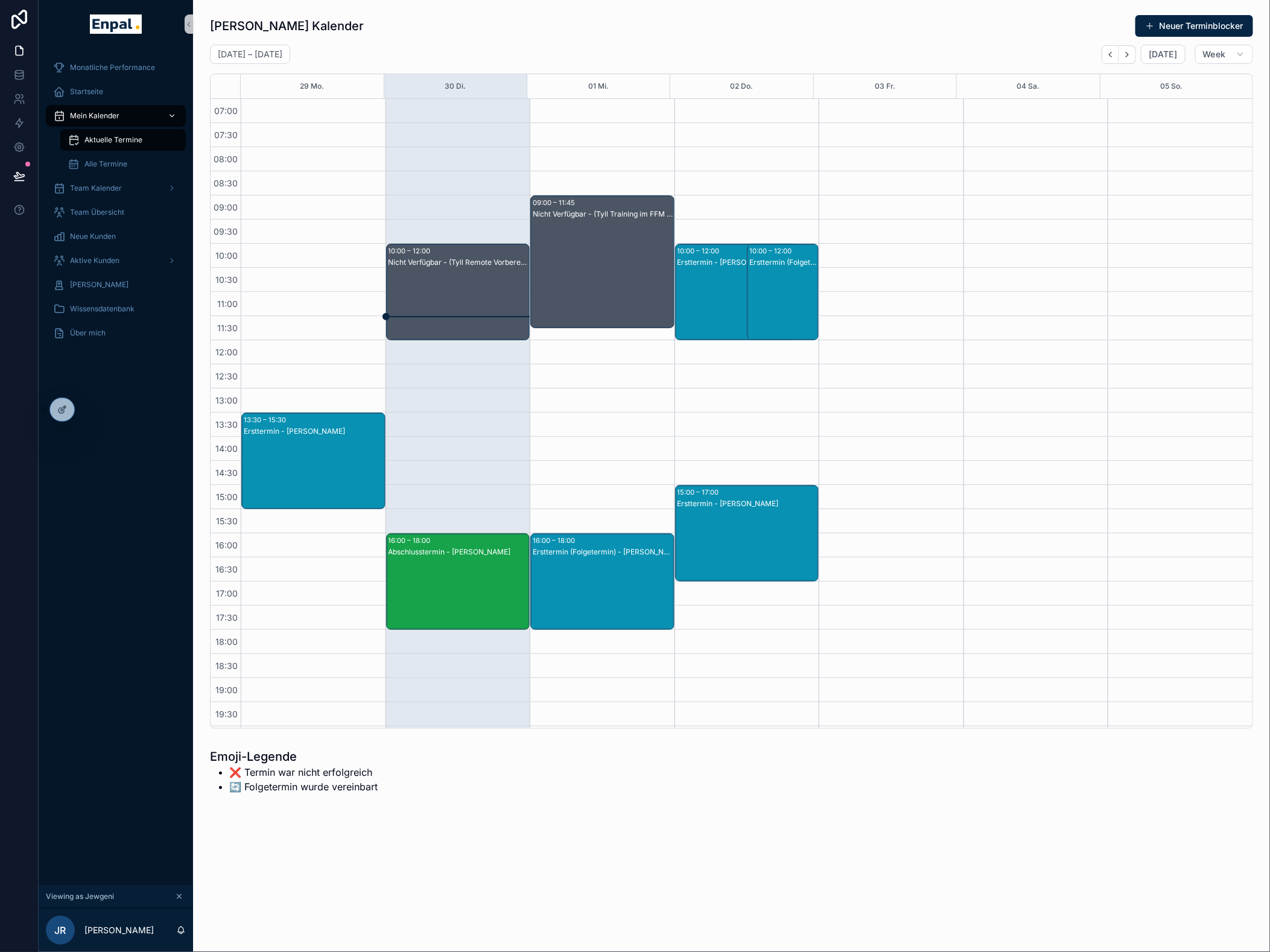
scroll to position [87, 0]
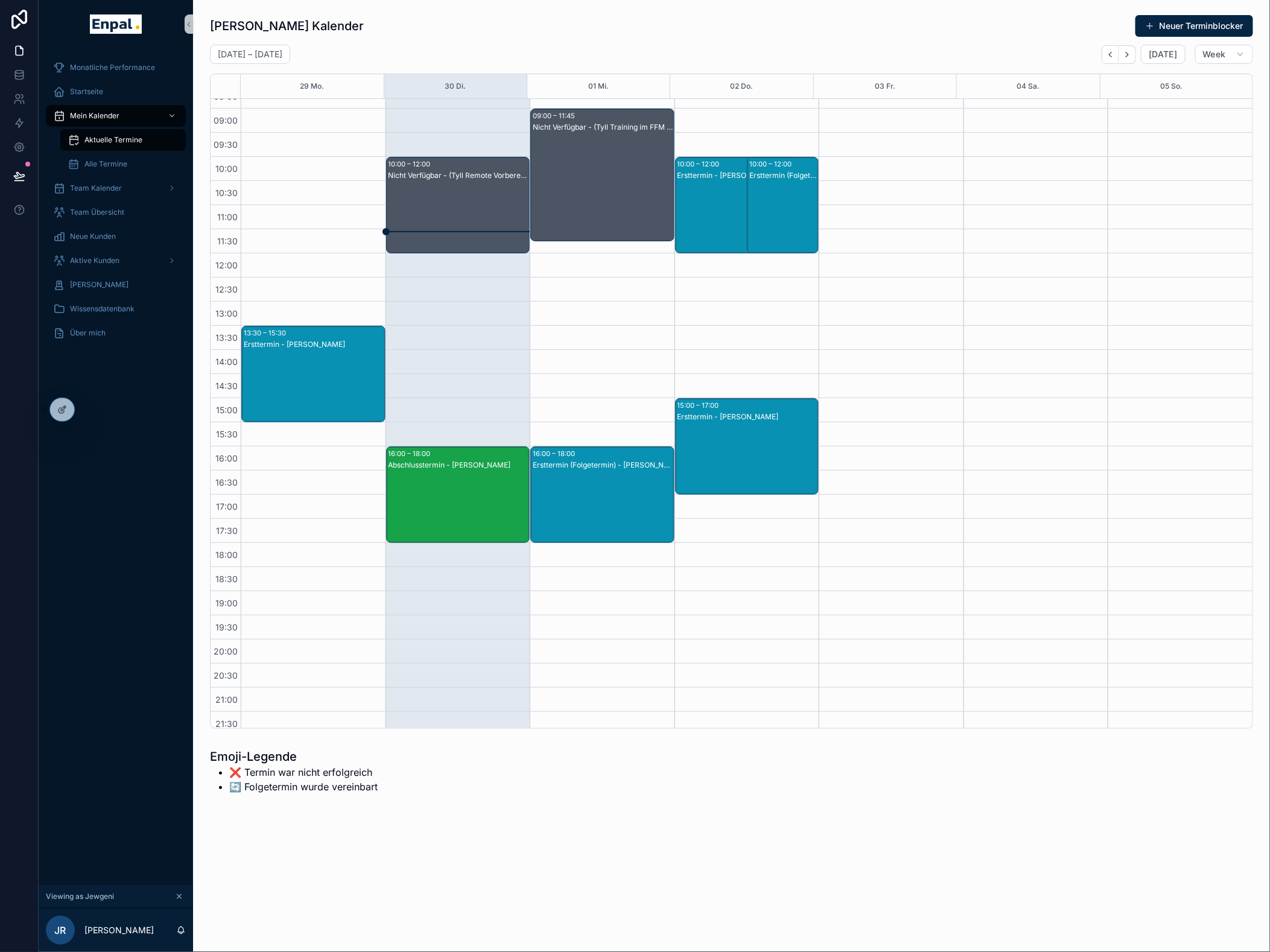
click at [794, 424] on div "Ersttermin - [PERSON_NAME]" at bounding box center [747, 459] width 141 height 94
click at [749, 445] on div "Ersttermin - [PERSON_NAME]" at bounding box center [747, 459] width 141 height 94
click at [750, 423] on div "Ersttermin - [PERSON_NAME]" at bounding box center [747, 459] width 141 height 94
click at [861, 431] on span "[PERSON_NAME]" at bounding box center [859, 433] width 58 height 9
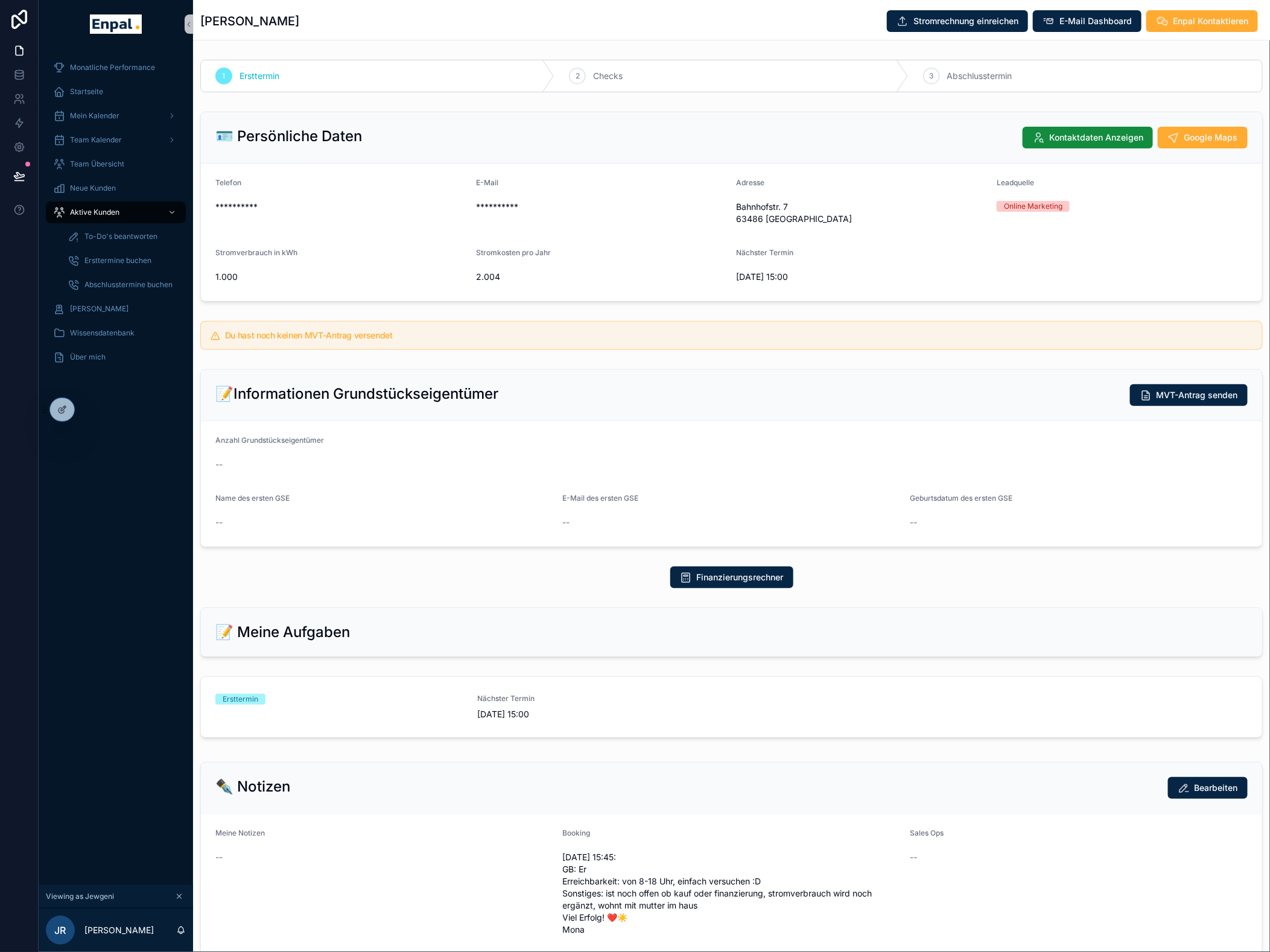
drag, startPoint x: 80, startPoint y: 7, endPoint x: 514, endPoint y: 209, distance: 478.7
click at [514, 209] on span "**********" at bounding box center [600, 206] width 251 height 12
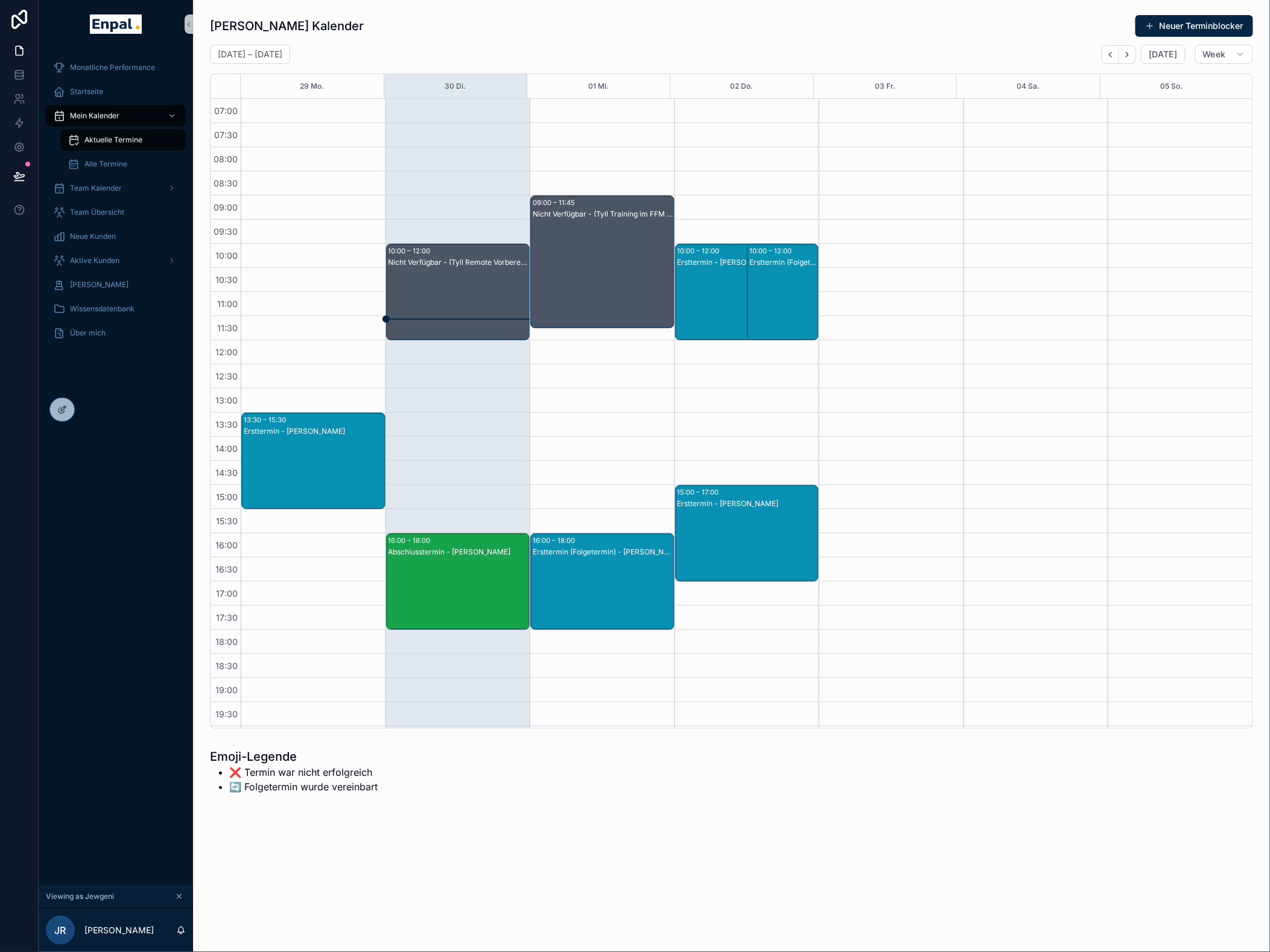
scroll to position [87, 0]
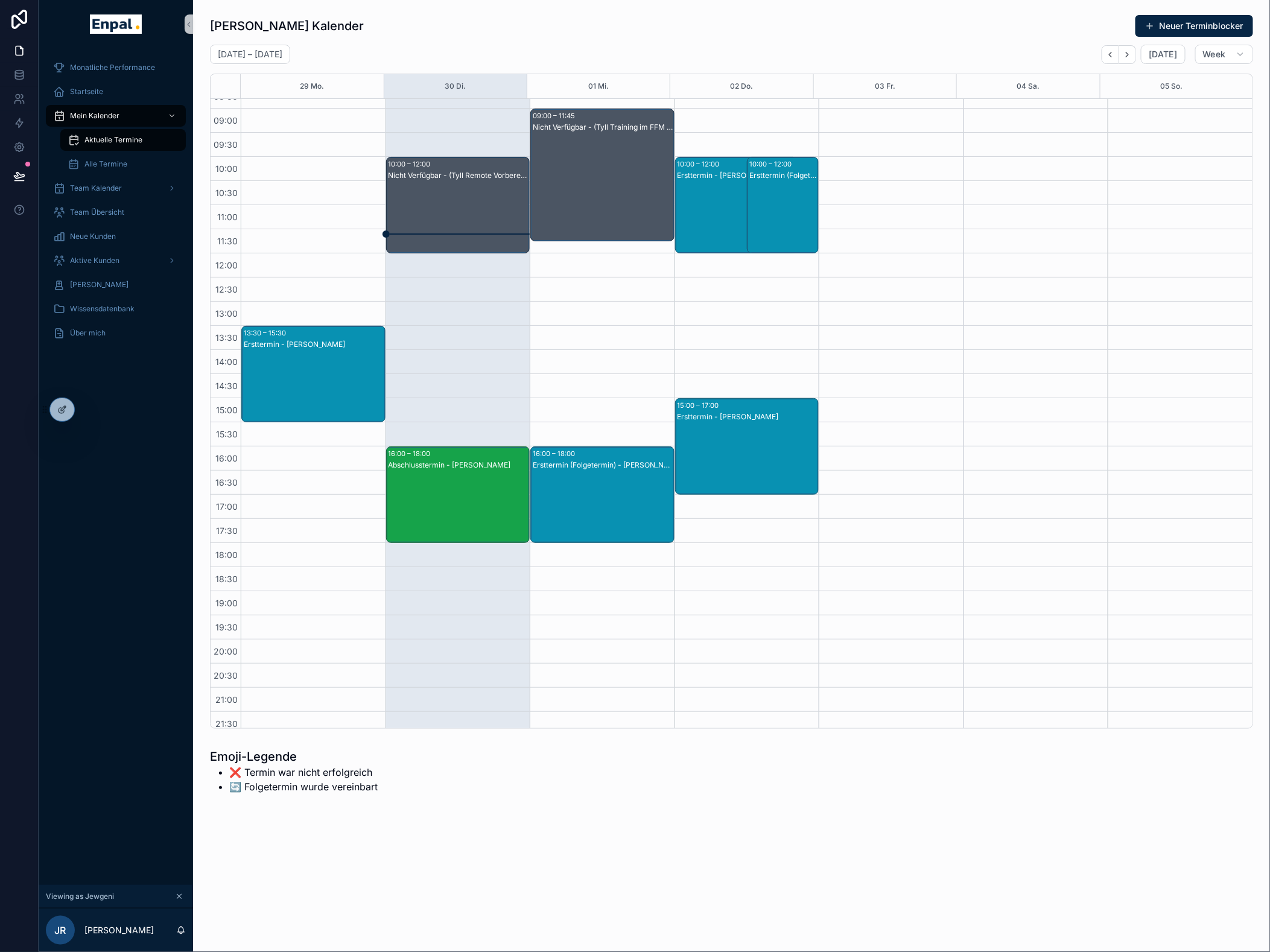
drag, startPoint x: 536, startPoint y: 157, endPoint x: 586, endPoint y: 31, distance: 135.6
click at [586, 31] on div "[PERSON_NAME] Kalender Neuer Terminblocker" at bounding box center [731, 26] width 1042 height 23
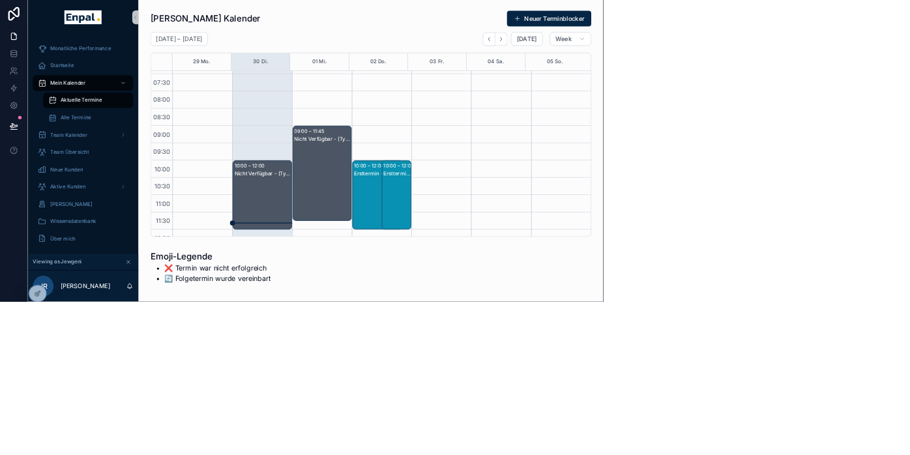
scroll to position [22, 0]
